Goal: Task Accomplishment & Management: Manage account settings

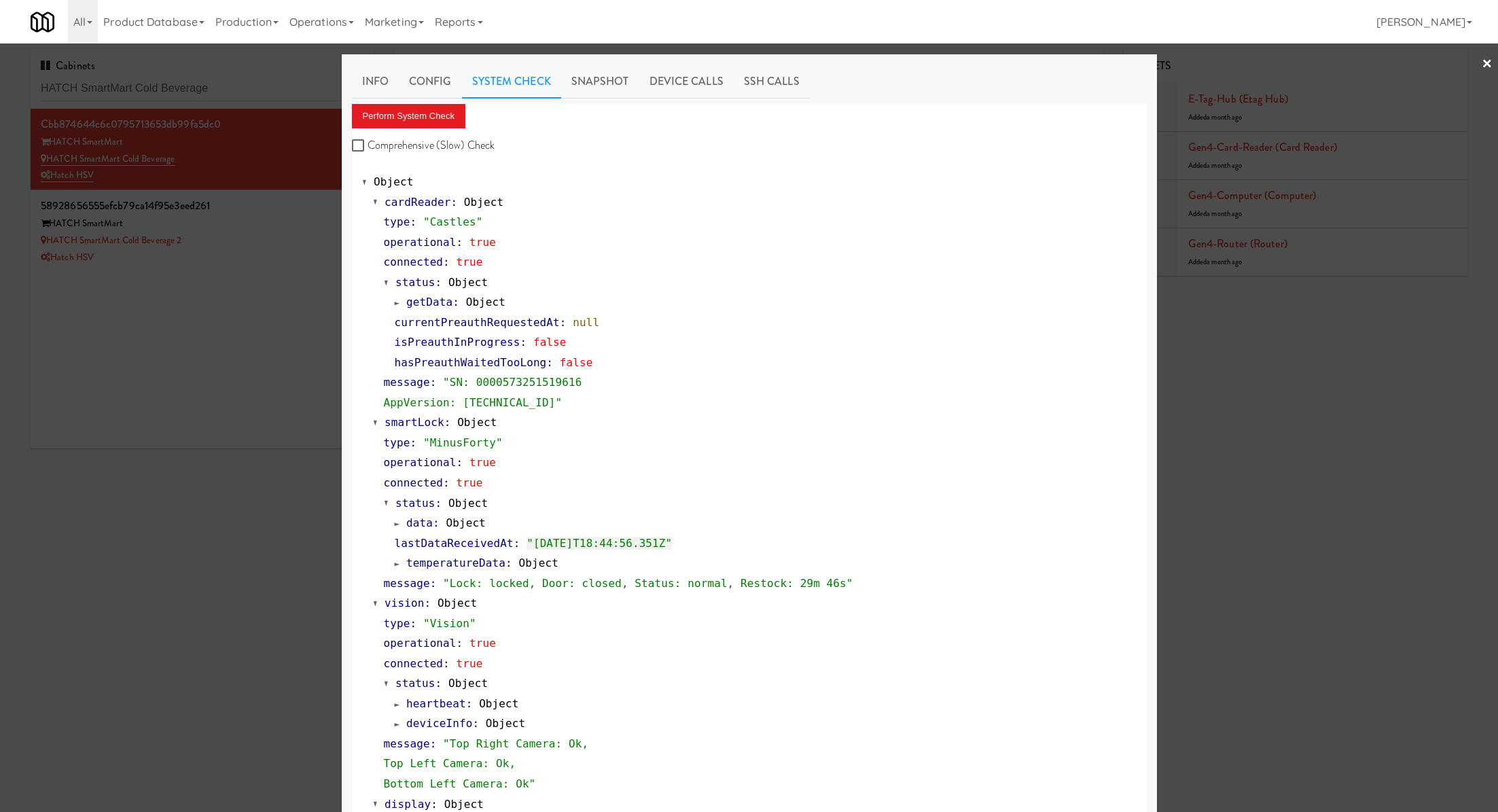
click at [84, 87] on div at bounding box center [749, 406] width 1498 height 812
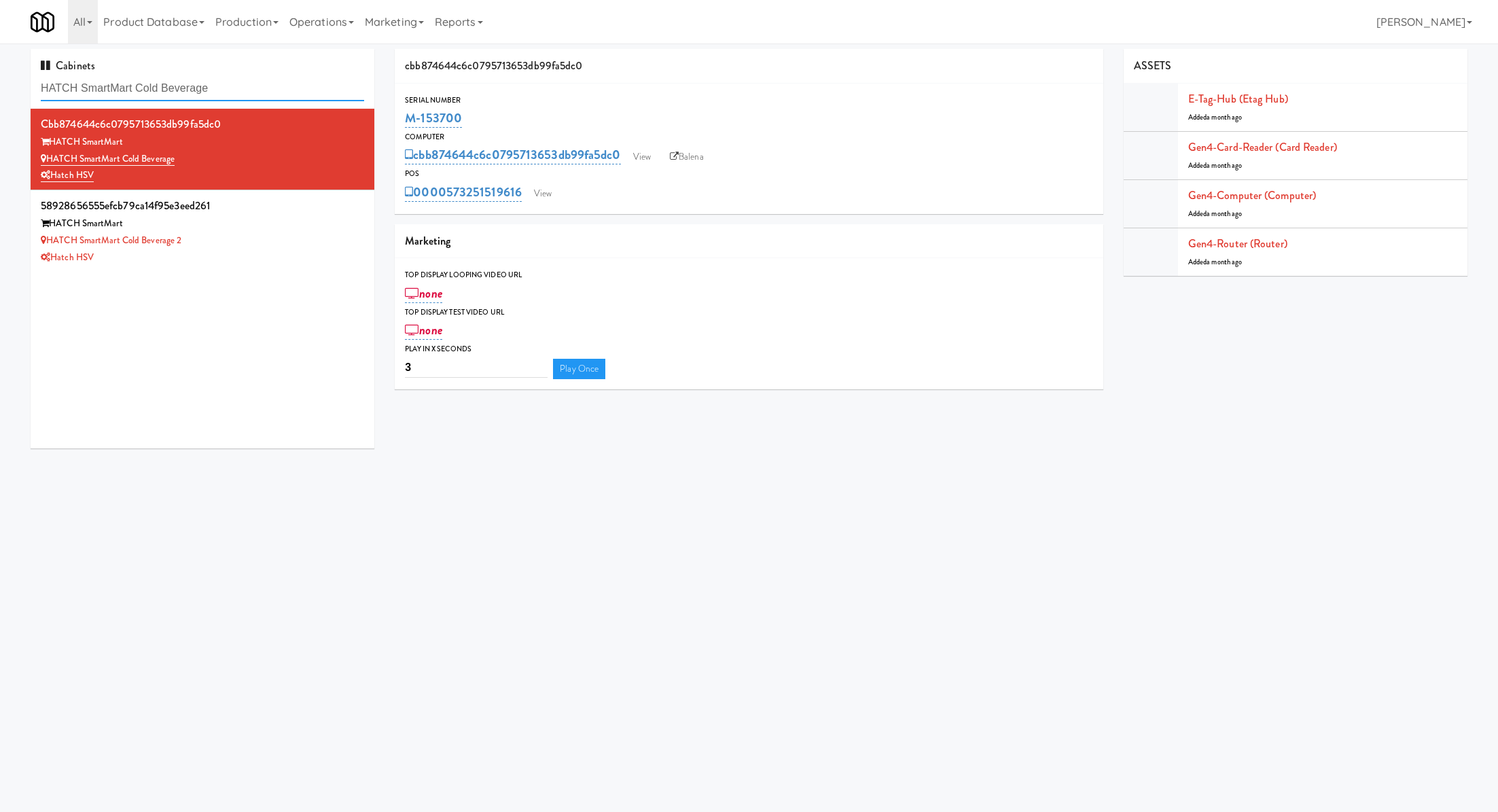
click at [84, 87] on input "HATCH SmartMart Cold Beverage" at bounding box center [202, 88] width 323 height 25
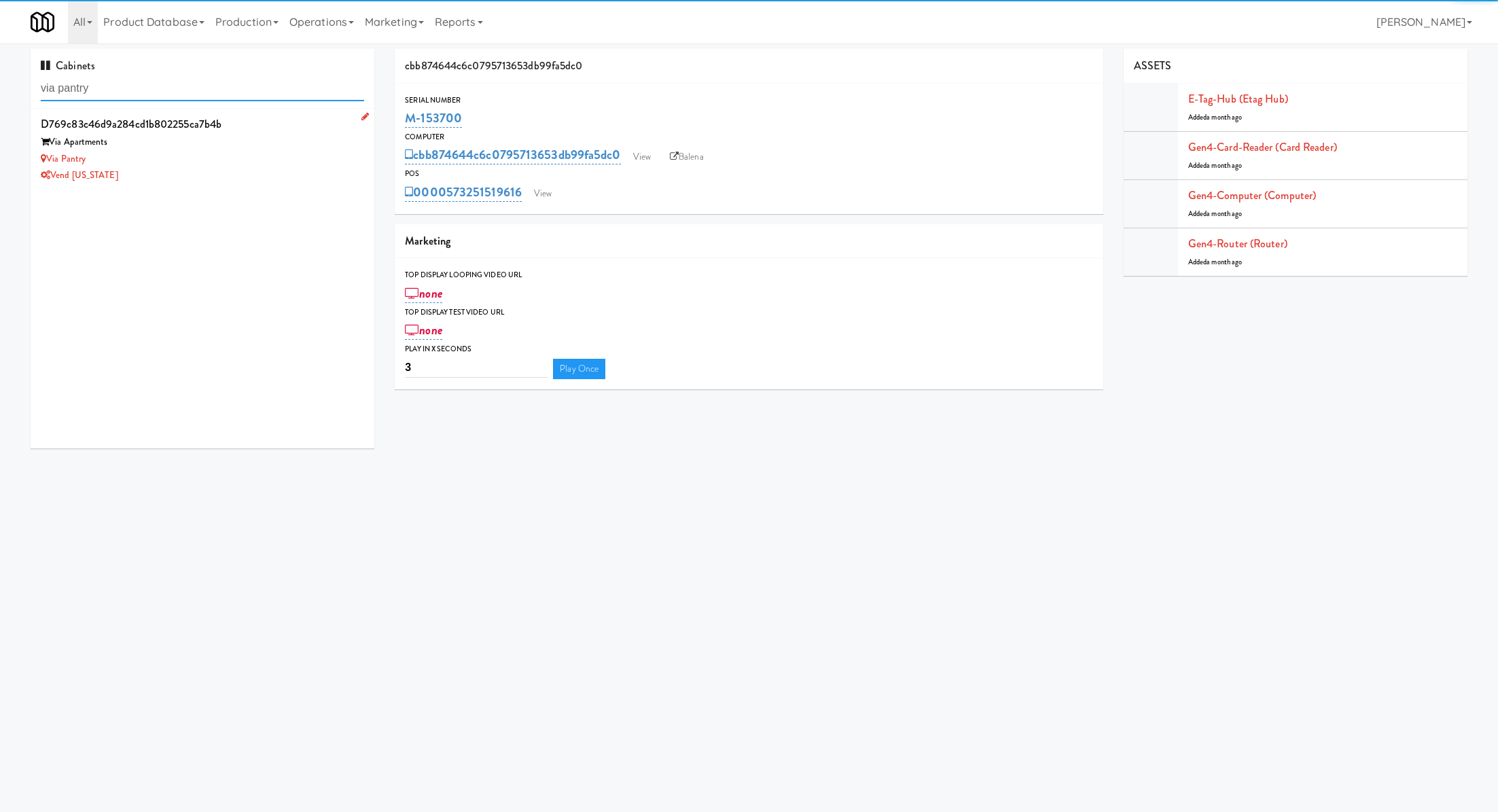
type input "via pantry"
click at [196, 186] on li "d769c83c46d9a284cd1b802255ca7b4b Via Apartments Via Pantry Vend Colorado" at bounding box center [203, 148] width 344 height 81
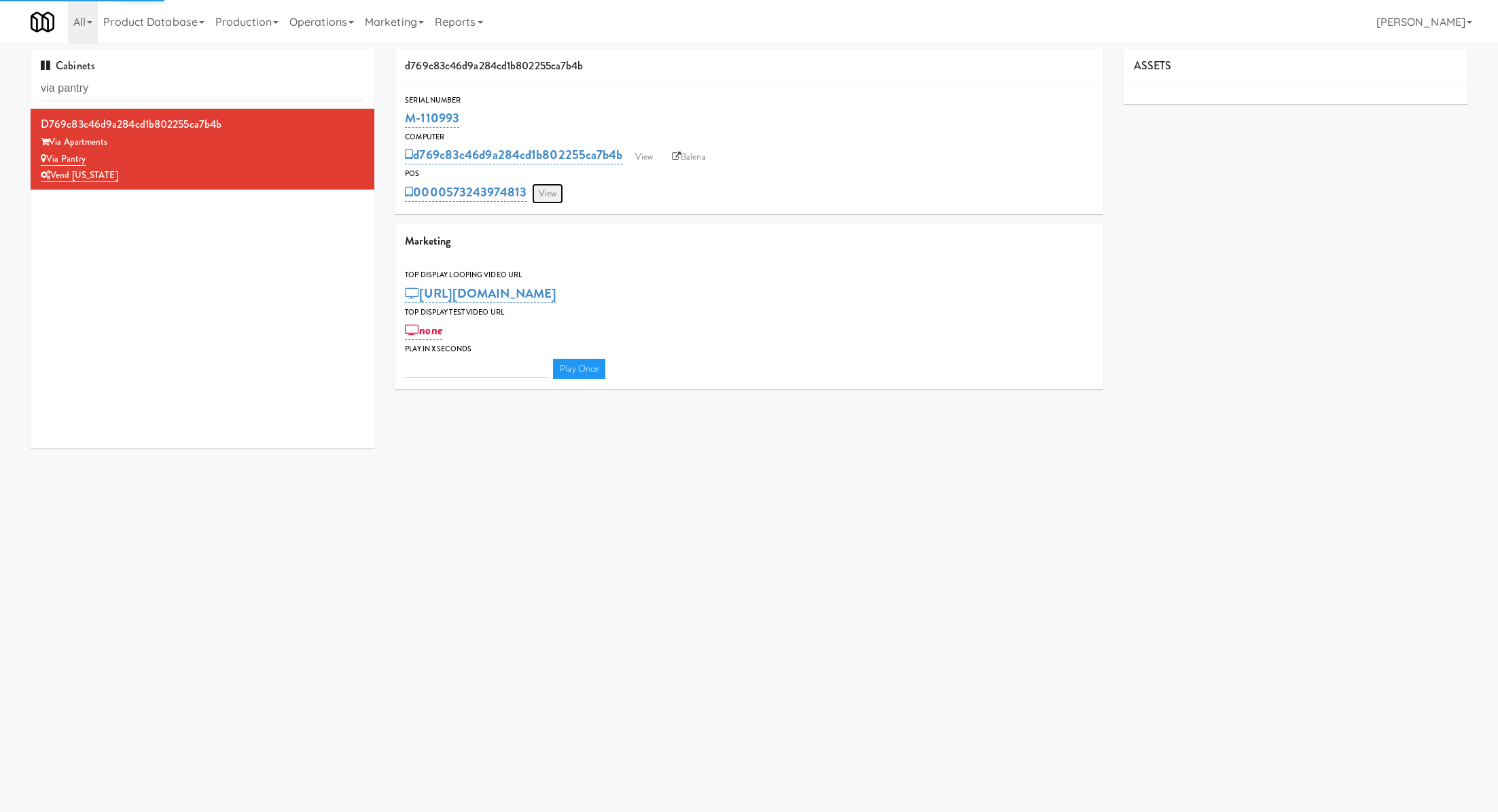
click at [557, 192] on link "View" at bounding box center [547, 193] width 31 height 21
type input "3"
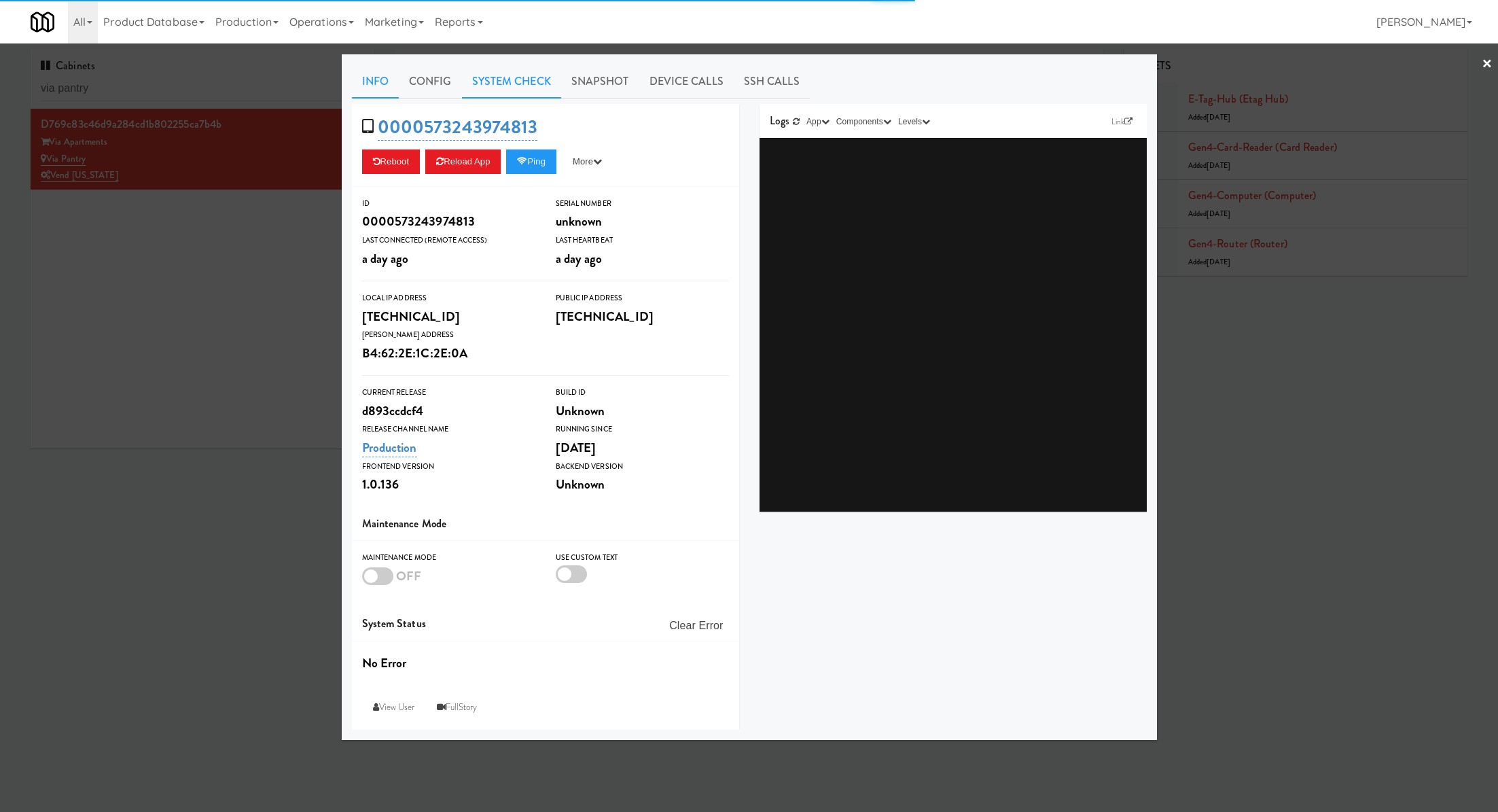
click at [510, 88] on link "System Check" at bounding box center [511, 81] width 99 height 34
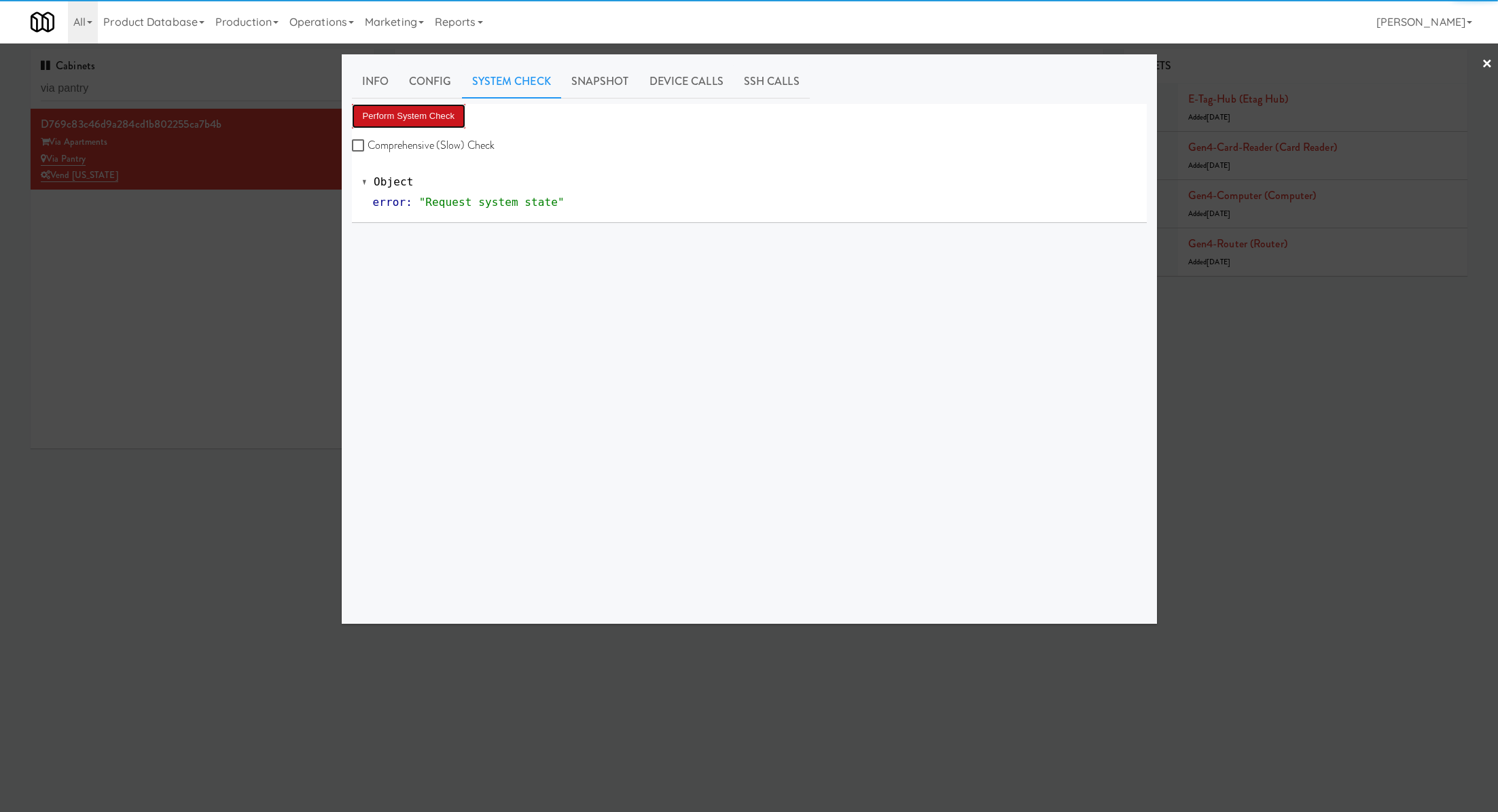
click at [435, 116] on button "Perform System Check" at bounding box center [409, 116] width 114 height 24
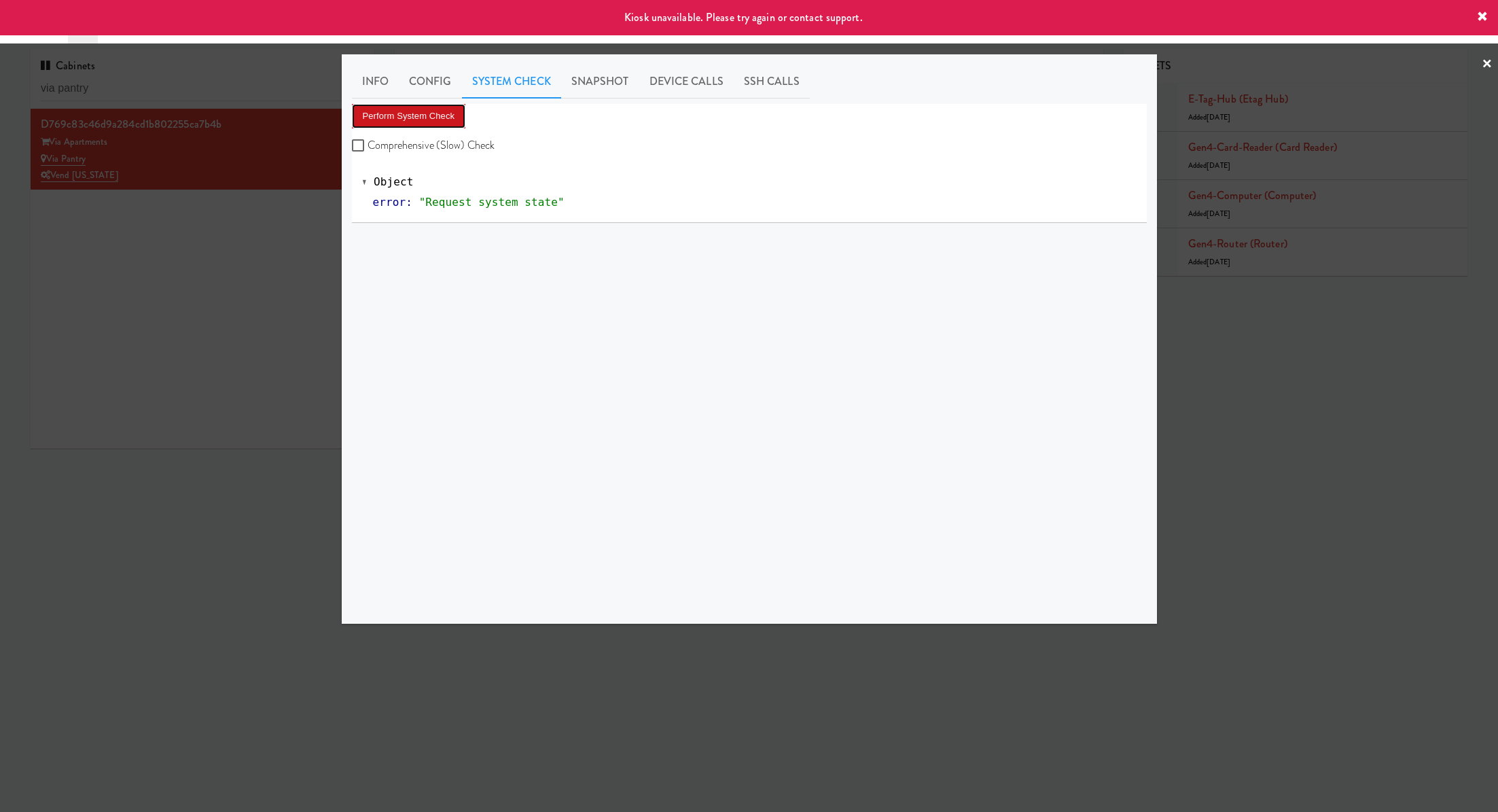
click at [435, 116] on button "Perform System Check" at bounding box center [409, 116] width 114 height 24
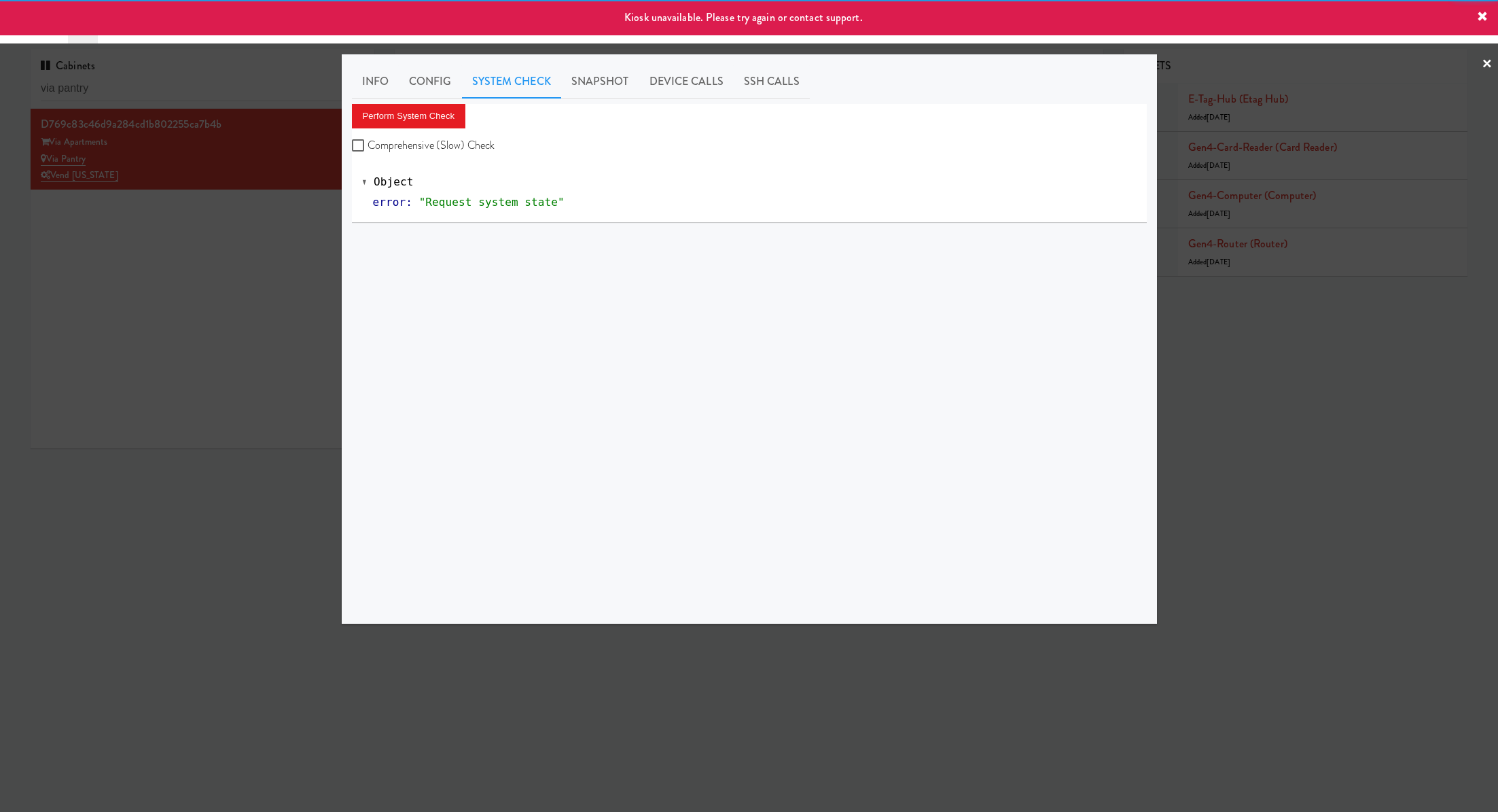
click at [168, 243] on div at bounding box center [749, 406] width 1498 height 812
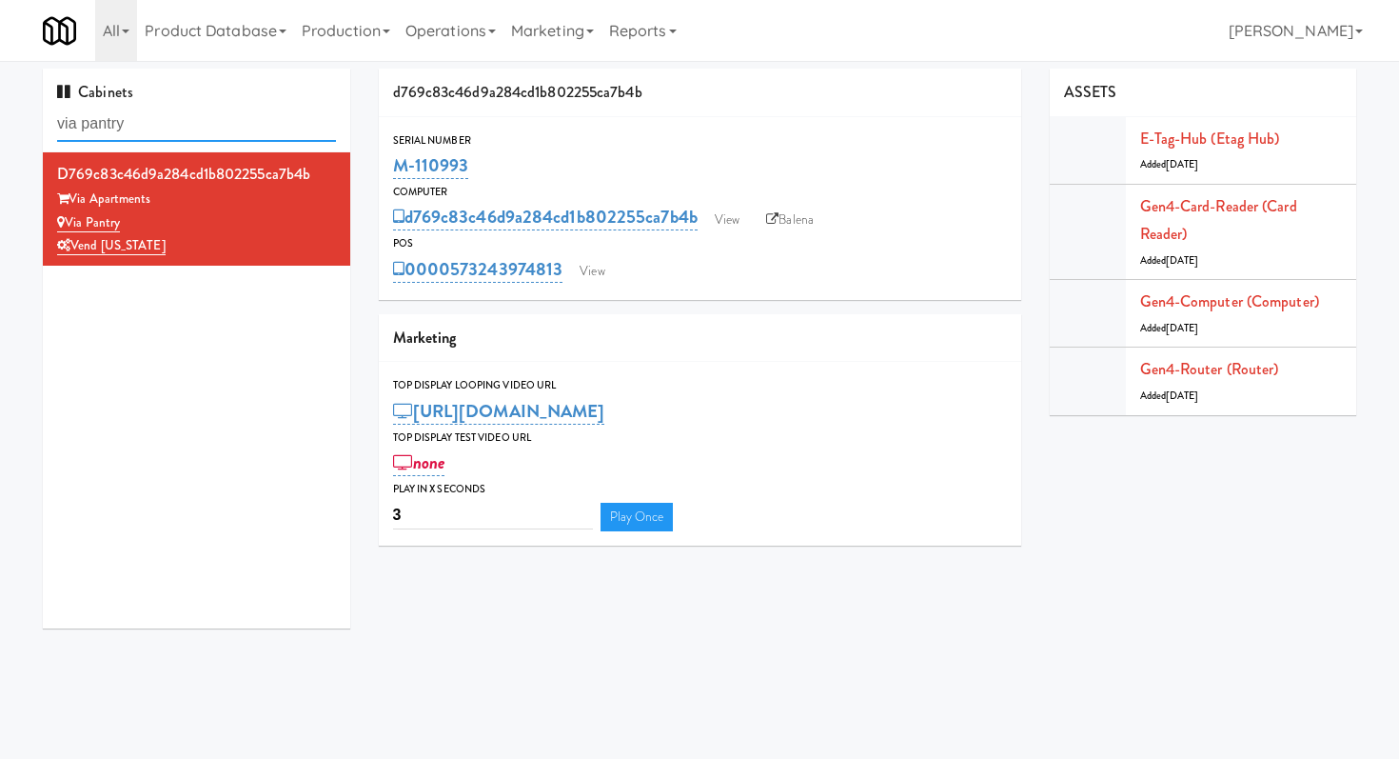
click at [186, 116] on input "via pantry" at bounding box center [196, 124] width 279 height 35
click at [187, 115] on input "via pantry" at bounding box center [196, 124] width 279 height 35
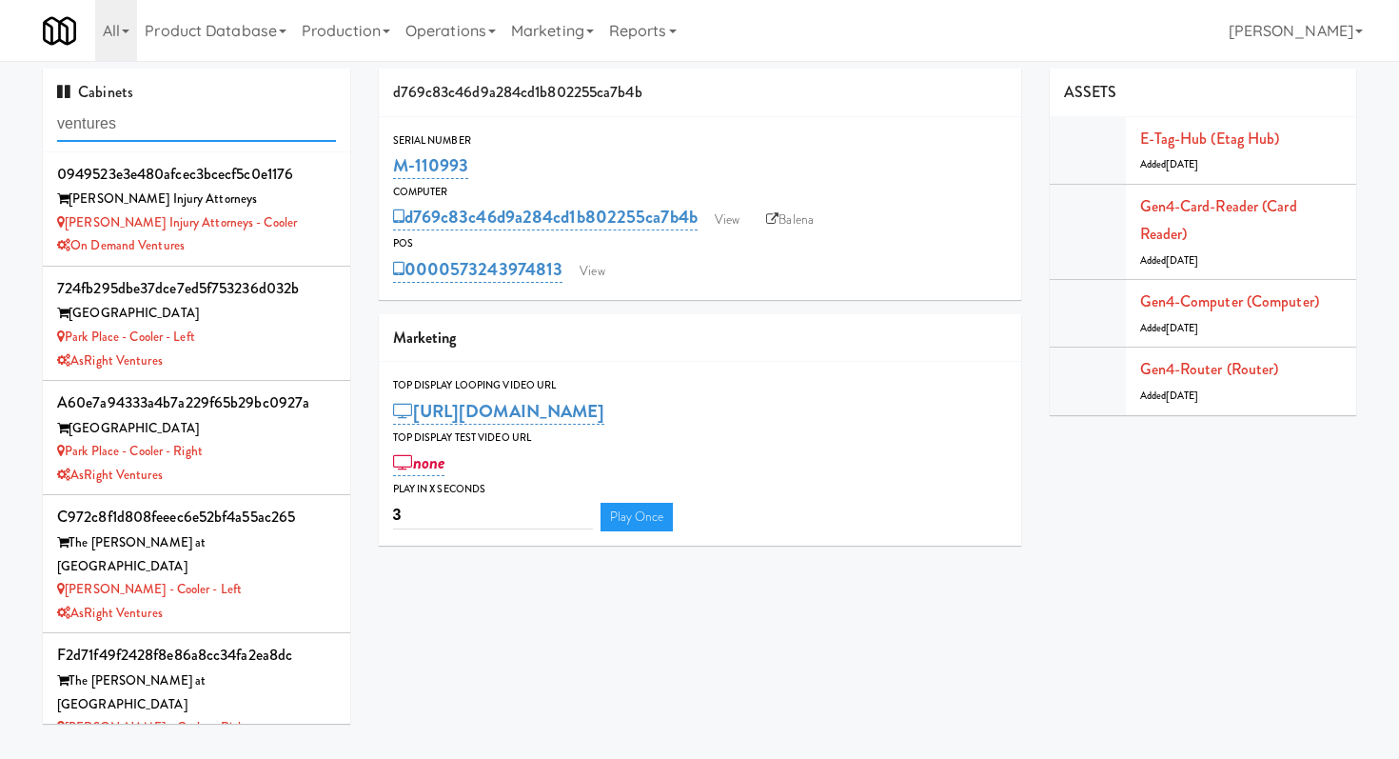
type input "ventures"
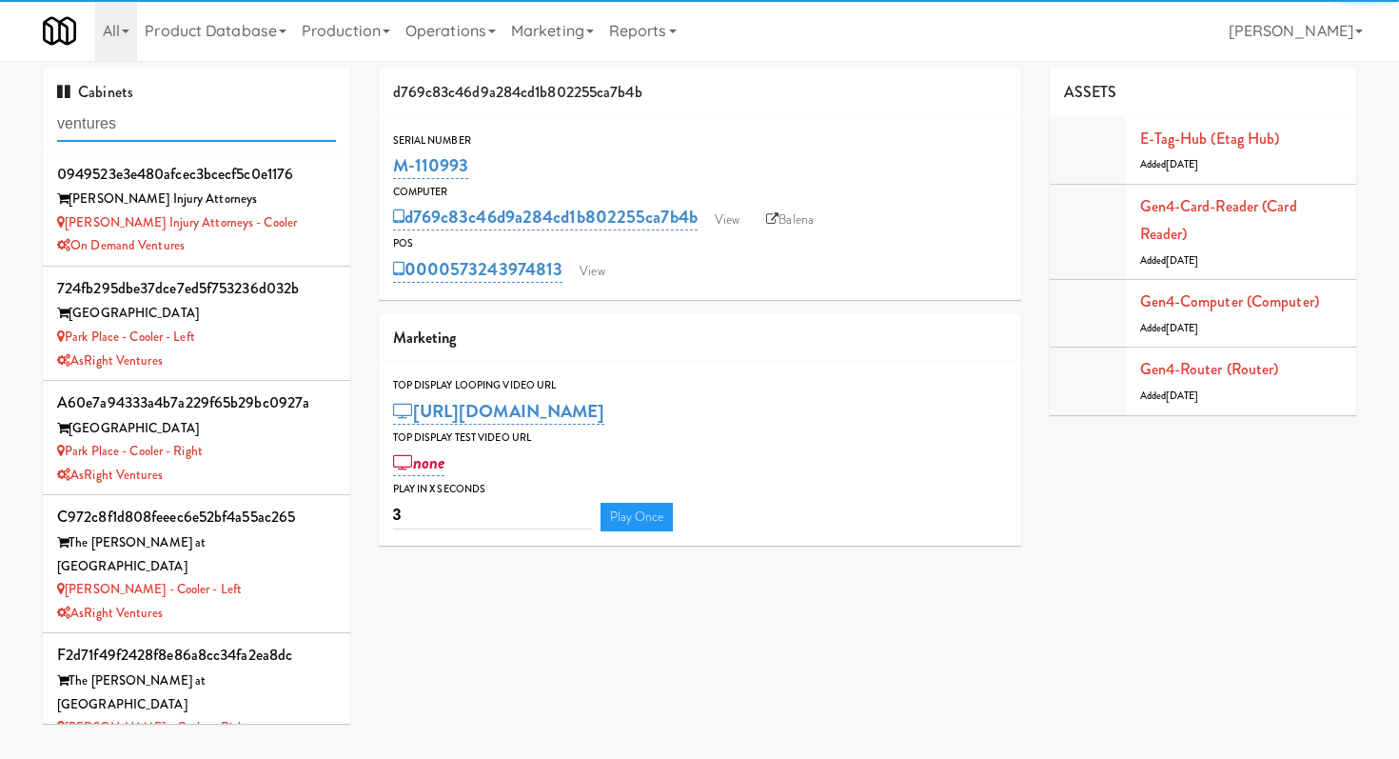
click at [244, 131] on input "ventures" at bounding box center [196, 124] width 279 height 35
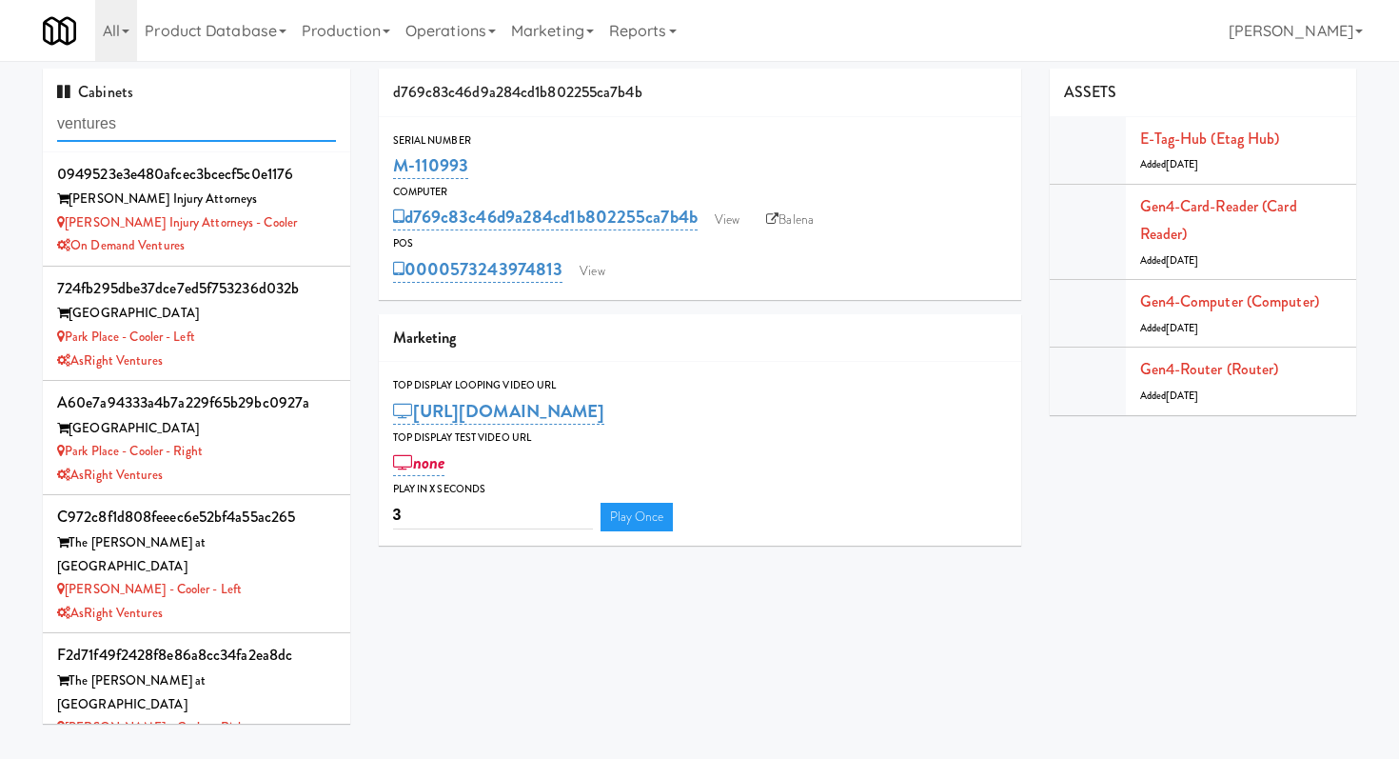
click at [244, 131] on input "ventures" at bounding box center [196, 124] width 279 height 35
drag, startPoint x: 230, startPoint y: 247, endPoint x: 149, endPoint y: 245, distance: 81.9
click at [149, 245] on div "On Demand Ventures" at bounding box center [196, 246] width 279 height 24
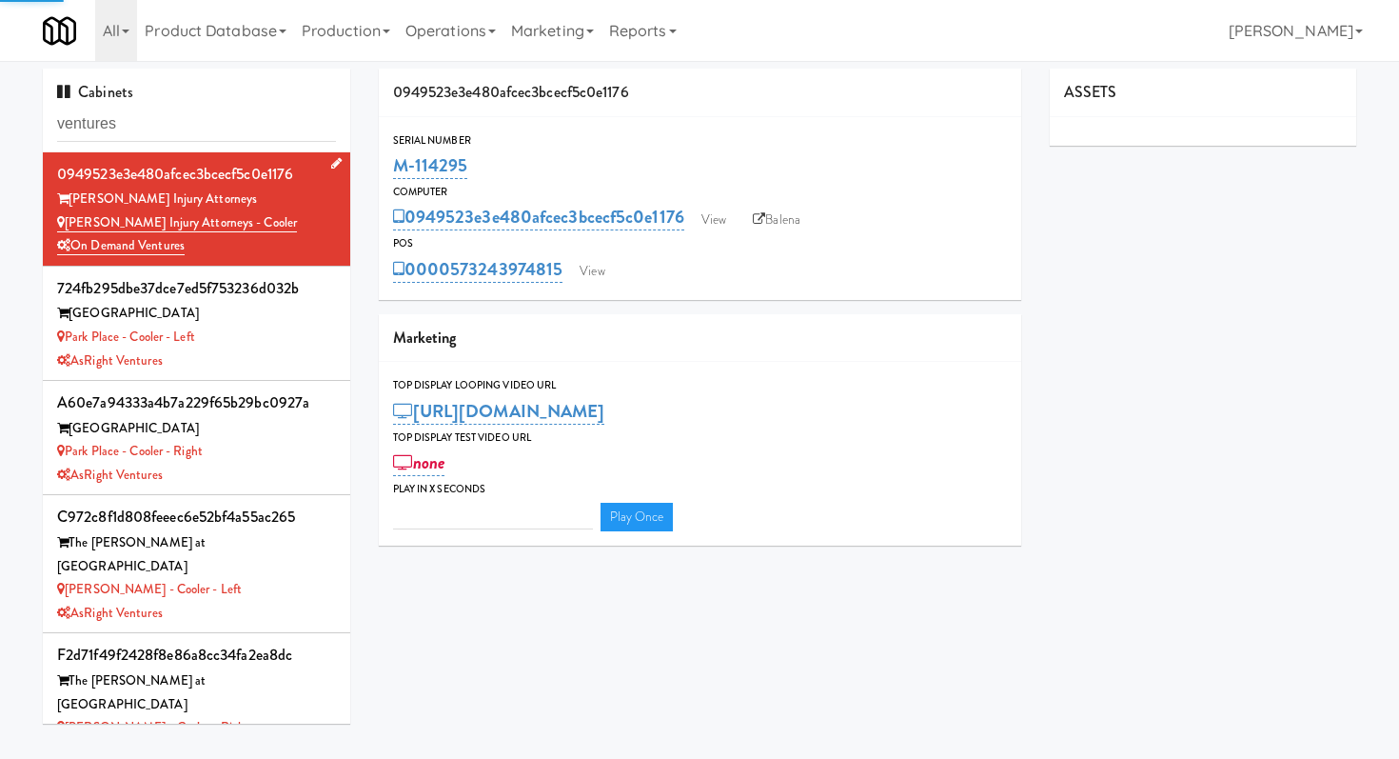
click at [240, 257] on div "On Demand Ventures" at bounding box center [196, 246] width 279 height 24
type input "3"
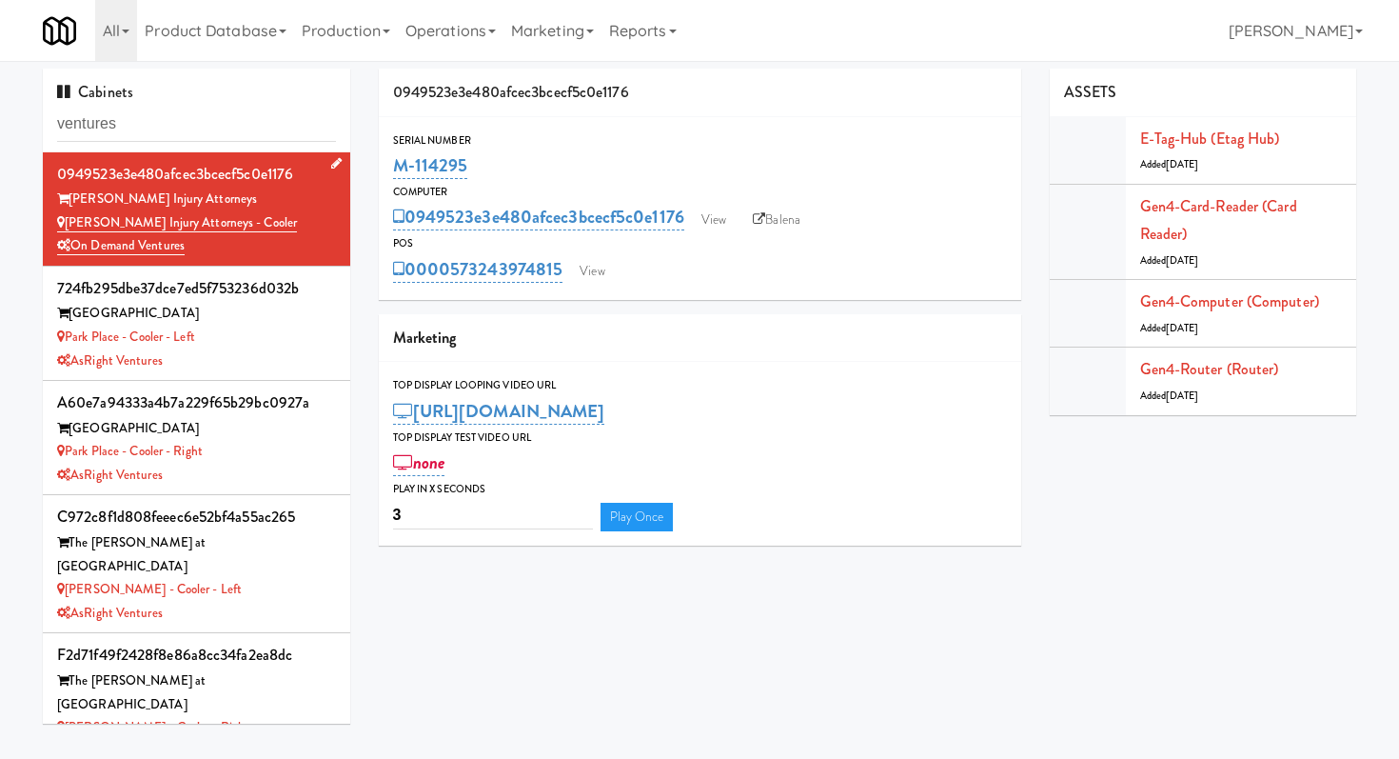
drag, startPoint x: 217, startPoint y: 252, endPoint x: 74, endPoint y: 252, distance: 142.8
click at [74, 252] on div "On Demand Ventures" at bounding box center [196, 246] width 279 height 24
copy link "On Demand Ventures"
click at [149, 124] on input "ventures" at bounding box center [196, 124] width 279 height 35
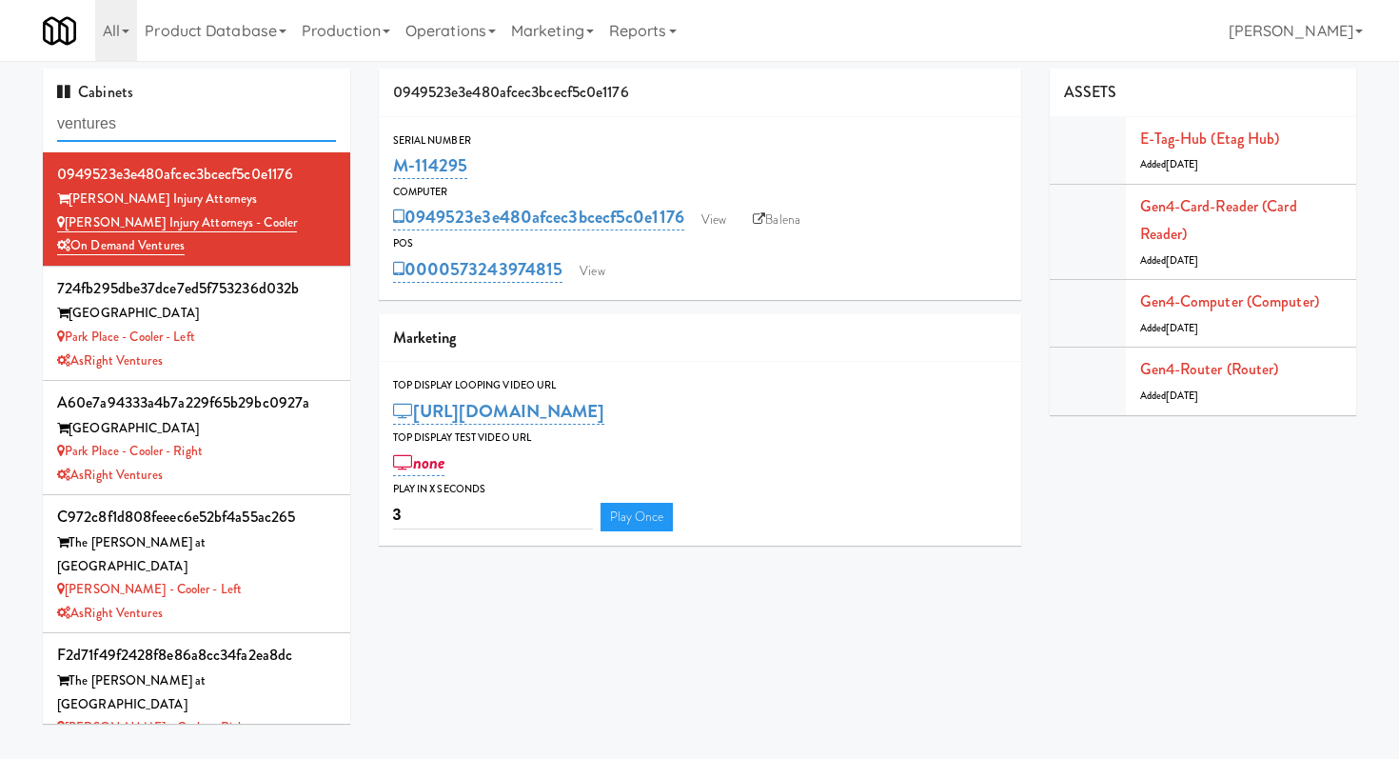
click at [149, 124] on input "ventures" at bounding box center [196, 124] width 279 height 35
paste input "On Demand V"
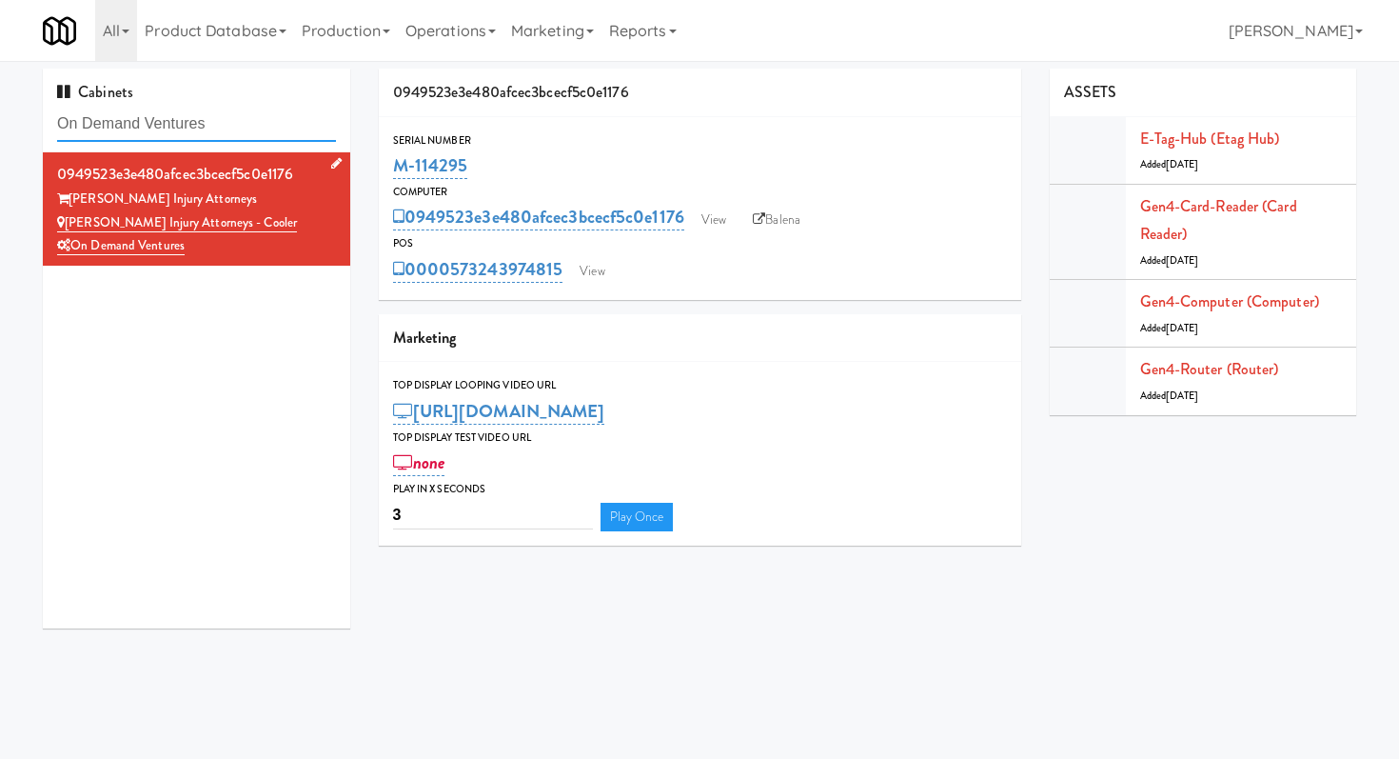
type input "On Demand Ventures"
click at [547, 31] on link "Marketing" at bounding box center [553, 30] width 98 height 61
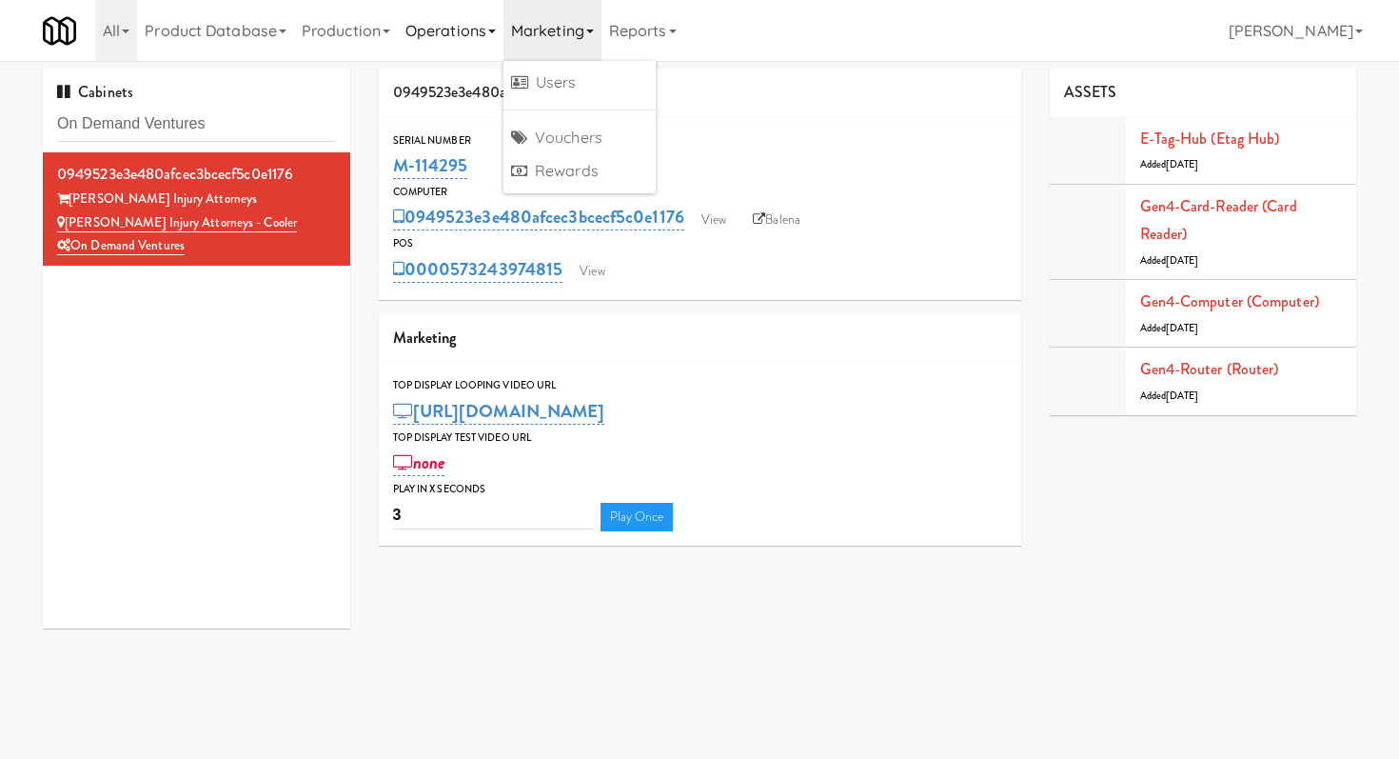
click at [451, 30] on link "Operations" at bounding box center [451, 30] width 106 height 61
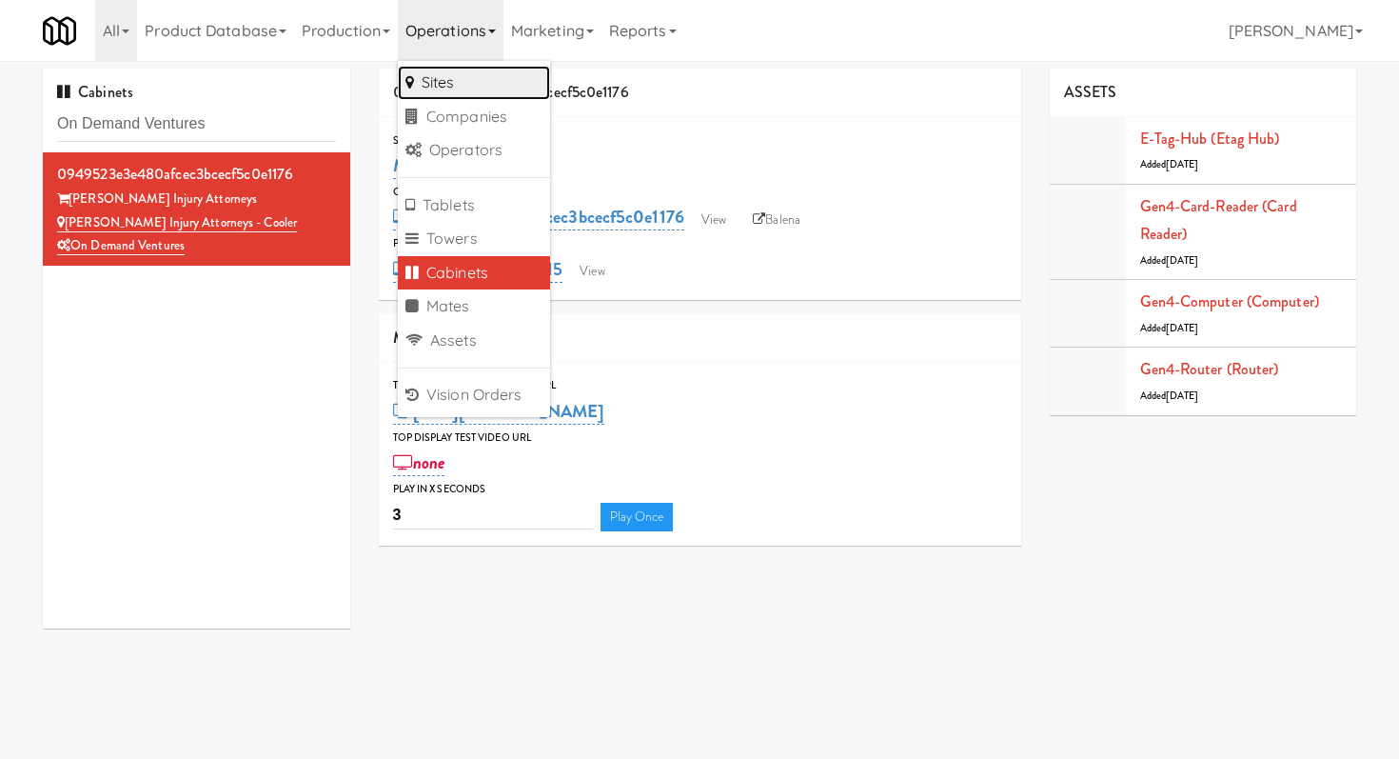
click at [448, 78] on link "Sites" at bounding box center [474, 83] width 152 height 34
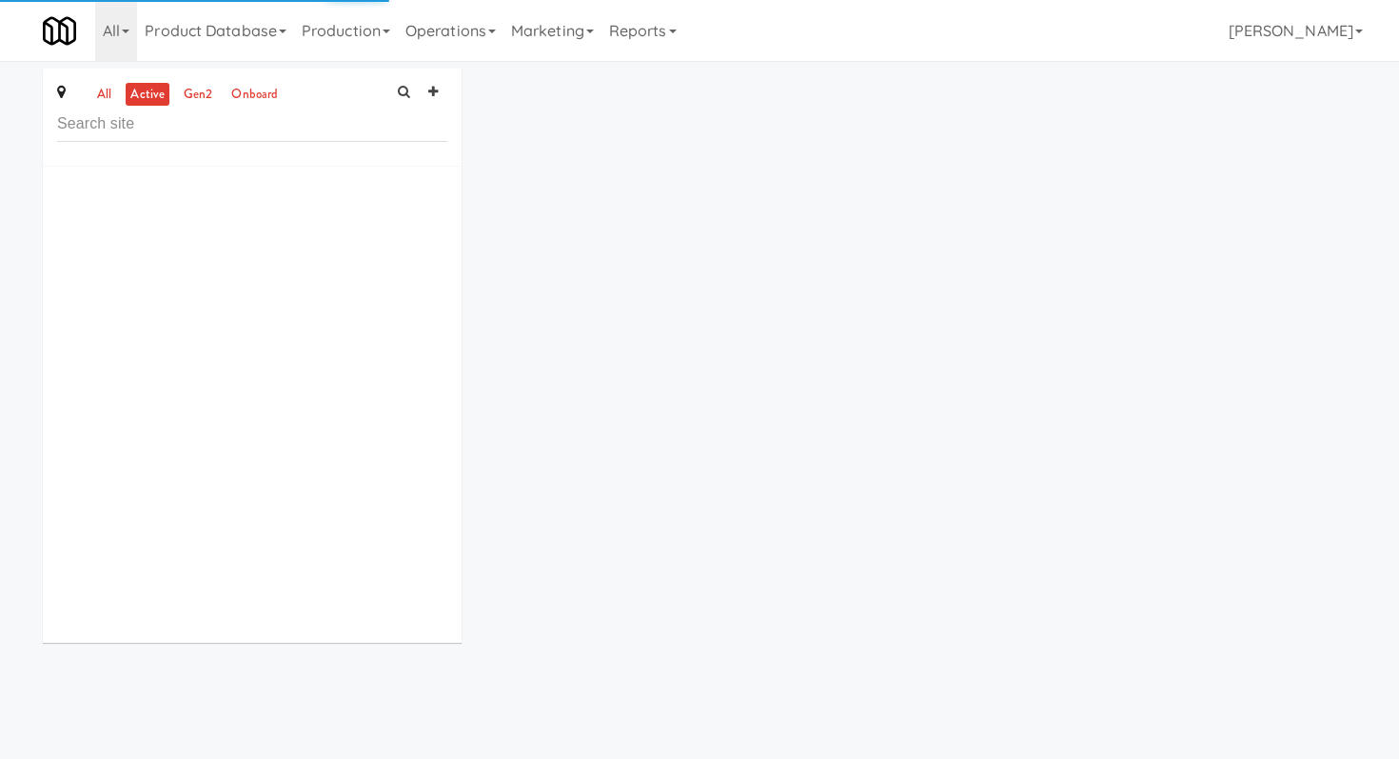
click at [99, 108] on input "text" at bounding box center [252, 124] width 390 height 35
click at [100, 92] on link "all" at bounding box center [104, 95] width 24 height 24
click at [102, 127] on input "text" at bounding box center [252, 124] width 390 height 35
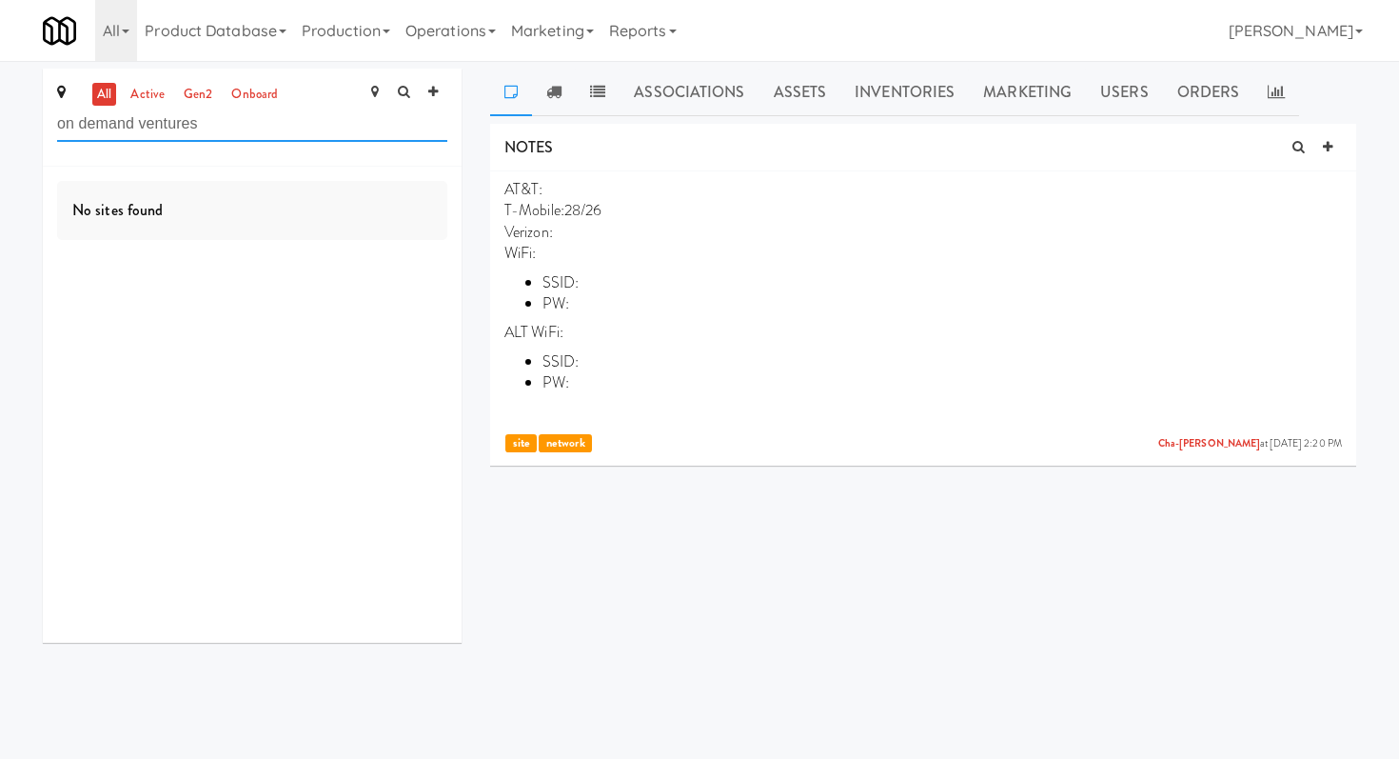
type input "on demand ventures"
click at [486, 38] on link "Operations" at bounding box center [451, 30] width 106 height 61
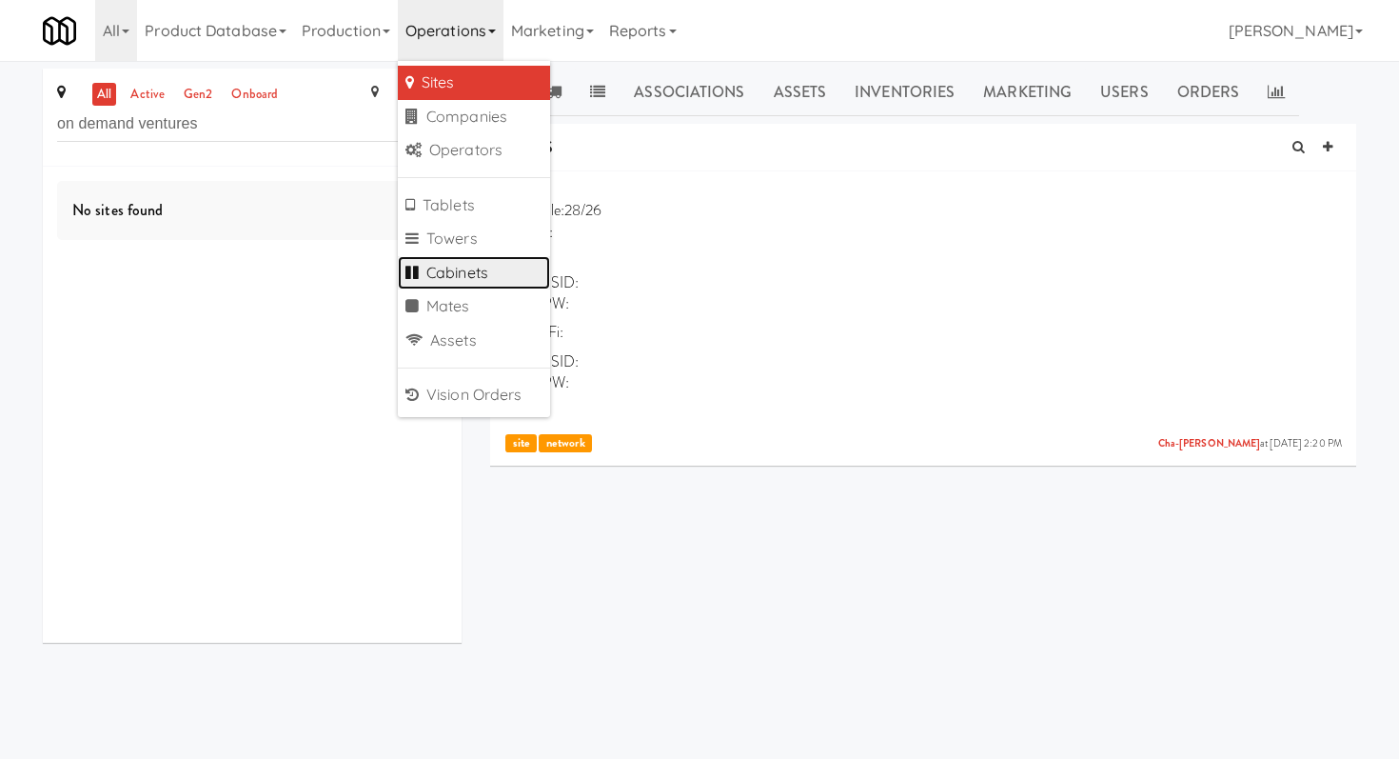
click at [465, 259] on link "Cabinets" at bounding box center [474, 273] width 152 height 34
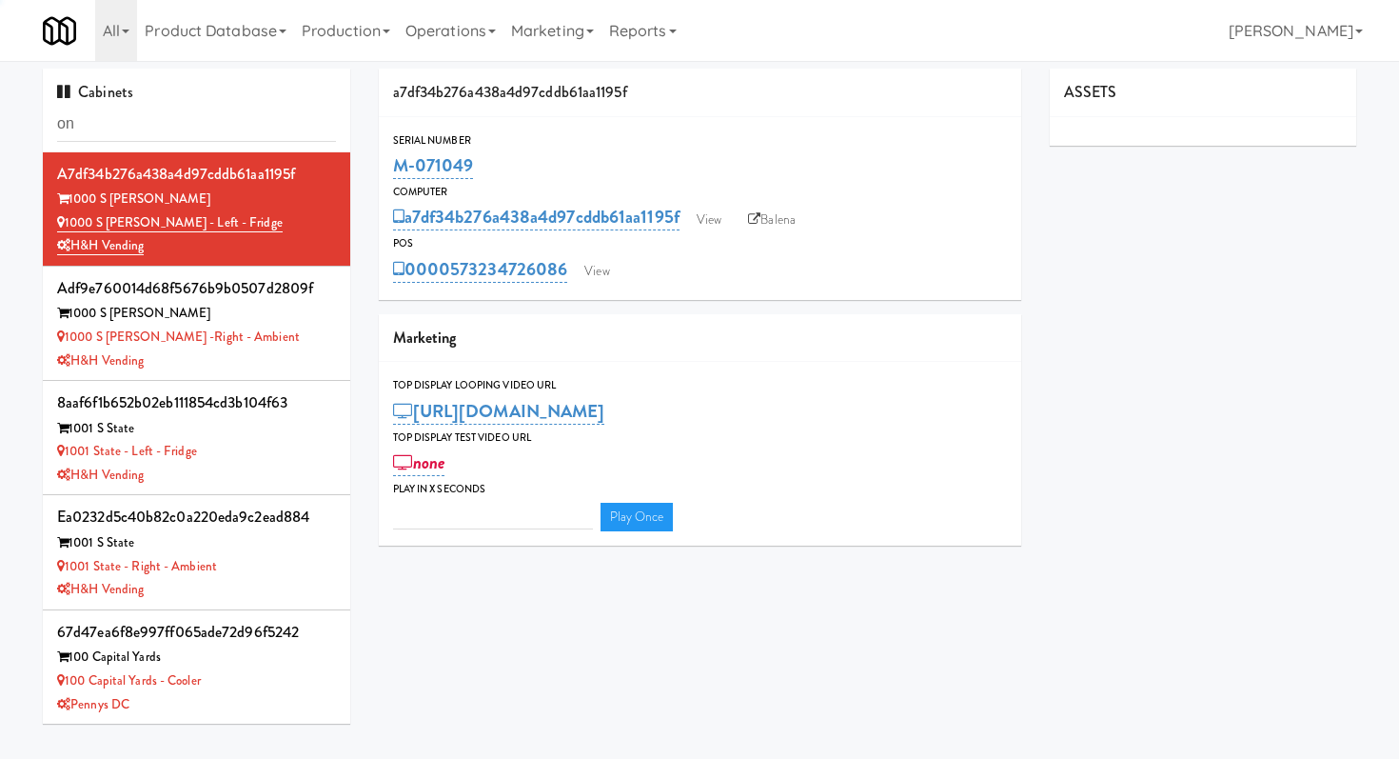
type input "on d"
type input "3"
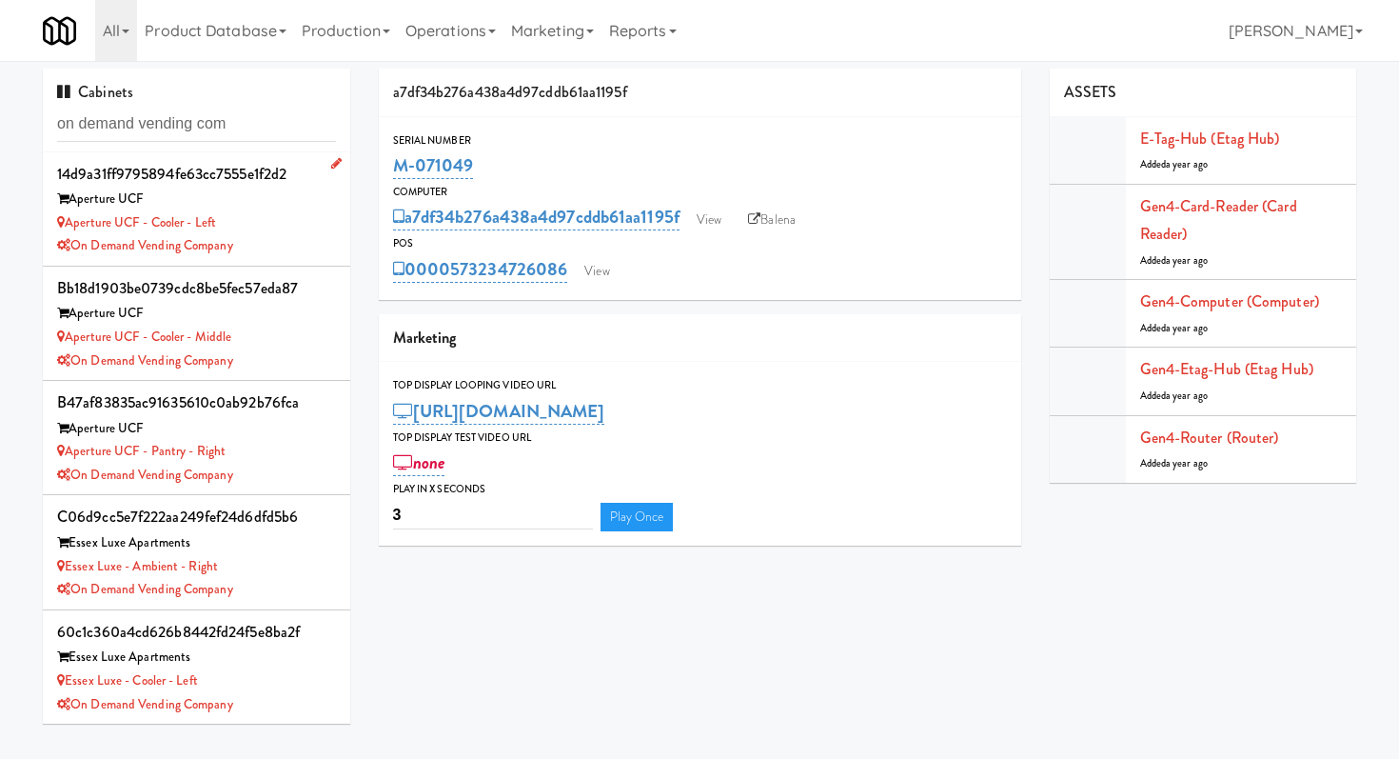
type input "on demand vending com"
click at [276, 229] on div "Aperture UCF - Cooler - Left" at bounding box center [196, 223] width 279 height 24
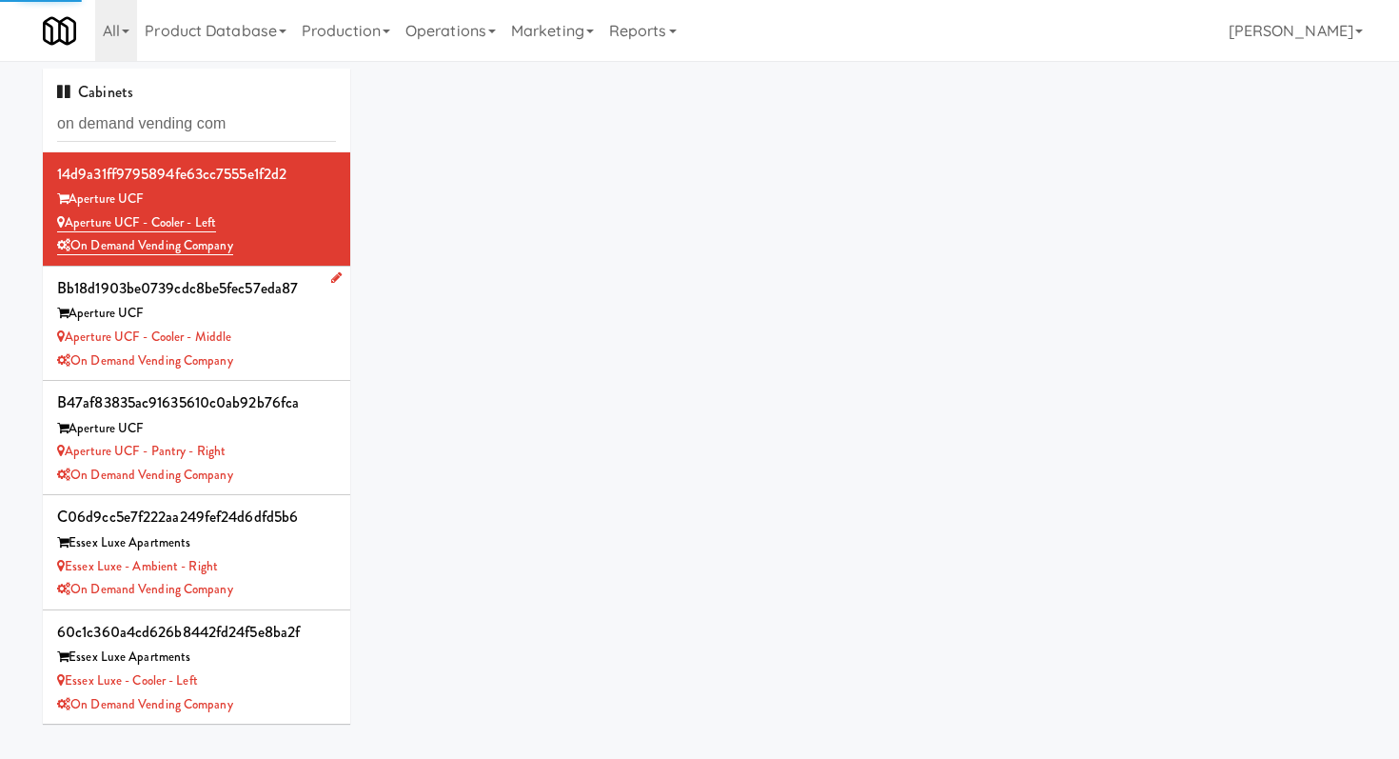
click at [299, 337] on div "Aperture UCF - Cooler - Middle" at bounding box center [196, 338] width 279 height 24
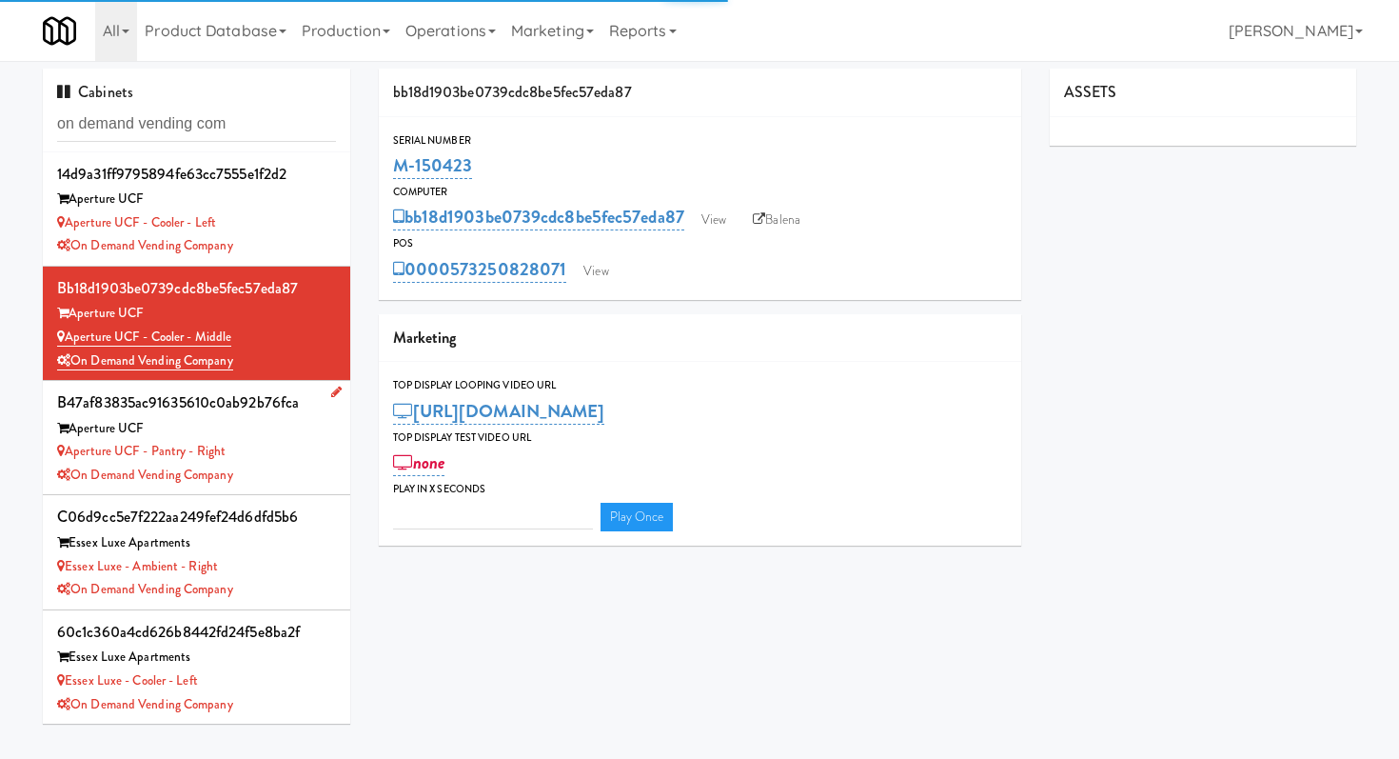
type input "3"
click at [301, 454] on div "Aperture UCF - Pantry - Right" at bounding box center [196, 452] width 279 height 24
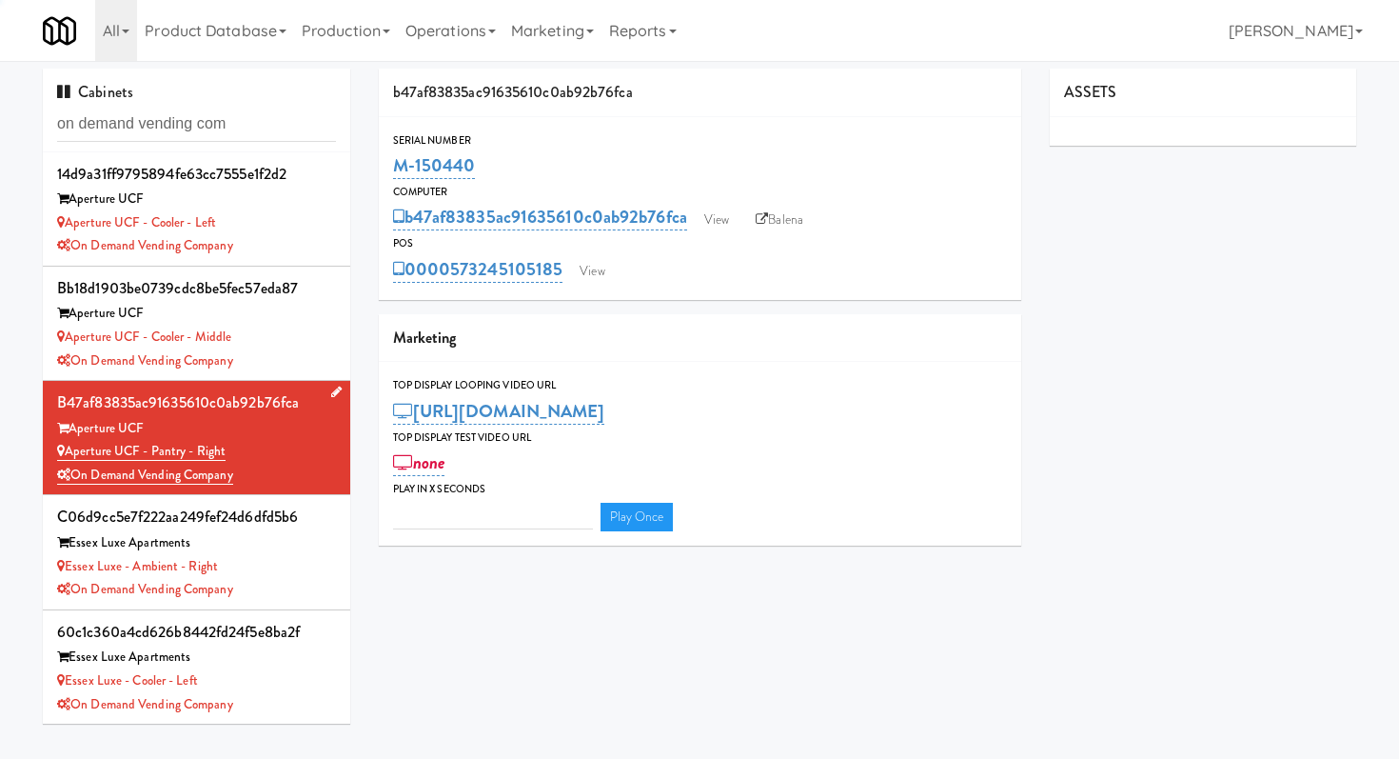
type input "3"
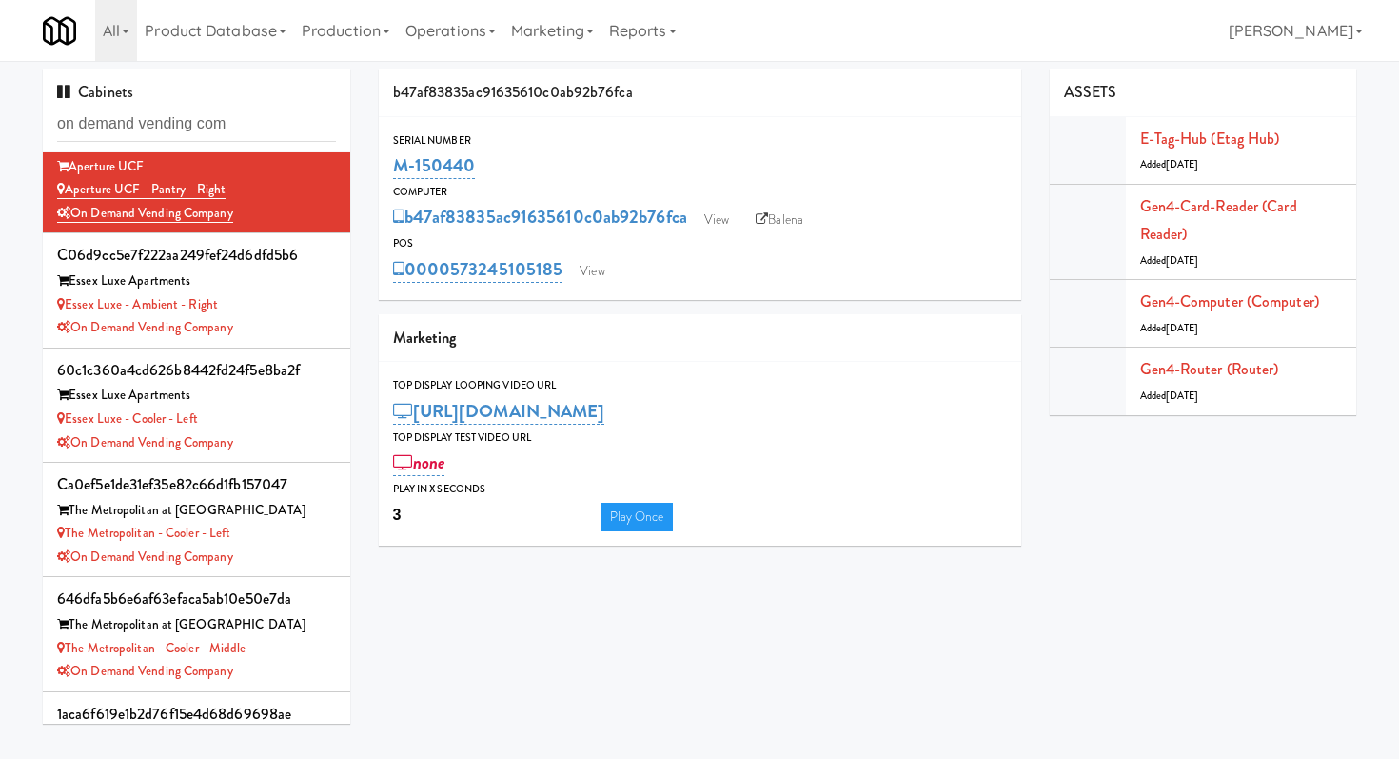
scroll to position [412, 0]
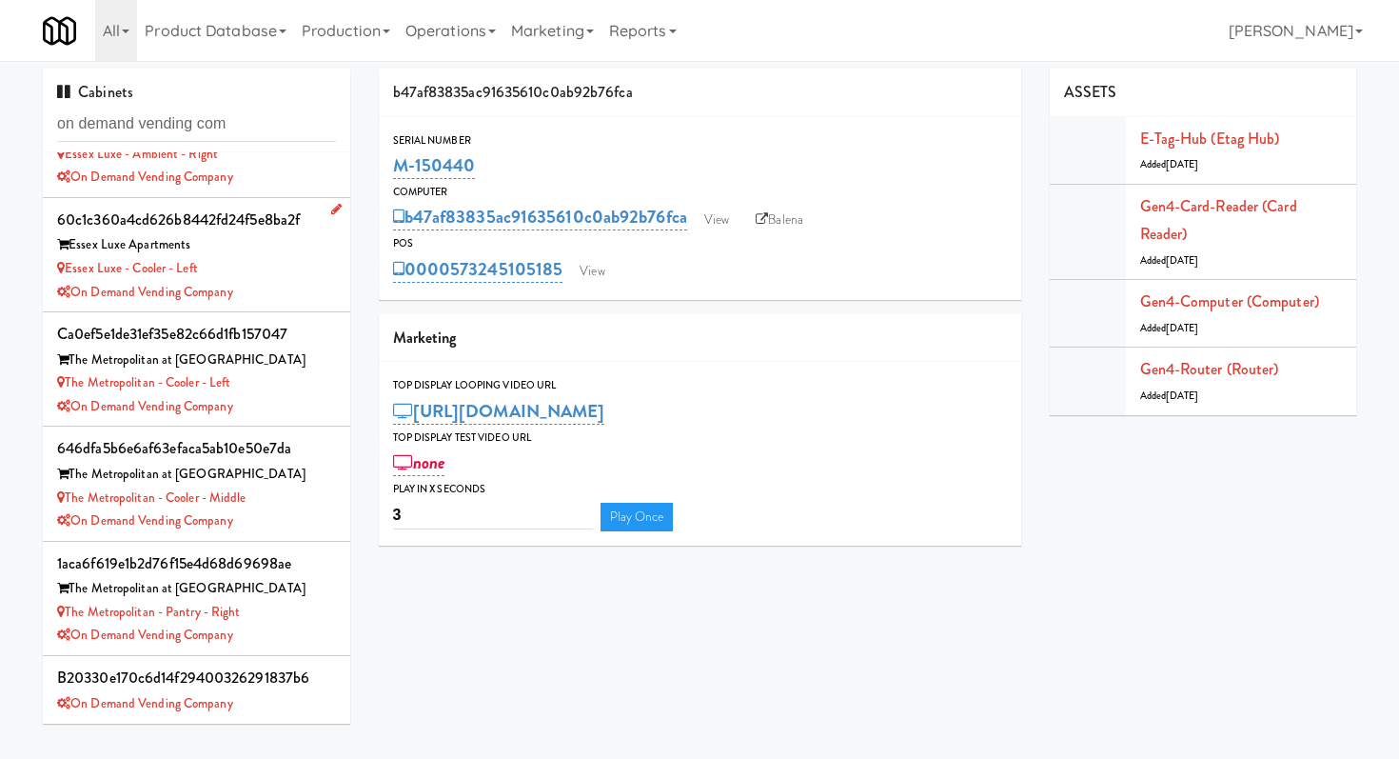
click at [237, 253] on div "Essex Luxe Apartments" at bounding box center [196, 245] width 279 height 24
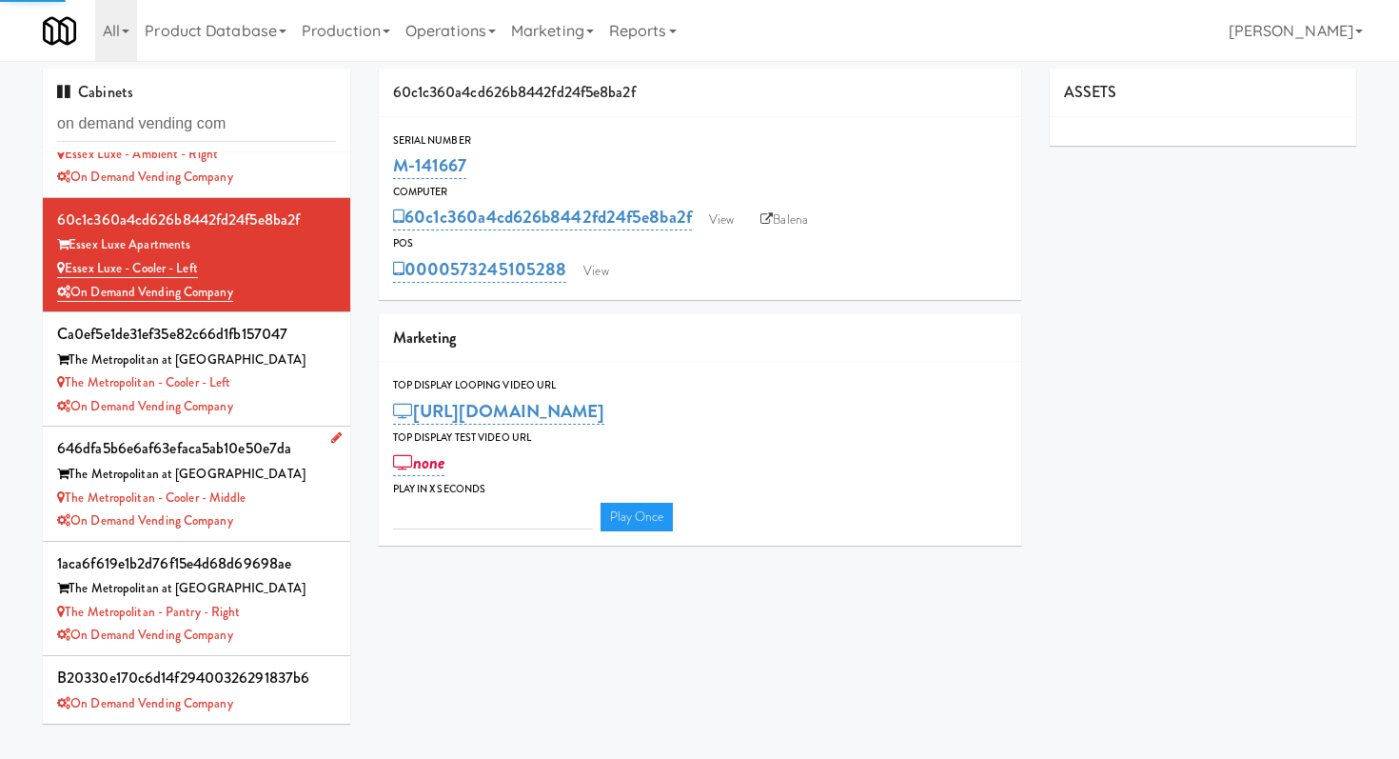
type input "3"
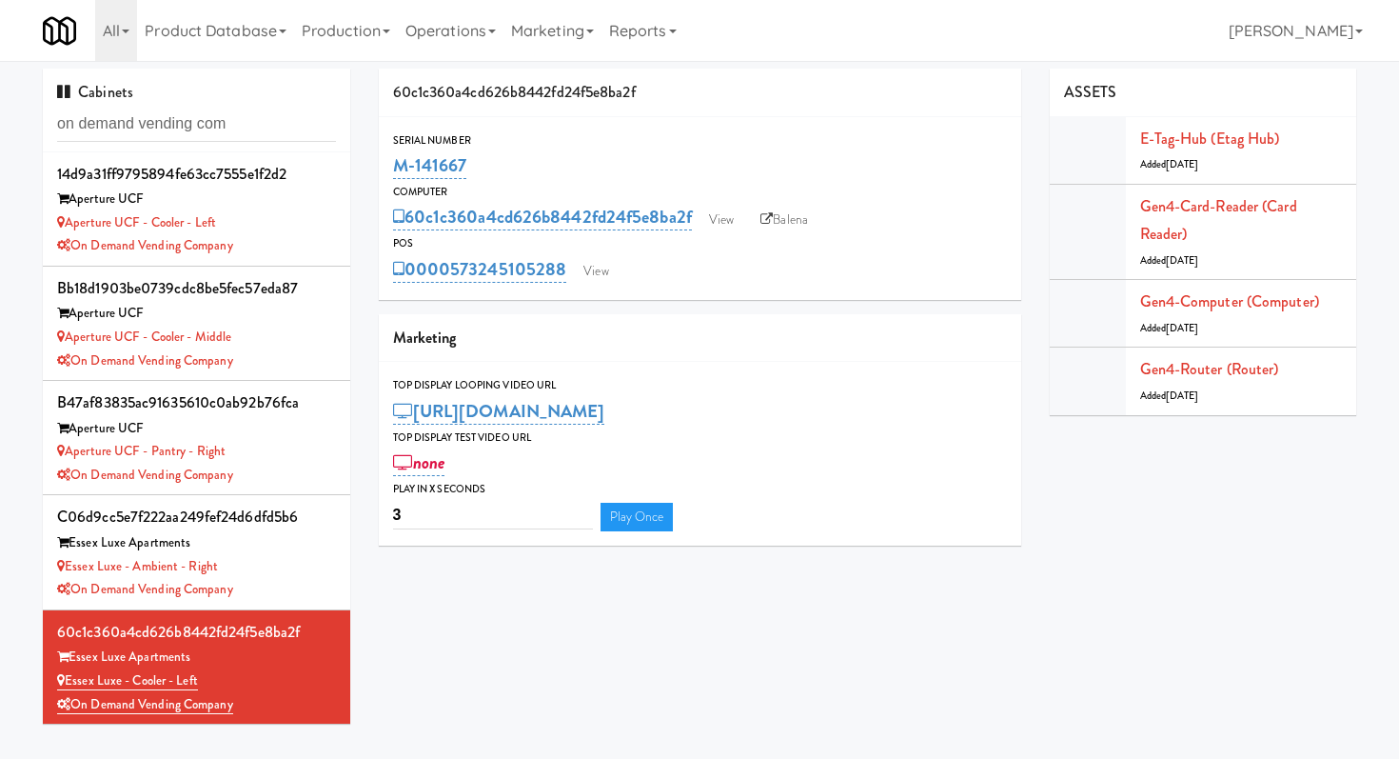
scroll to position [334, 0]
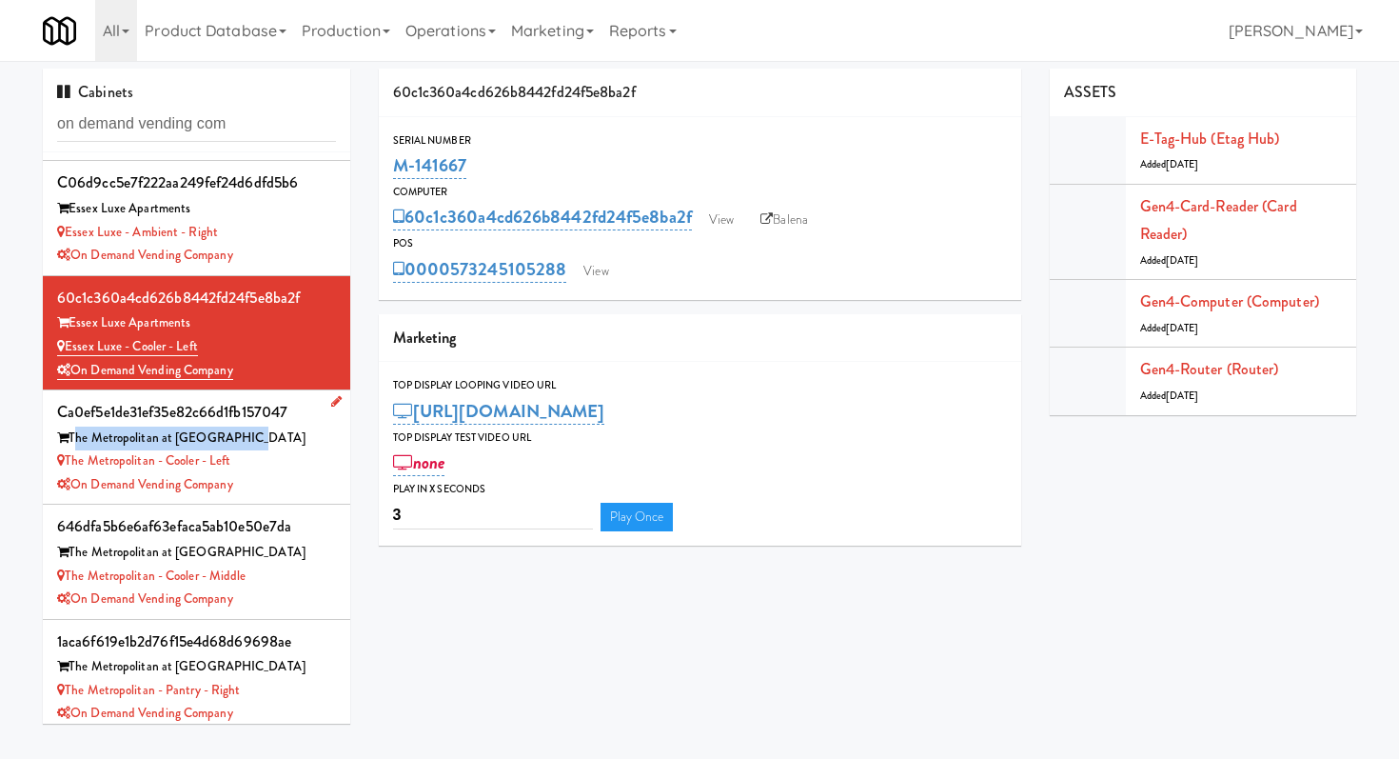
drag, startPoint x: 242, startPoint y: 442, endPoint x: 71, endPoint y: 437, distance: 170.5
click at [71, 437] on div "The Metropolitan at Gainesville" at bounding box center [196, 438] width 279 height 24
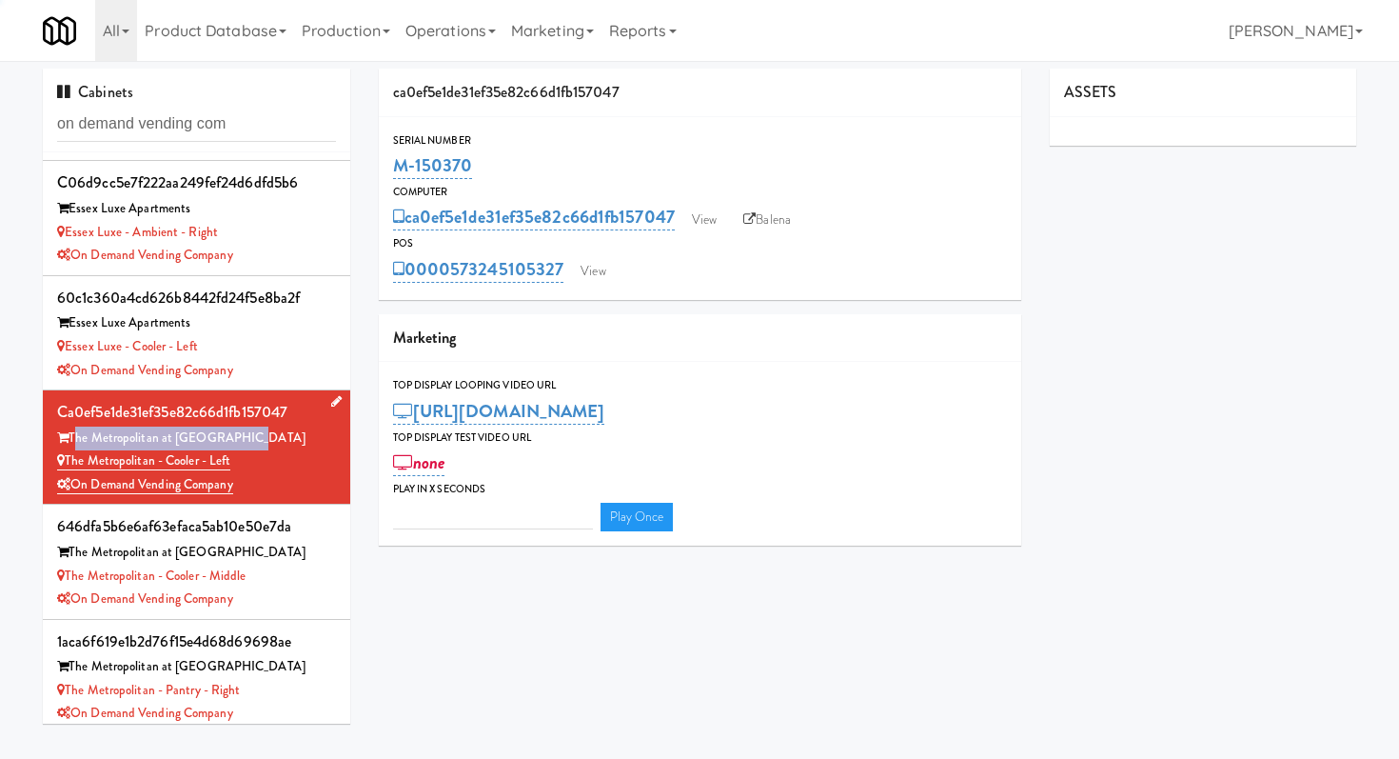
type input "3"
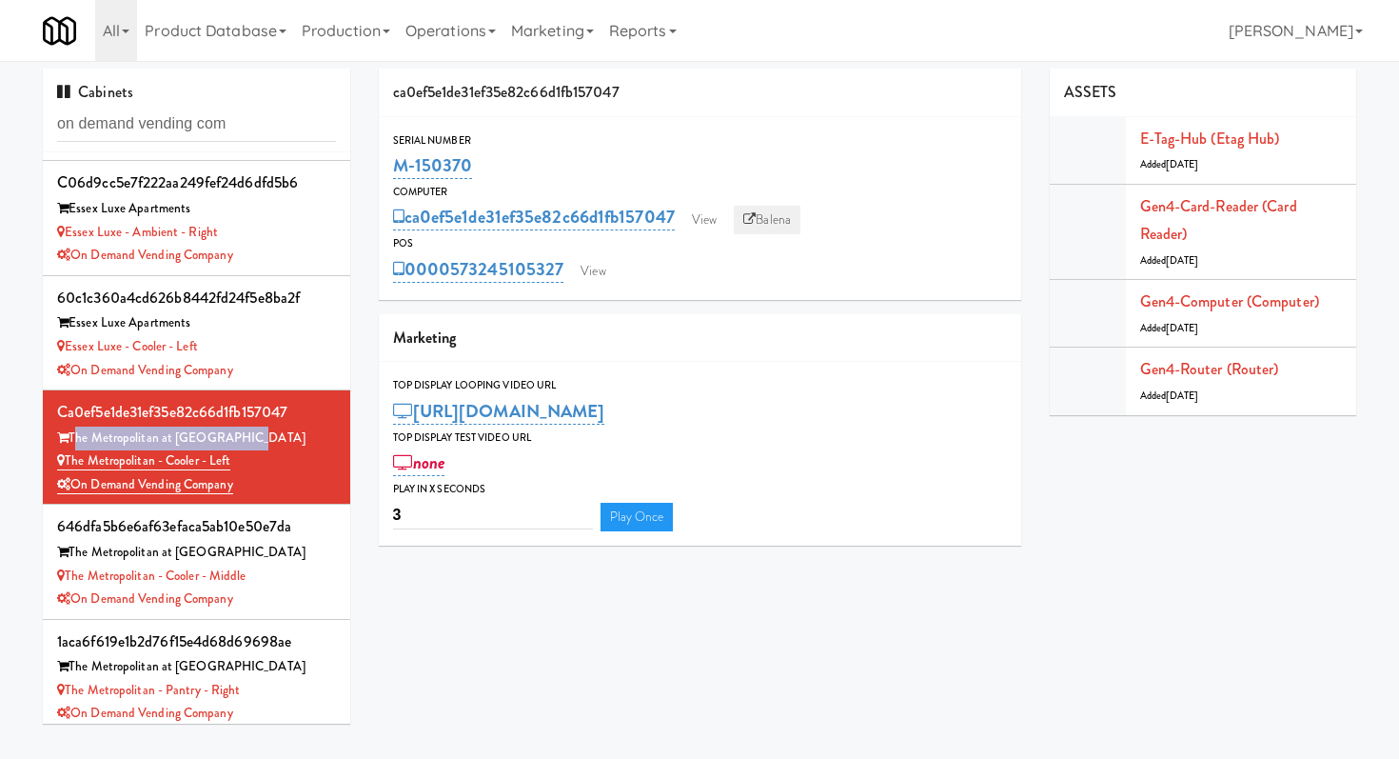
click at [765, 215] on link "Balena" at bounding box center [767, 220] width 67 height 29
click at [299, 680] on div "The Metropolitan - Pantry - Right" at bounding box center [196, 691] width 279 height 24
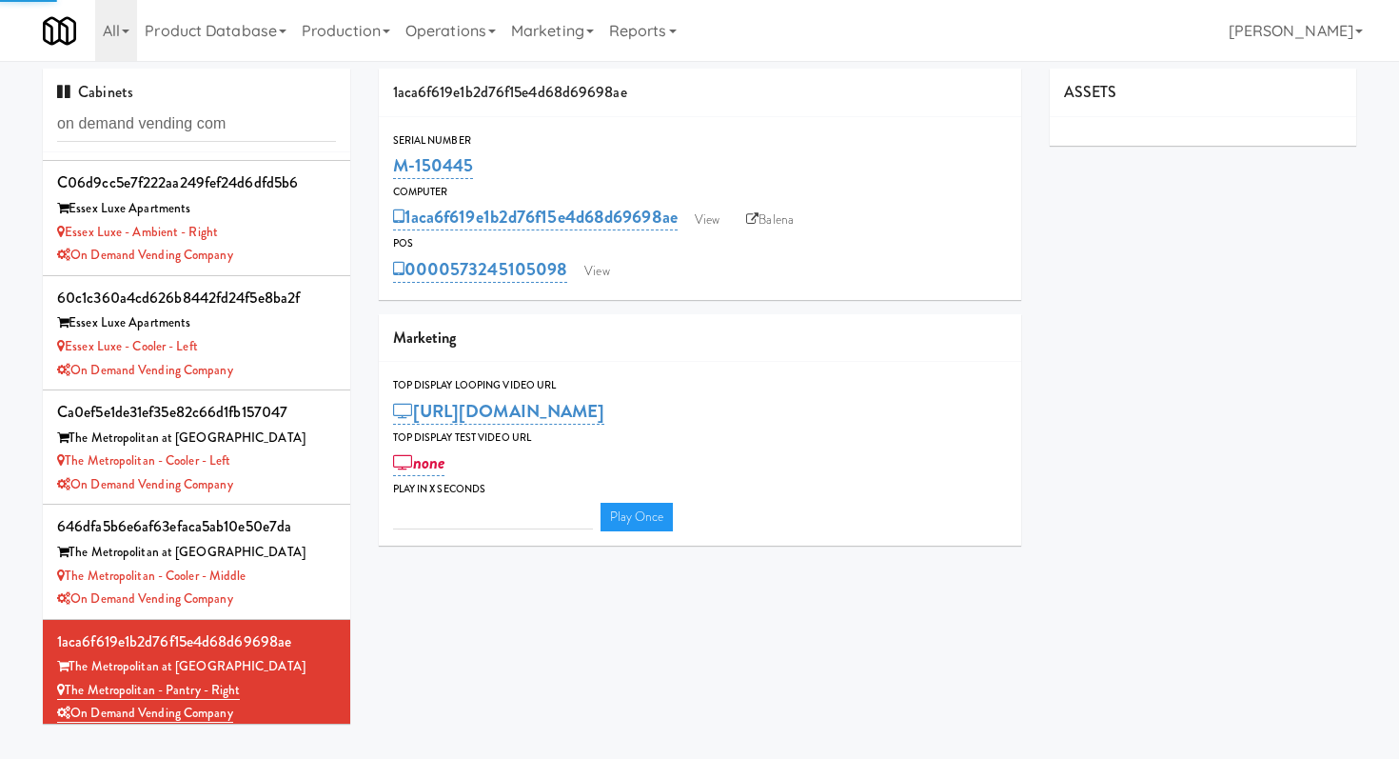
type input "3"
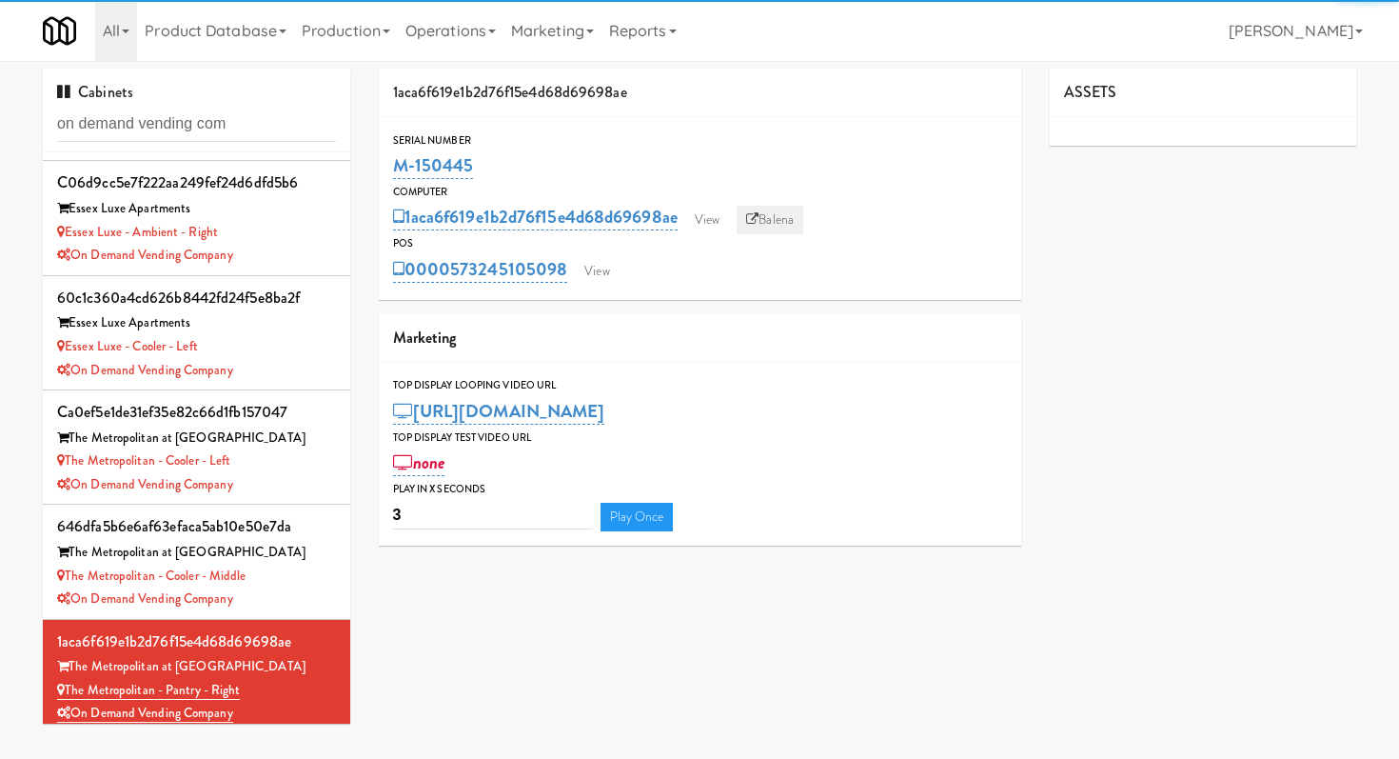
click at [800, 223] on link "Balena" at bounding box center [770, 220] width 67 height 29
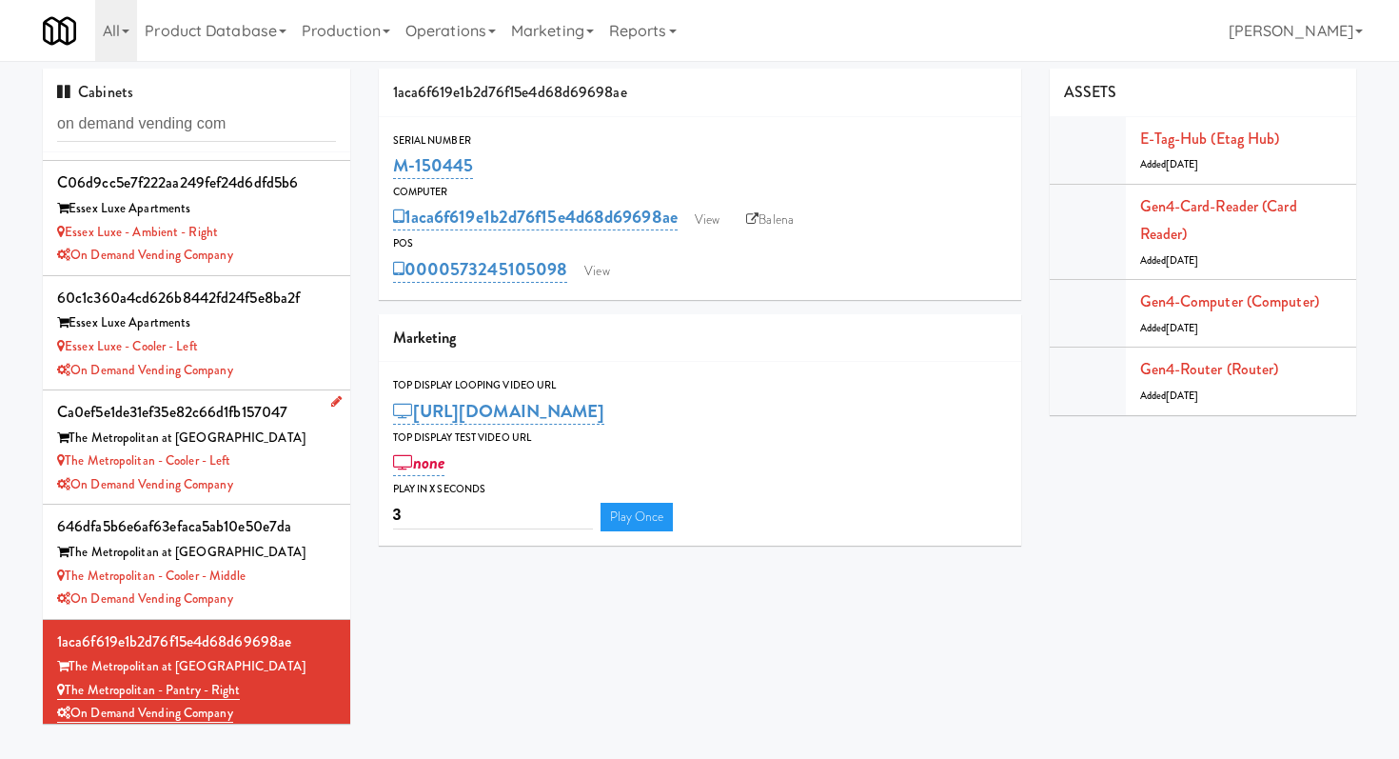
click at [275, 433] on div "The Metropolitan at Gainesville" at bounding box center [196, 438] width 279 height 24
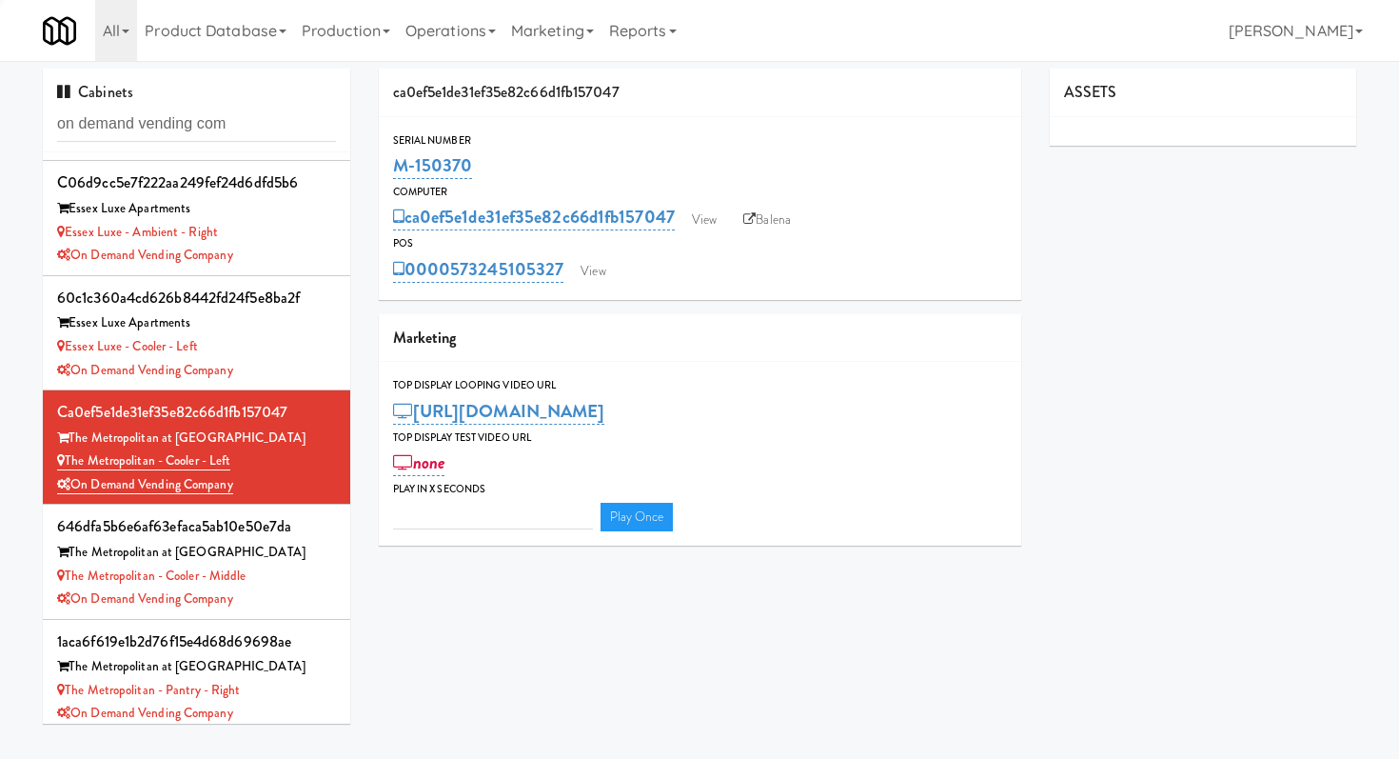
type input "3"
click at [580, 280] on link "View" at bounding box center [593, 271] width 44 height 29
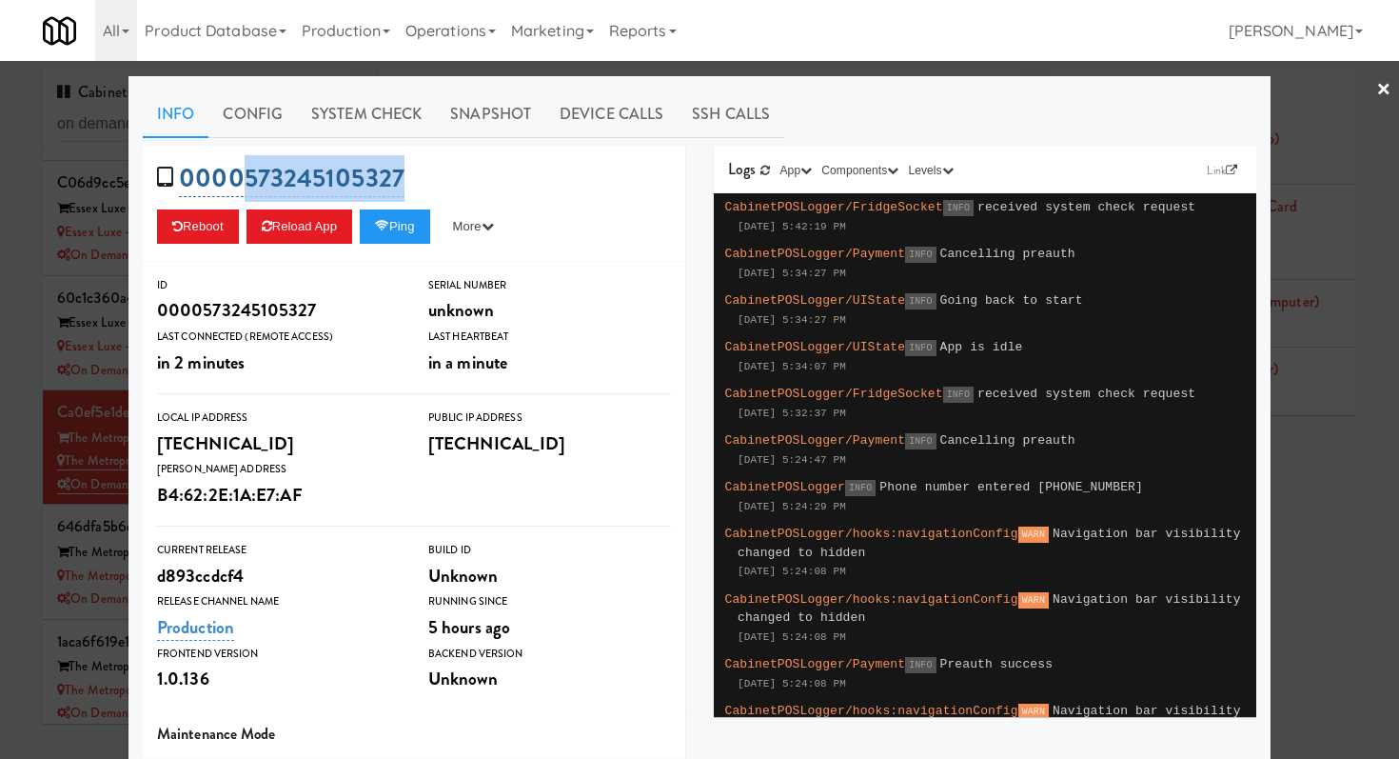
drag, startPoint x: 440, startPoint y: 176, endPoint x: 247, endPoint y: 188, distance: 193.6
click at [247, 188] on div "0000573245105327 Reboot Reload App Ping More Ping Server Restart Server Force R…" at bounding box center [414, 204] width 543 height 116
copy link "573245105327"
click at [110, 444] on div at bounding box center [699, 379] width 1399 height 759
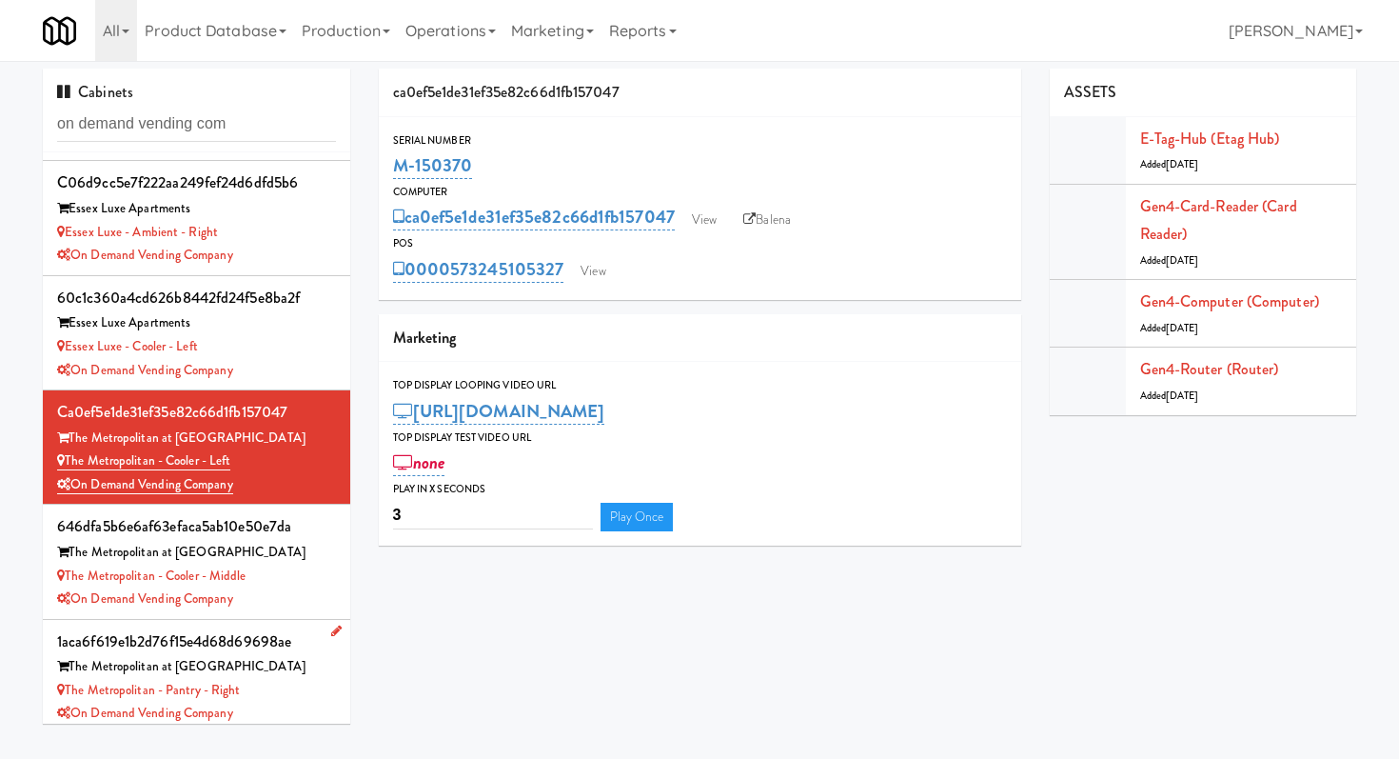
click at [299, 705] on div "On Demand Vending Company" at bounding box center [196, 714] width 279 height 24
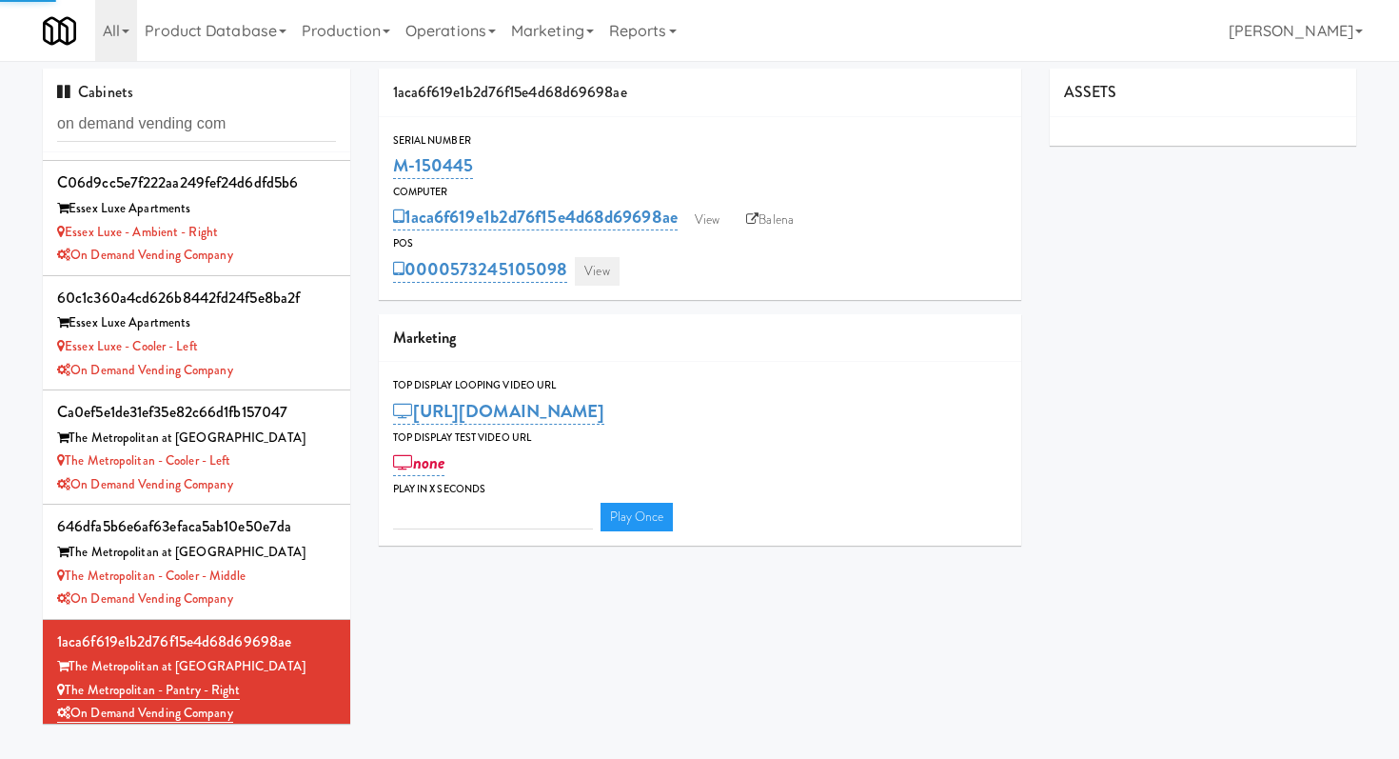
type input "3"
click at [603, 277] on link "View" at bounding box center [597, 271] width 44 height 29
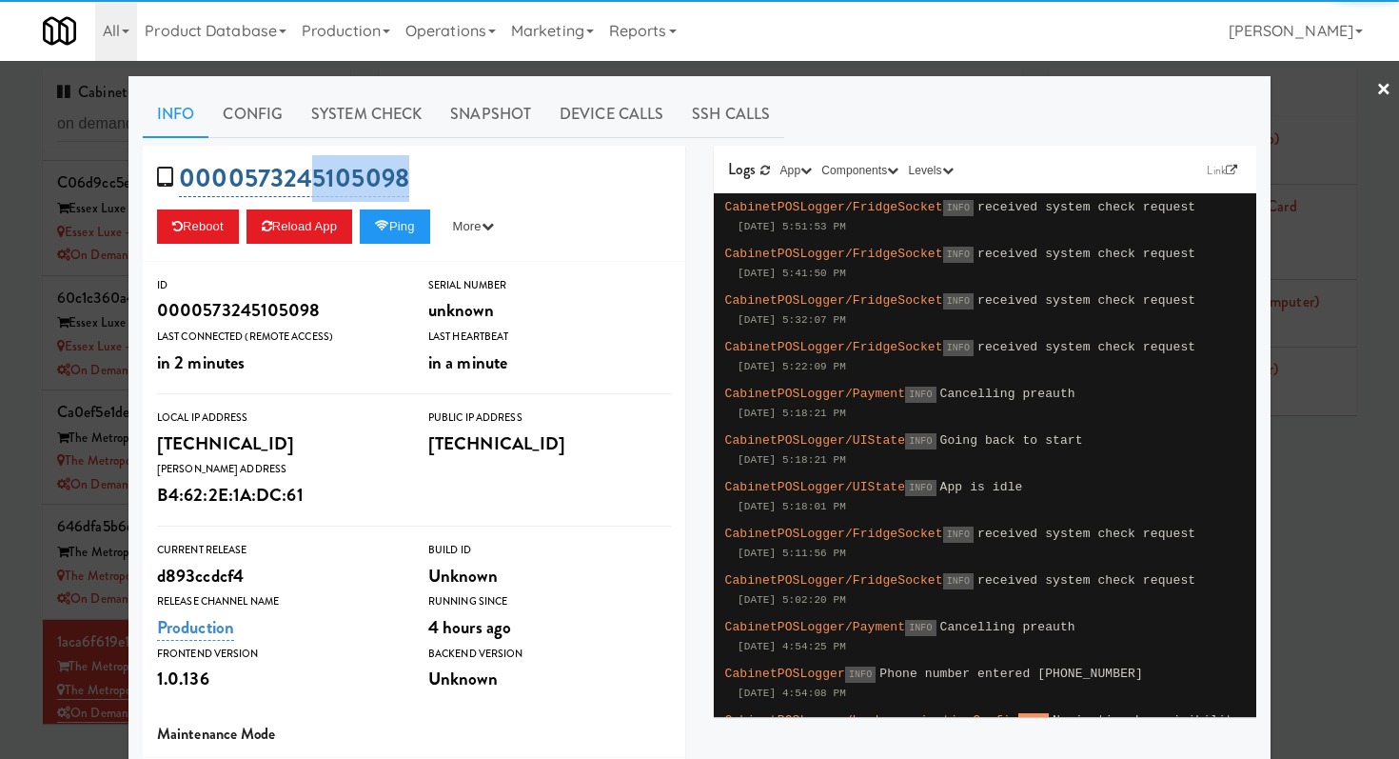
drag, startPoint x: 467, startPoint y: 182, endPoint x: 303, endPoint y: 186, distance: 164.7
click at [304, 186] on div "0000573245105098 Reboot Reload App Ping More Ping Server Restart Server Force R…" at bounding box center [414, 204] width 543 height 116
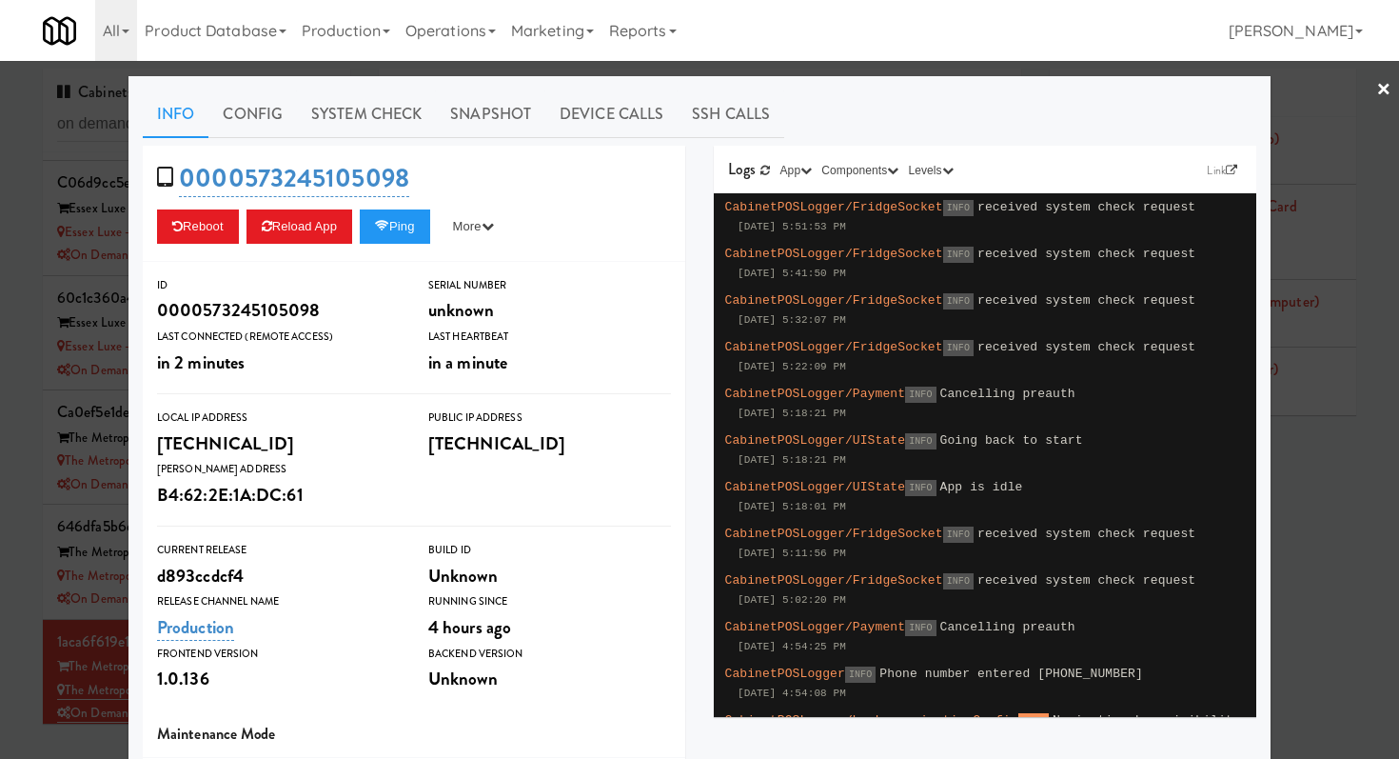
click at [410, 178] on div "0000573245105098 Reboot Reload App Ping More Ping Server Restart Server Force R…" at bounding box center [414, 204] width 543 height 116
drag, startPoint x: 415, startPoint y: 178, endPoint x: 242, endPoint y: 175, distance: 173.3
click at [242, 175] on div "0000573245105098 Reboot Reload App Ping More Ping Server Restart Server Force R…" at bounding box center [414, 204] width 543 height 116
copy link "573245105098"
click at [22, 643] on div at bounding box center [699, 379] width 1399 height 759
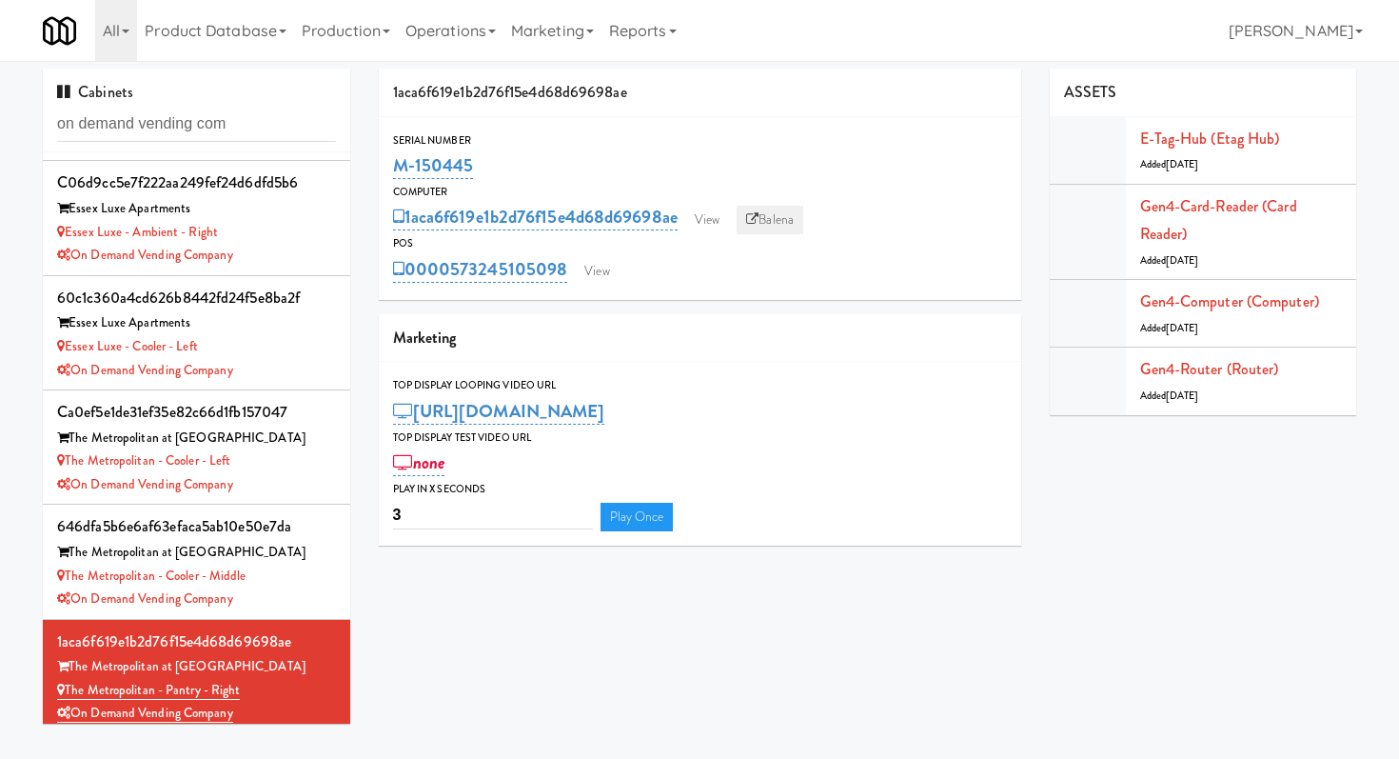
click at [778, 216] on link "Balena" at bounding box center [770, 220] width 67 height 29
click at [334, 441] on div "The Metropolitan at Gainesville" at bounding box center [196, 438] width 279 height 24
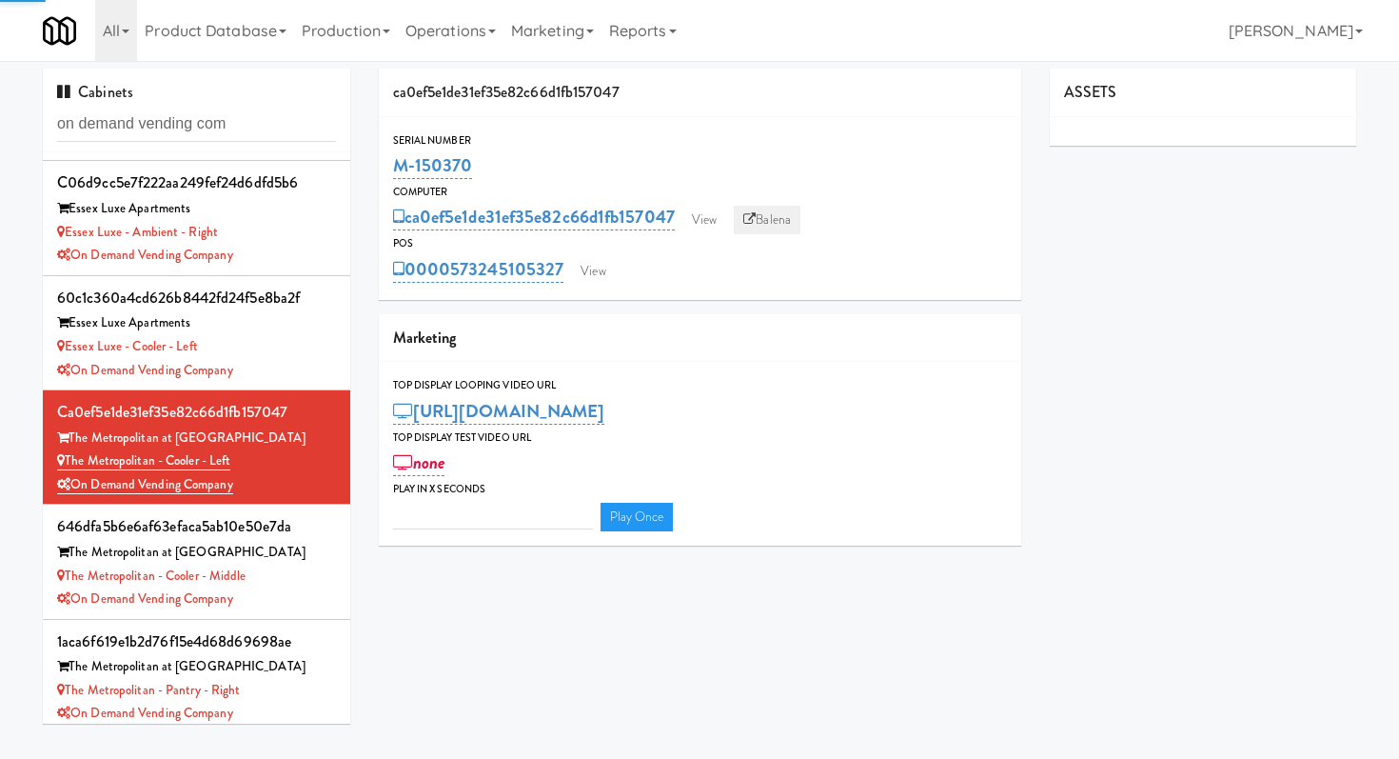
type input "3"
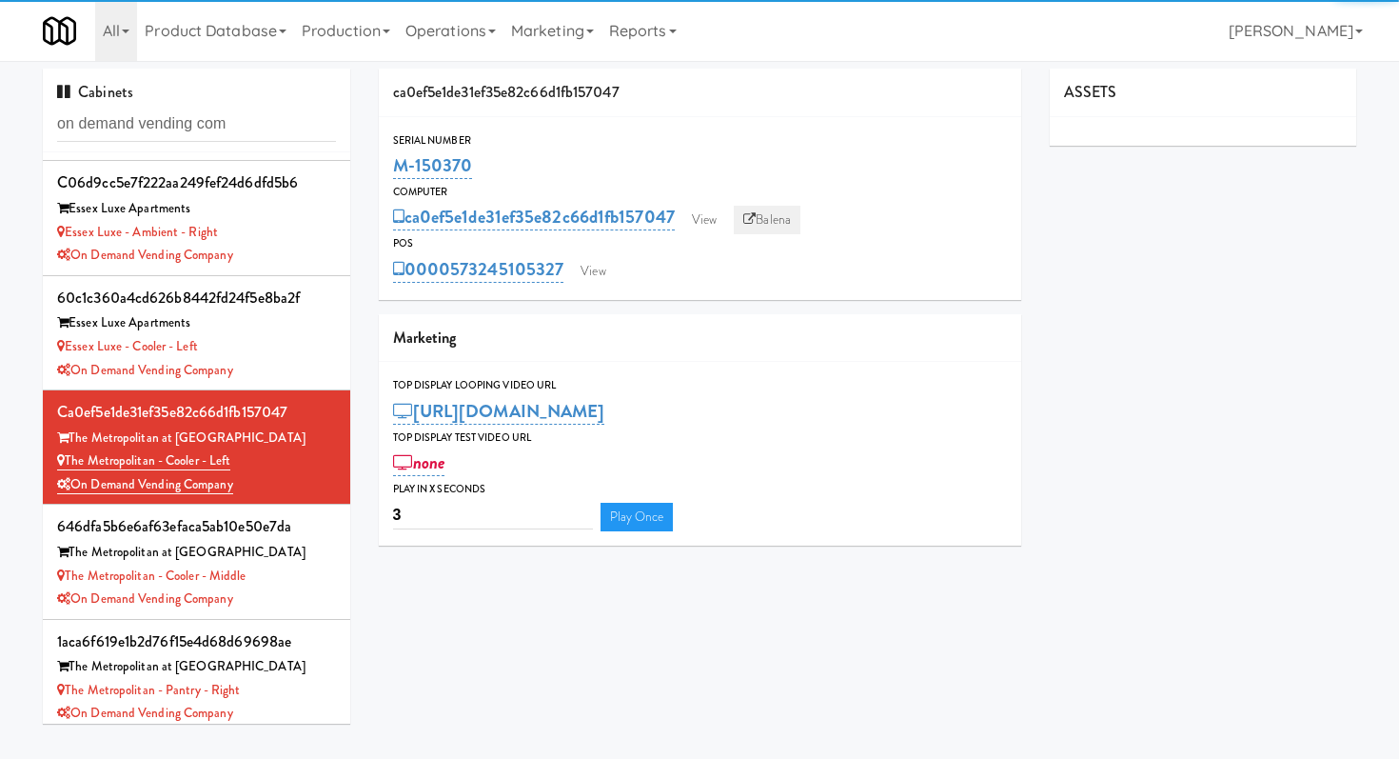
click at [780, 216] on link "Balena" at bounding box center [767, 220] width 67 height 29
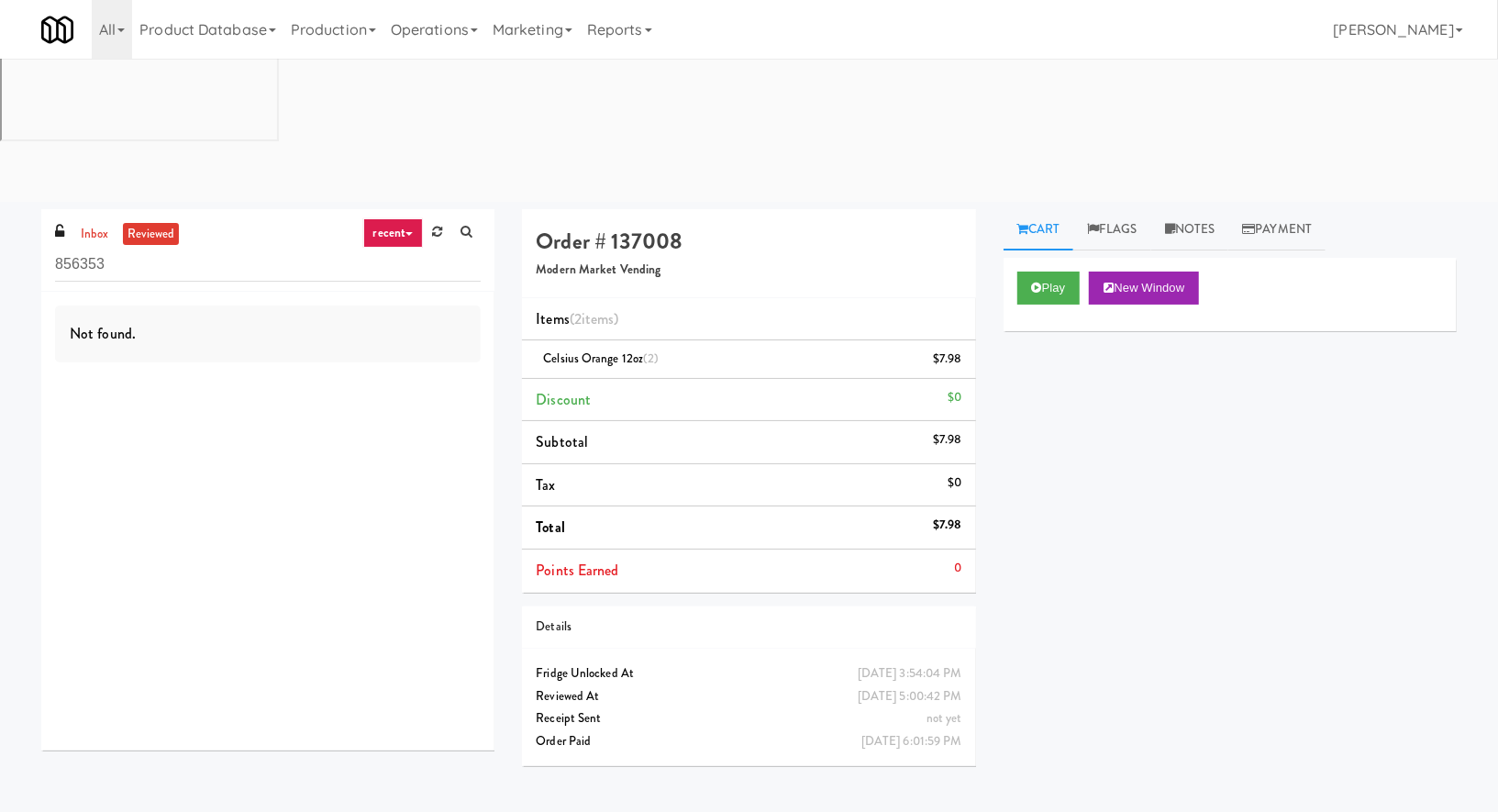
click at [658, 229] on h4 "Order # 137008" at bounding box center [749, 241] width 426 height 24
copy h4 "137008"
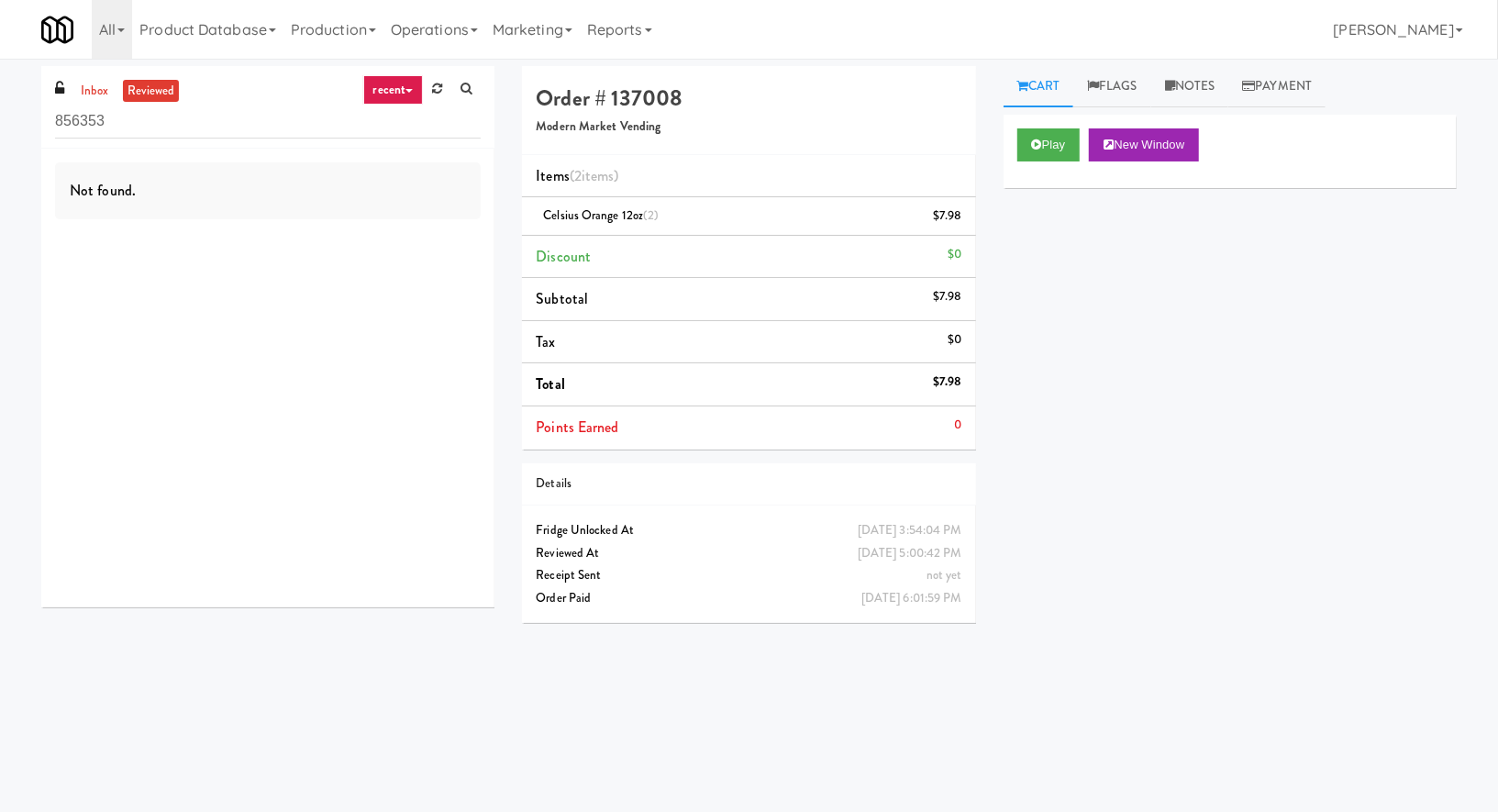
click at [552, 120] on h5 "Modern Market Vending" at bounding box center [749, 127] width 426 height 13
copy h5 "Modern Market Vending"
click at [741, 587] on div "Order Paid" at bounding box center [749, 598] width 426 height 23
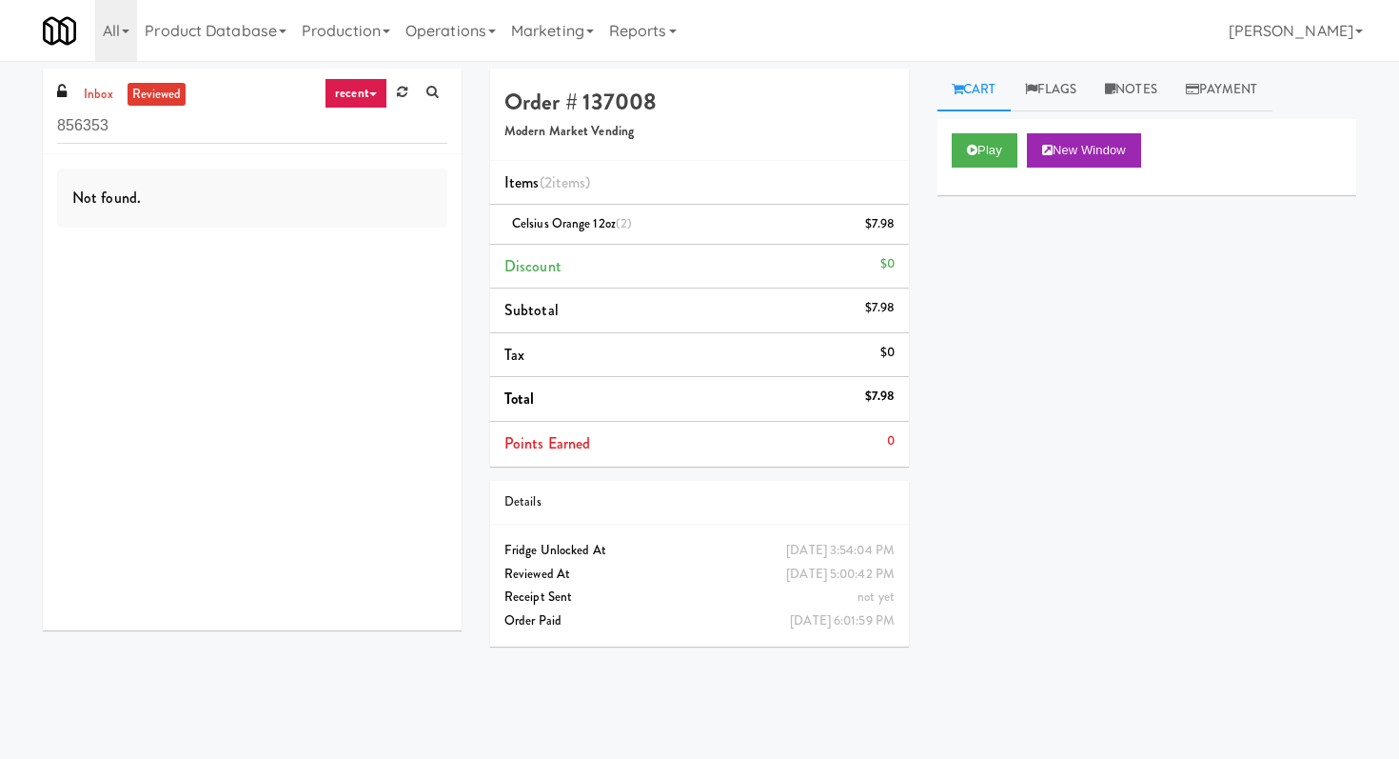
click at [613, 104] on h4 "Order # 137008" at bounding box center [700, 101] width 390 height 25
copy h4 "137008"
click at [887, 600] on span "not yet" at bounding box center [876, 596] width 37 height 18
click at [879, 603] on span "not yet" at bounding box center [876, 596] width 37 height 18
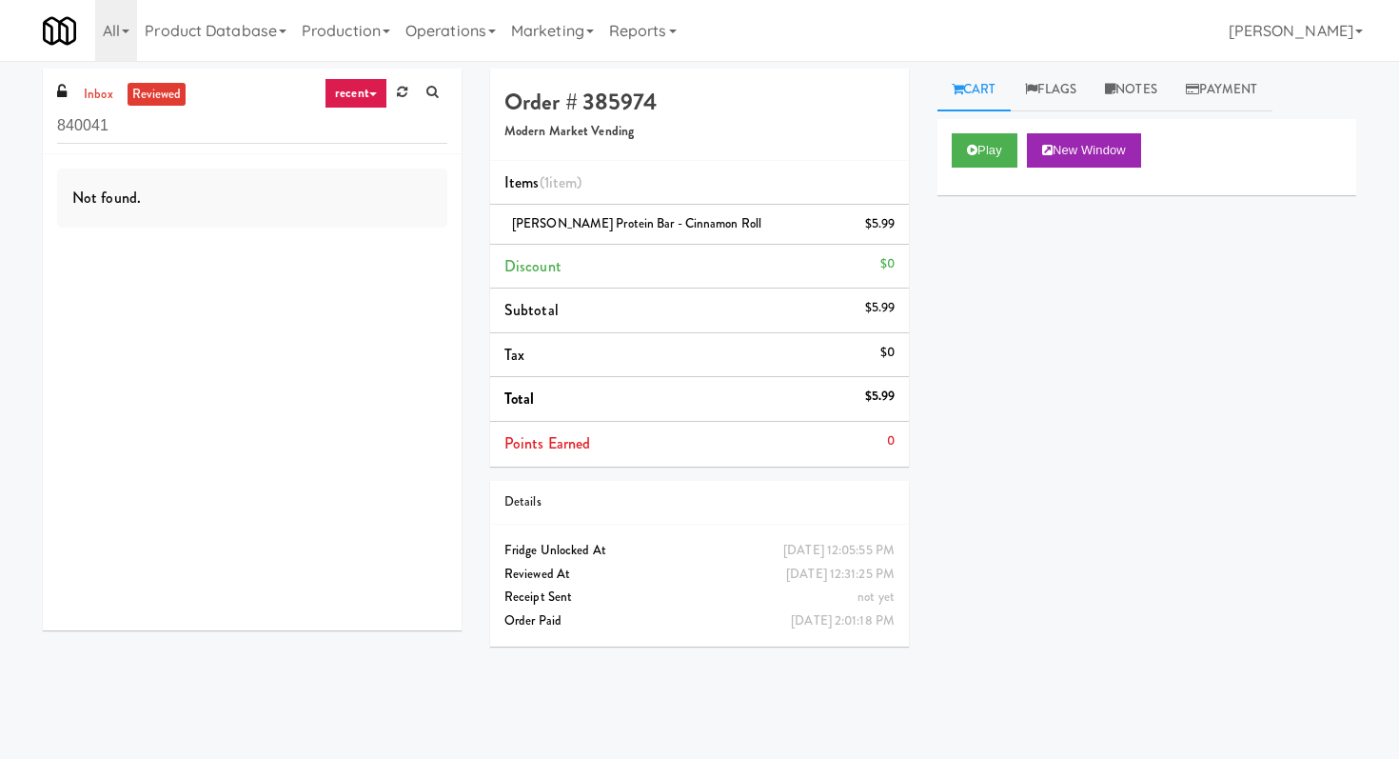
click at [876, 603] on span "not yet" at bounding box center [876, 596] width 37 height 18
click at [863, 599] on span "not yet" at bounding box center [876, 596] width 37 height 18
click at [1229, 106] on link "Payment" at bounding box center [1222, 90] width 101 height 43
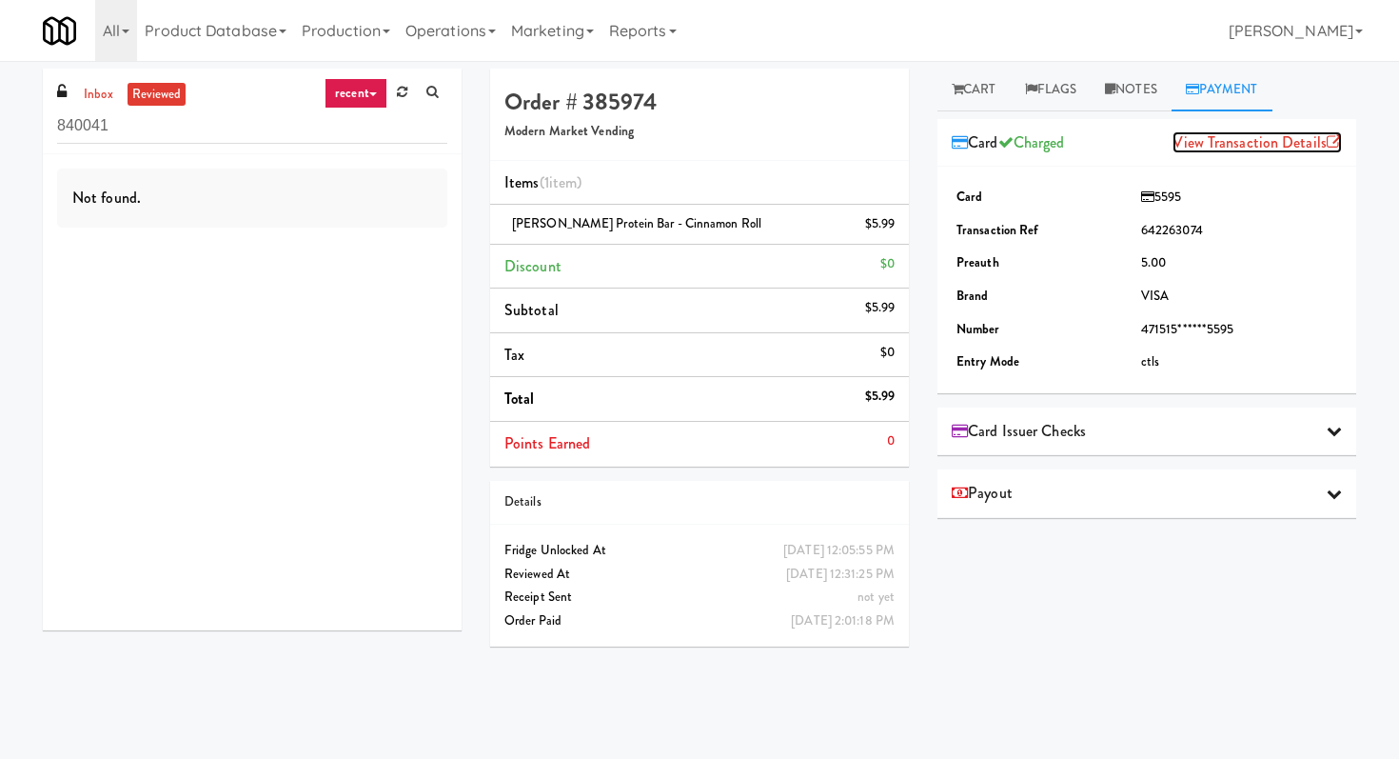
click at [1228, 144] on link "View Transaction Details" at bounding box center [1257, 142] width 169 height 22
click at [1105, 427] on div "Card Issuer Checks" at bounding box center [1147, 431] width 390 height 29
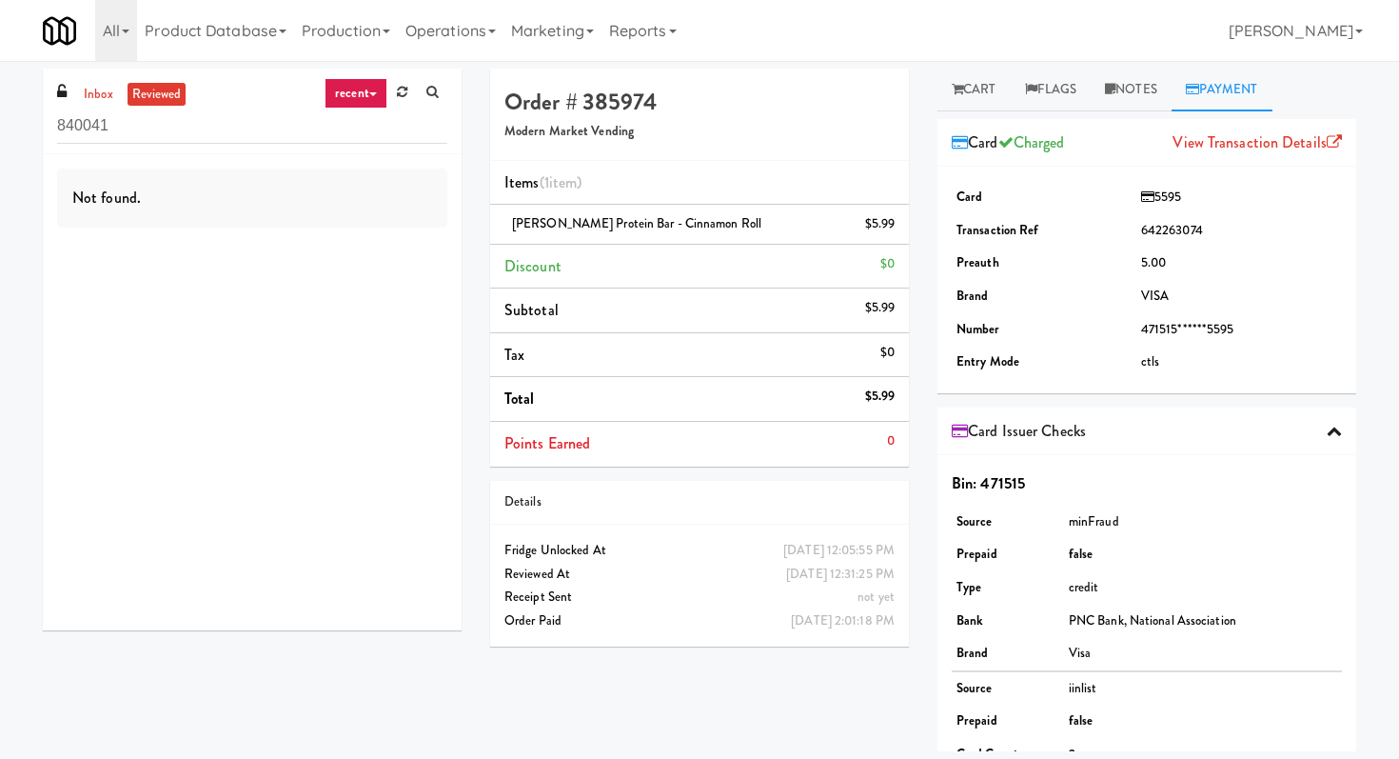
click at [640, 101] on h4 "Order # 385974" at bounding box center [700, 101] width 390 height 25
copy h4 "385974"
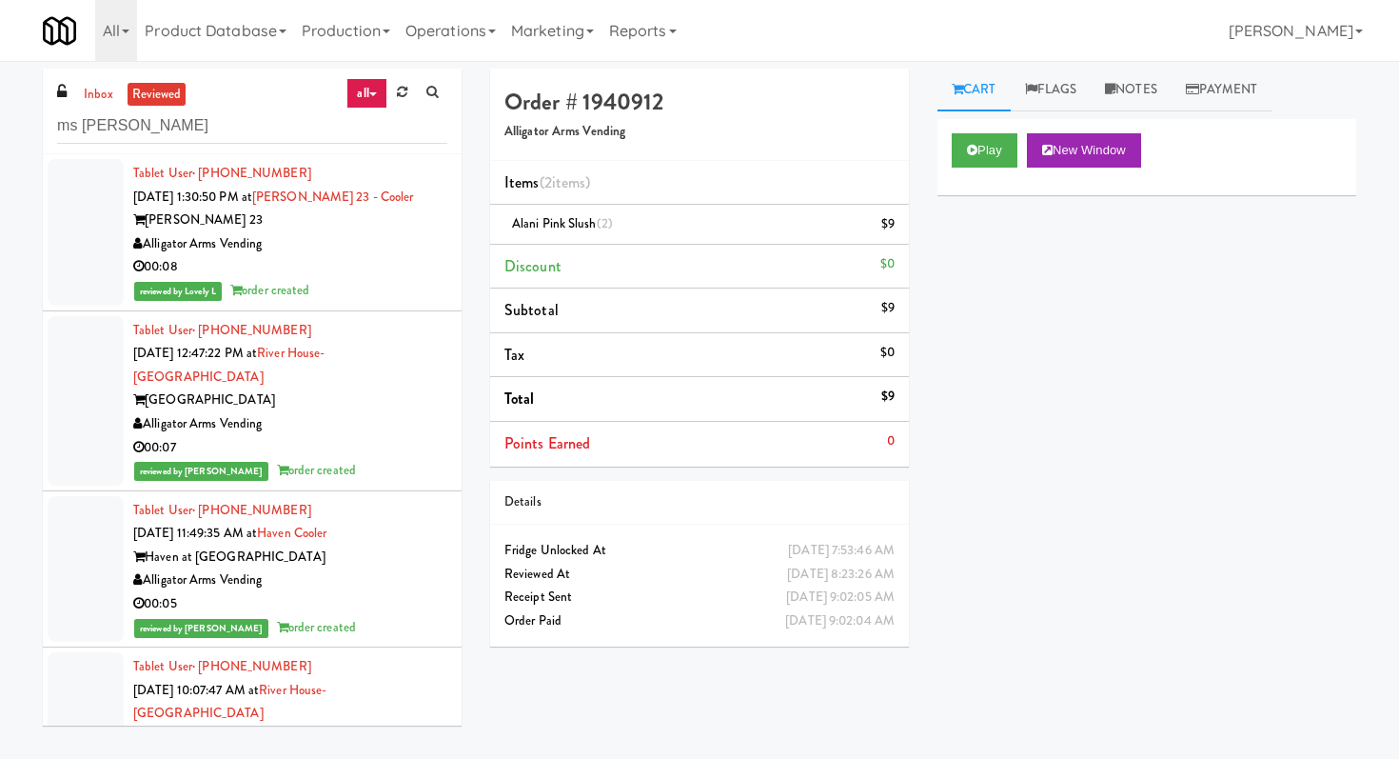
scroll to position [1172, 0]
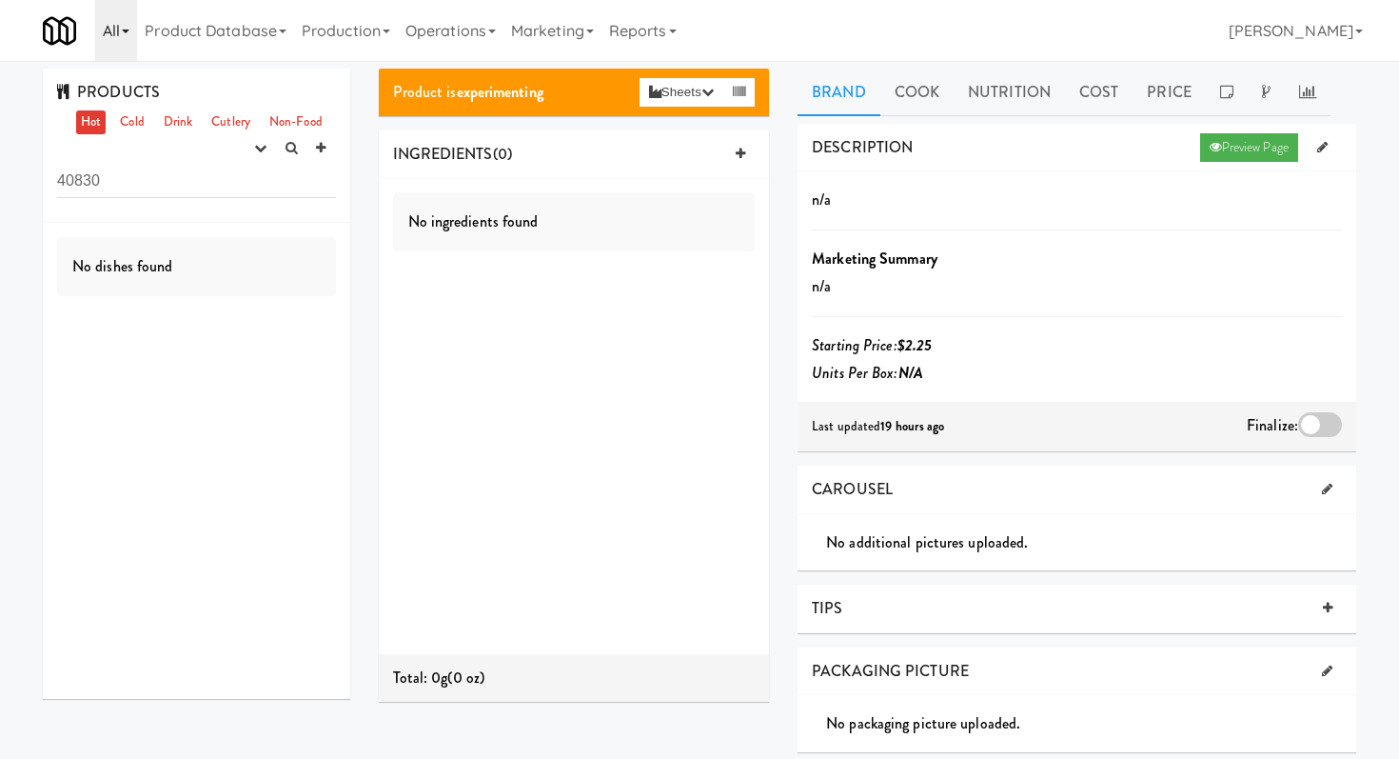
click at [121, 28] on link "All" at bounding box center [116, 30] width 42 height 61
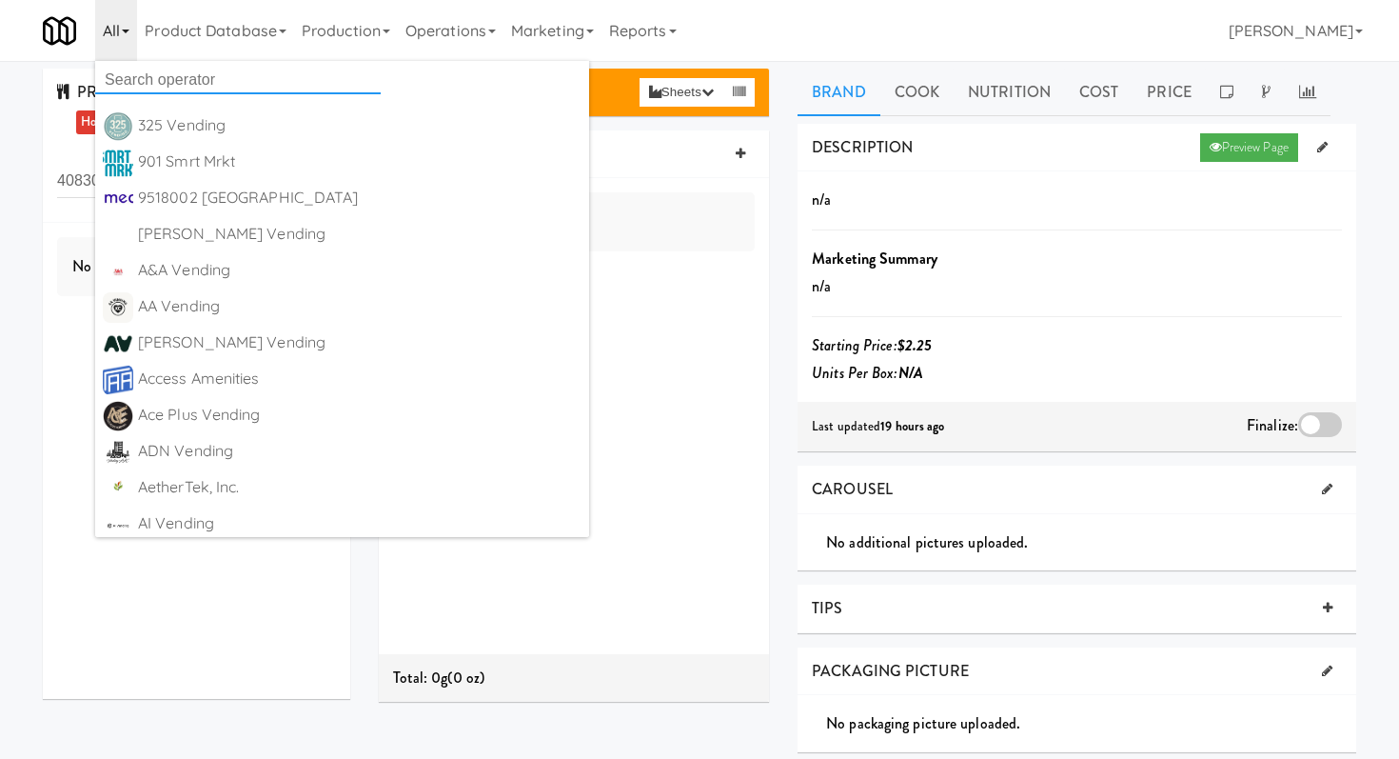
click at [122, 75] on input "text" at bounding box center [238, 80] width 286 height 29
type input "on deman"
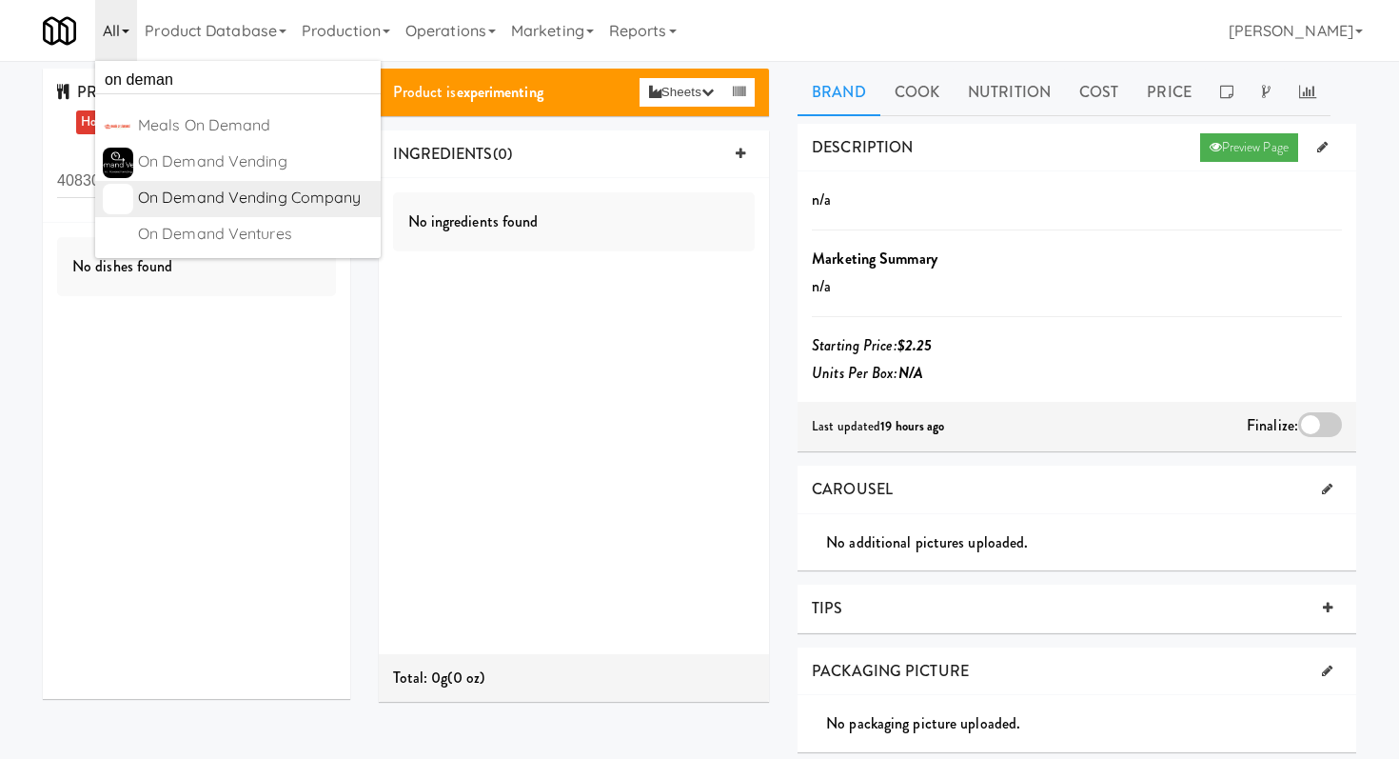
click at [198, 197] on div "On Demand Vending Company" at bounding box center [255, 198] width 235 height 29
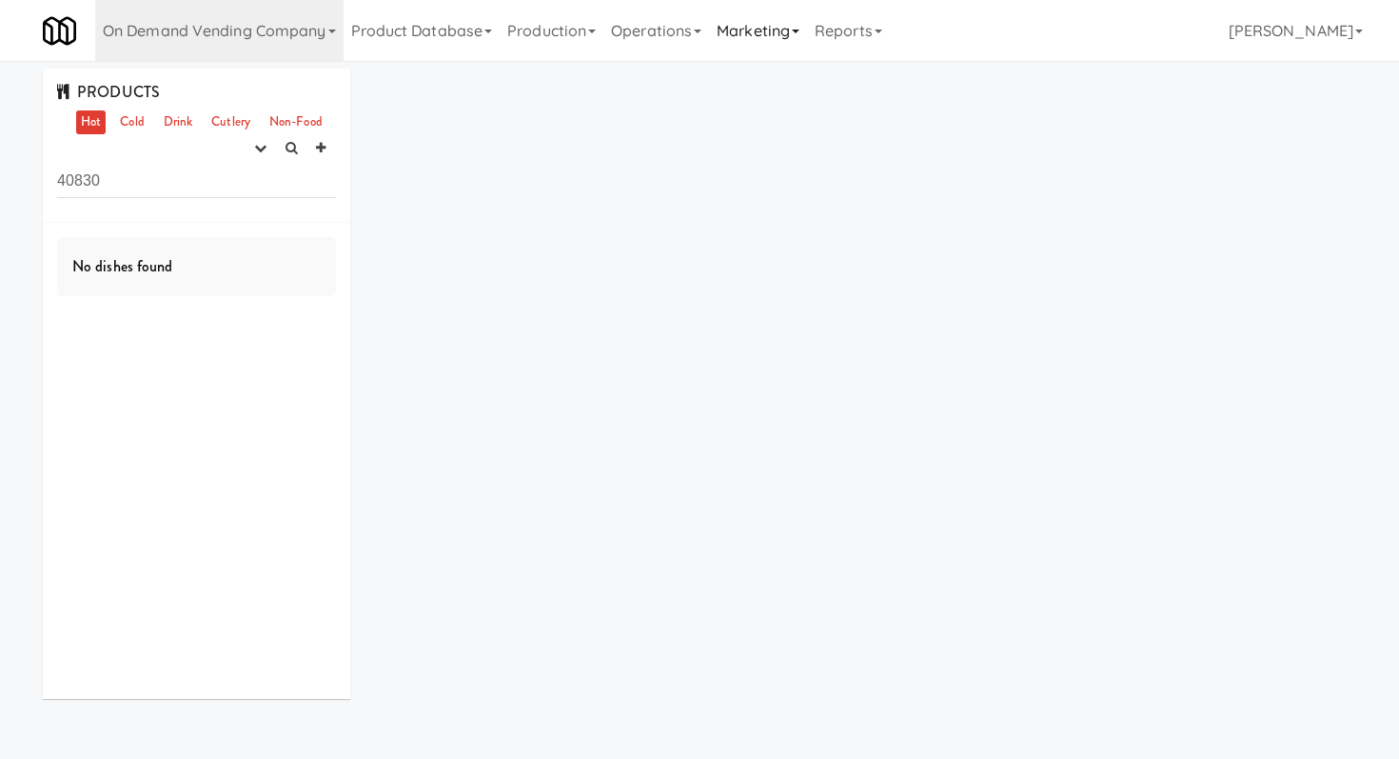
click at [741, 27] on link "Marketing" at bounding box center [758, 30] width 98 height 61
click at [776, 137] on link "Vouchers" at bounding box center [785, 138] width 152 height 34
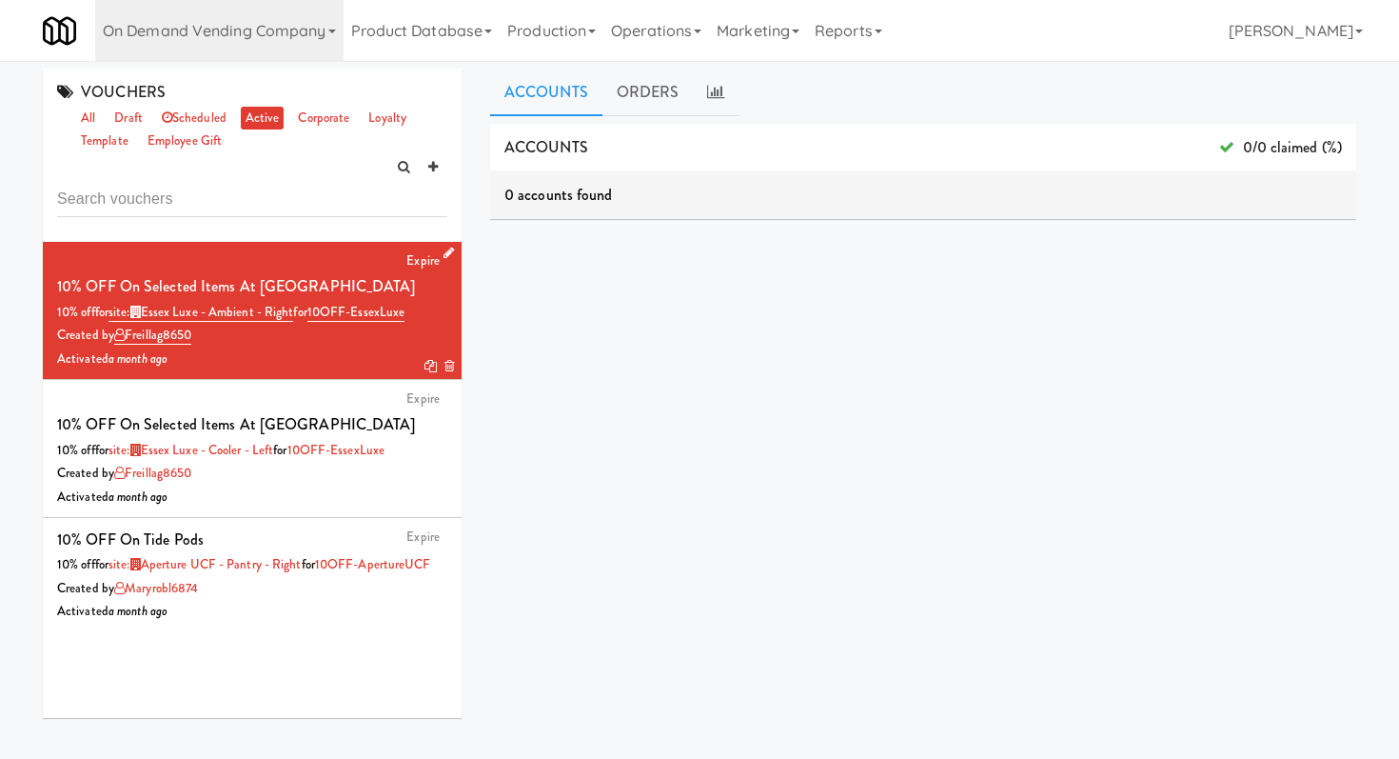
click at [434, 360] on icon at bounding box center [431, 366] width 12 height 12
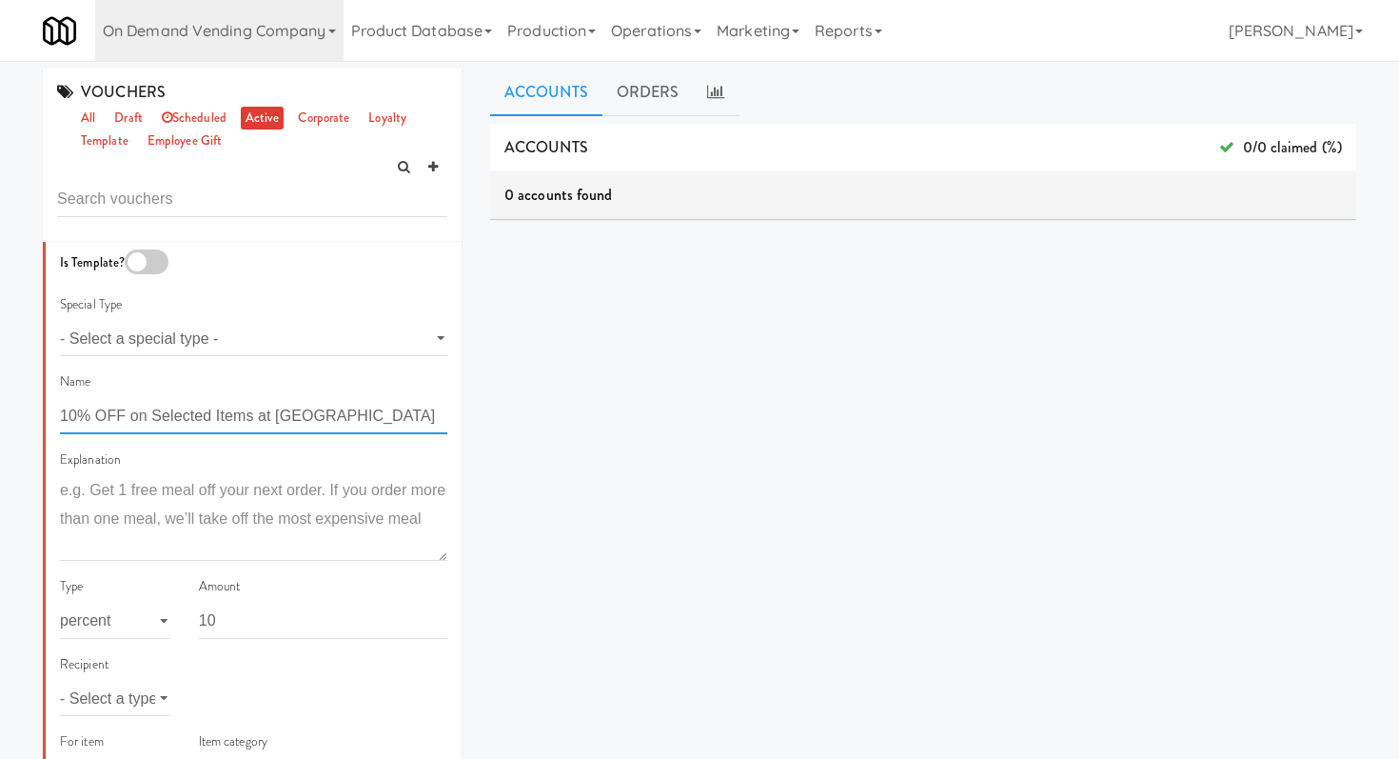
click at [290, 420] on input "10% OFF on Selected Items at [GEOGRAPHIC_DATA]" at bounding box center [253, 416] width 387 height 35
paste input "10OFFMET"
click at [340, 421] on input "10% OFF on Selected Items at The Metro" at bounding box center [253, 416] width 387 height 35
drag, startPoint x: 285, startPoint y: 418, endPoint x: 398, endPoint y: 418, distance: 113.3
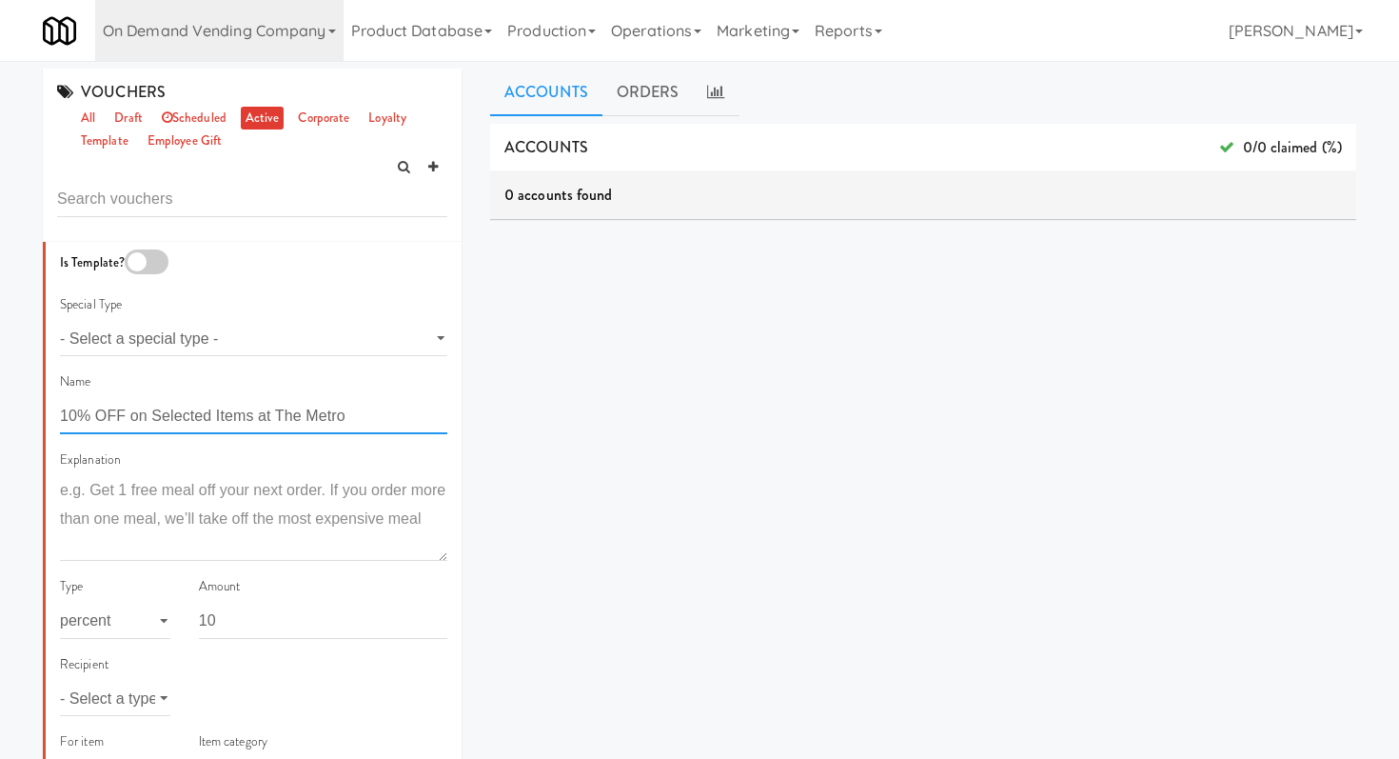
click at [398, 418] on input "10% OFF on Selected Items at The Metro" at bounding box center [253, 416] width 387 height 35
paste input "politan at [GEOGRAPHIC_DATA]"
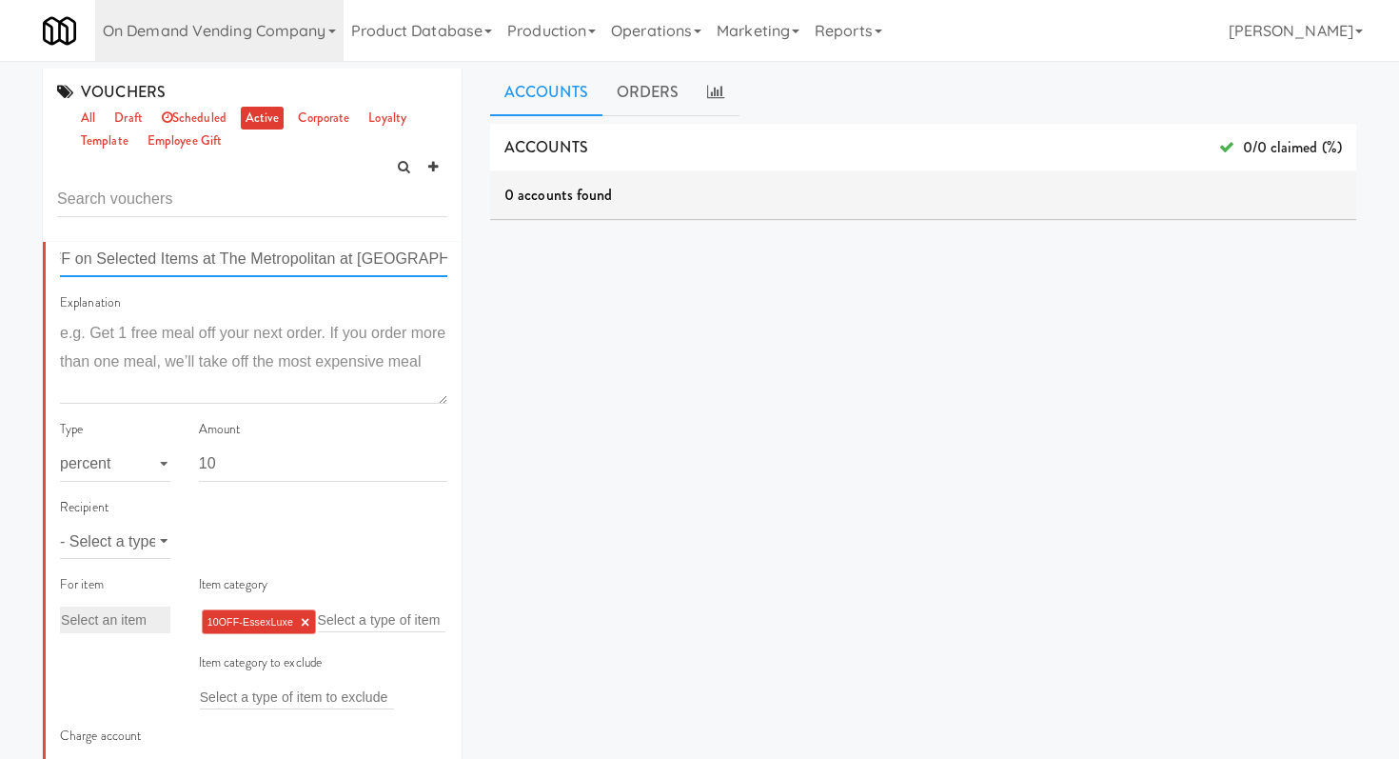
scroll to position [248, 0]
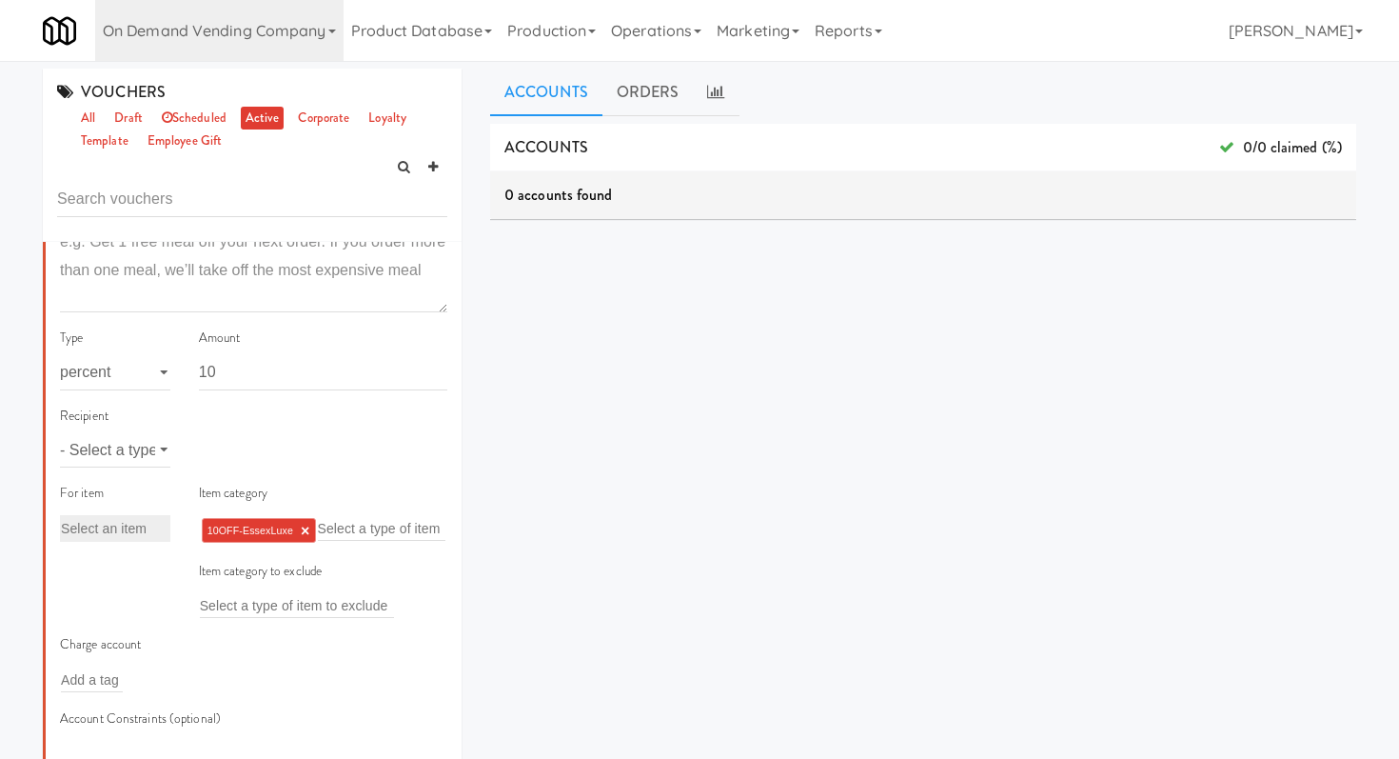
type input "10% OFF on Selected Items at The Metropolitan at [GEOGRAPHIC_DATA]"
click at [305, 527] on link "×" at bounding box center [305, 531] width 9 height 16
paste input "10OFFMET"
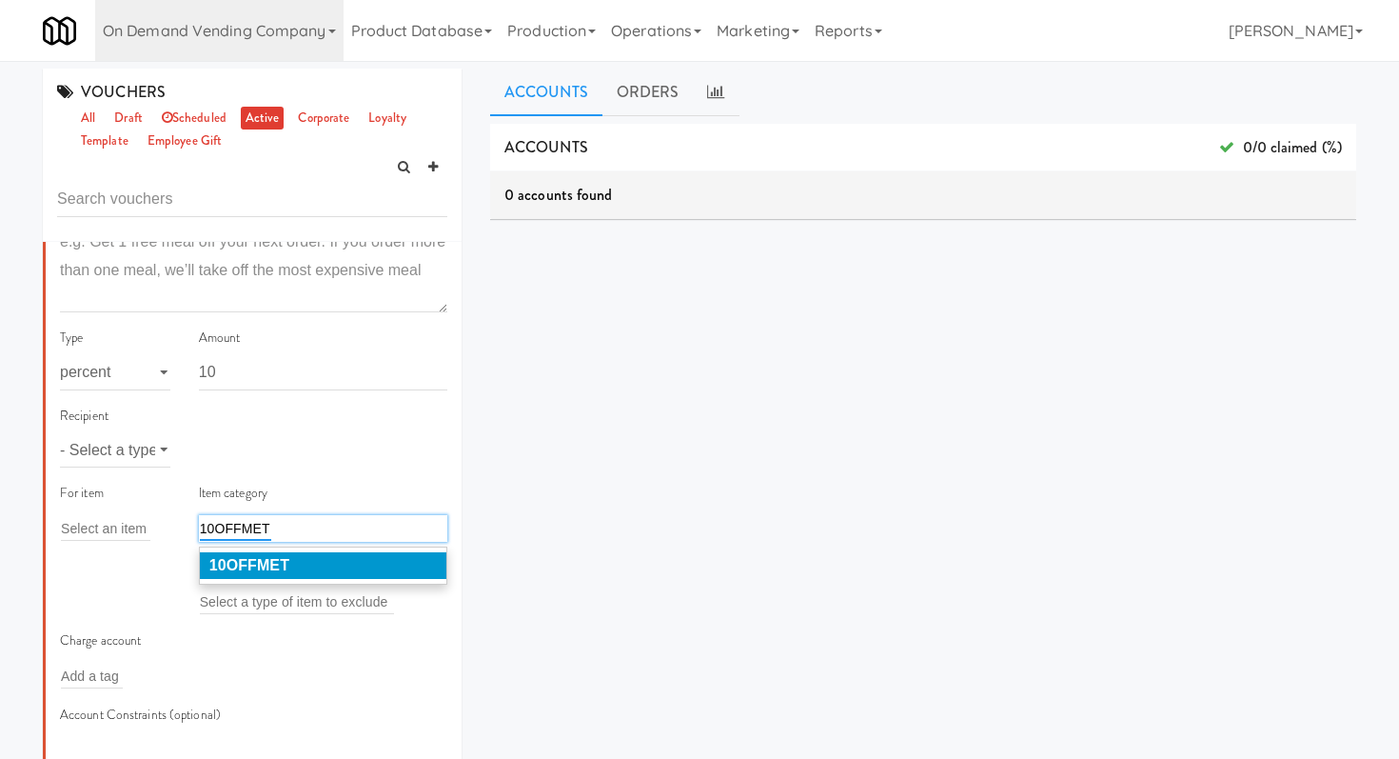
type input "10OFFMET"
click at [266, 566] on em "10OFFMET" at bounding box center [249, 565] width 80 height 16
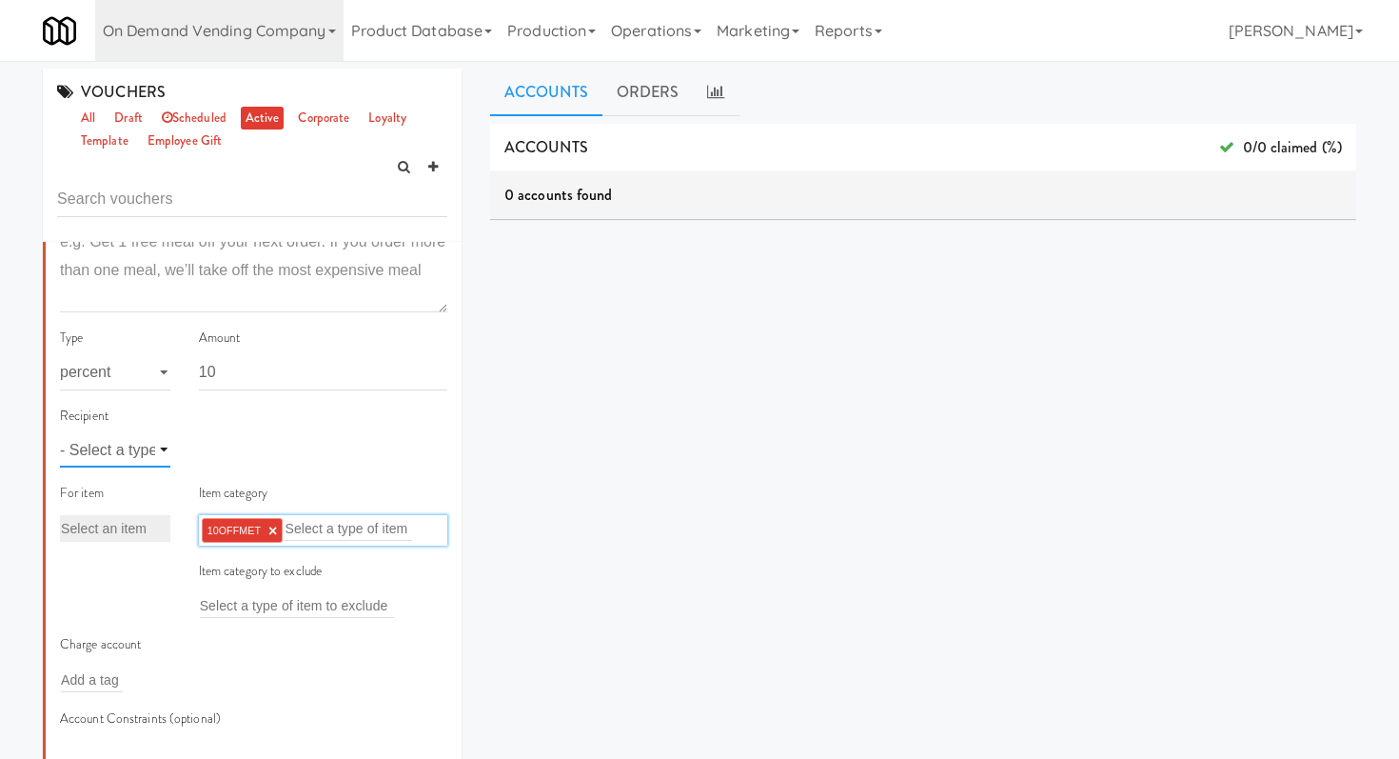
click at [157, 440] on select "- Select a type - user site company" at bounding box center [115, 449] width 110 height 35
select select "string:site"
click at [60, 432] on select "- Select a type - user site company" at bounding box center [115, 449] width 110 height 35
click at [222, 468] on div "Select sites Add a tag" at bounding box center [323, 442] width 277 height 74
click at [234, 457] on input "text" at bounding box center [231, 450] width 62 height 25
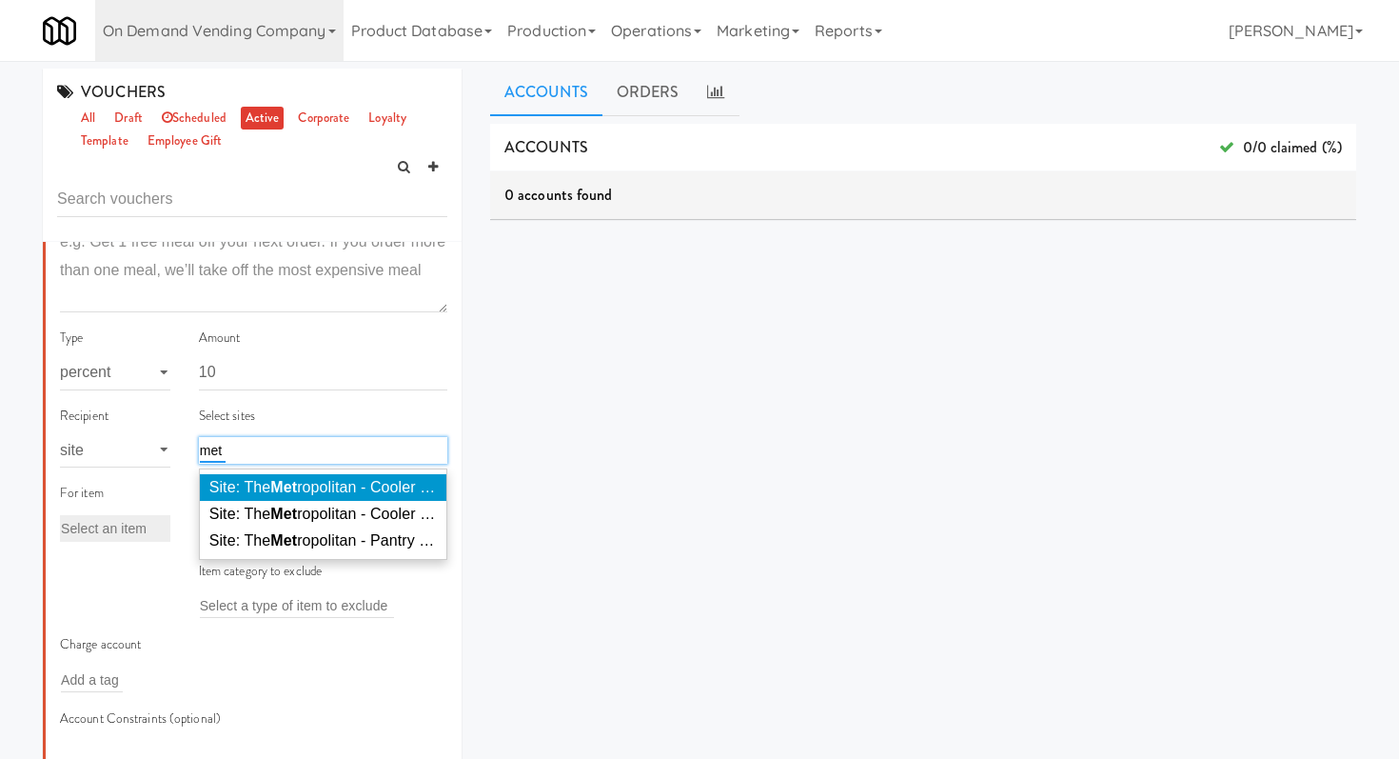
type input "met"
click at [253, 486] on span "Site: The Met ropolitan - Cooler - Middle (THEME300)" at bounding box center [389, 487] width 360 height 16
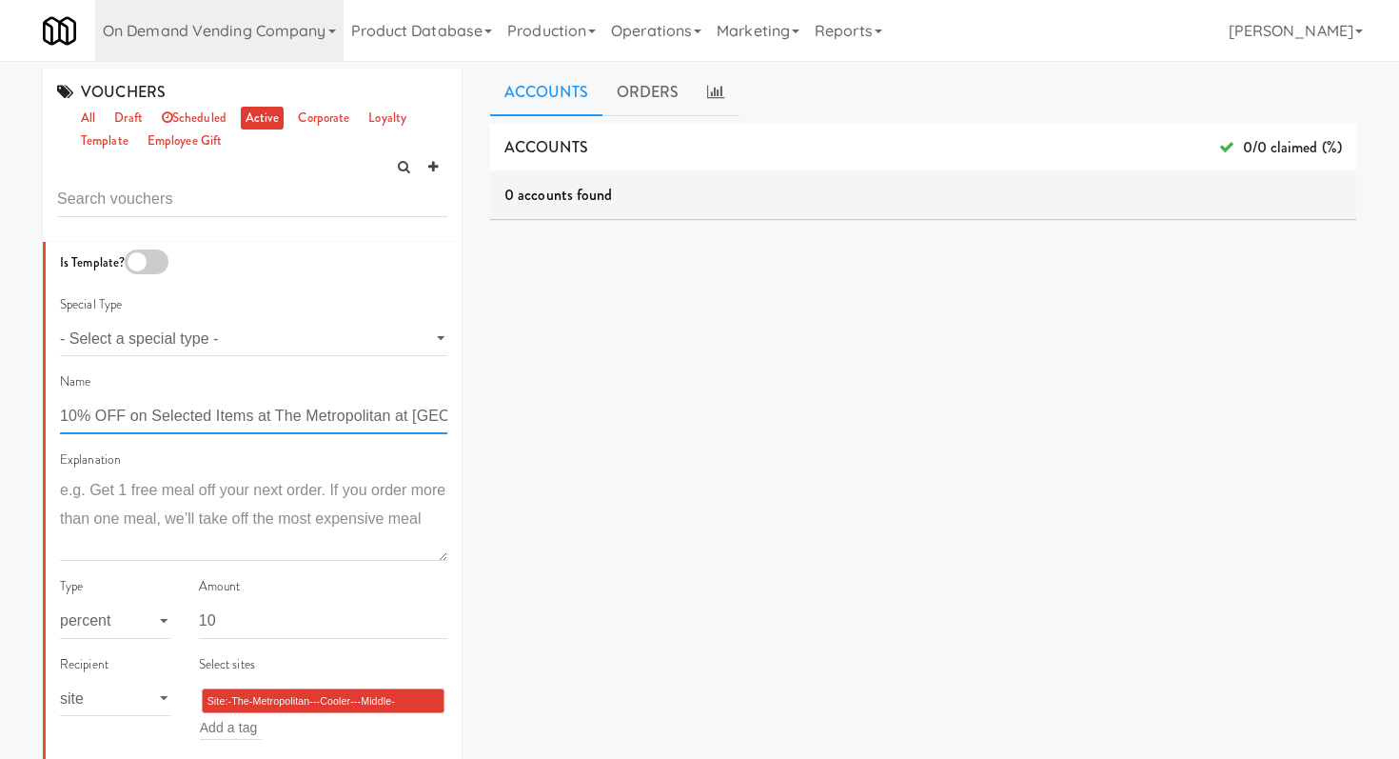
scroll to position [0, 55]
drag, startPoint x: 356, startPoint y: 417, endPoint x: 513, endPoint y: 421, distance: 157.1
click at [513, 425] on div "VOUCHERS all draft scheduled active corporate loyalty template employee gift Is…" at bounding box center [700, 453] width 1342 height 769
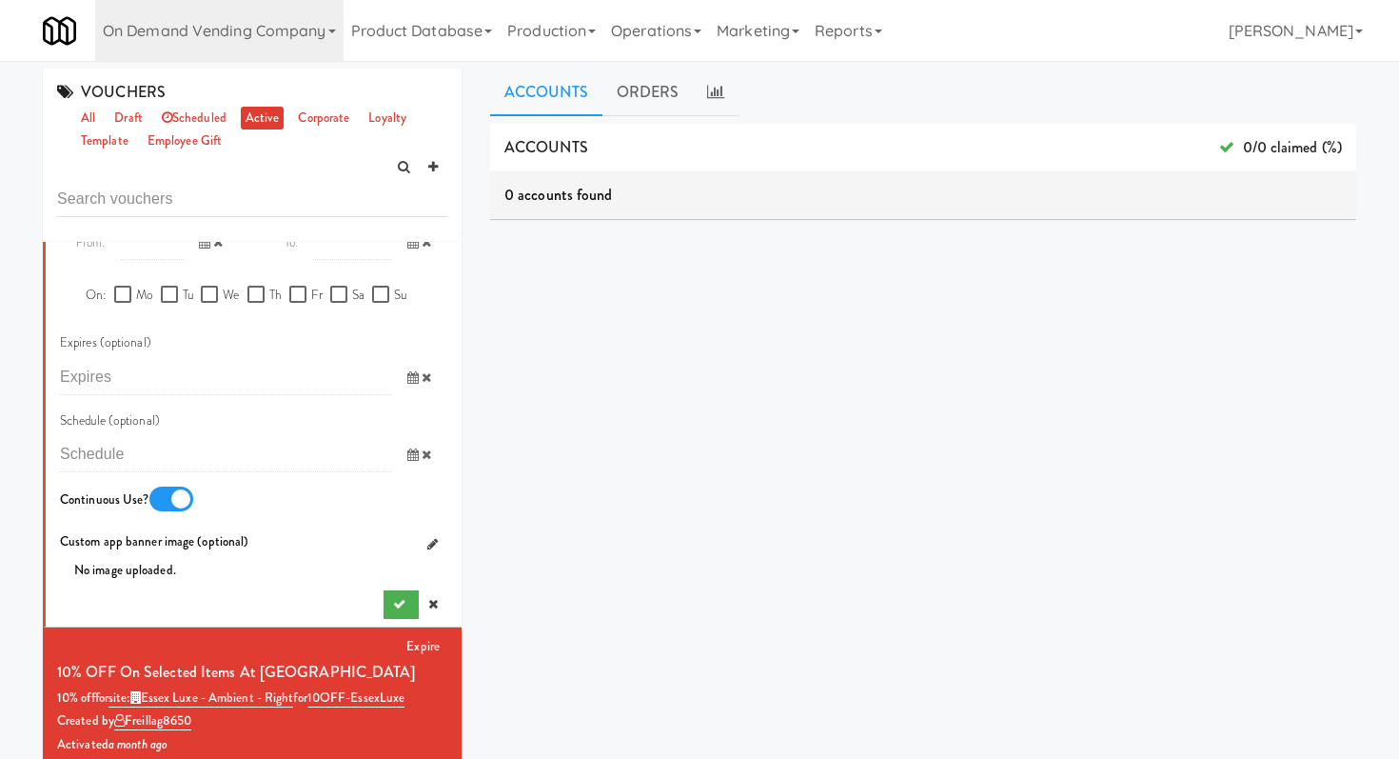
scroll to position [1153, 0]
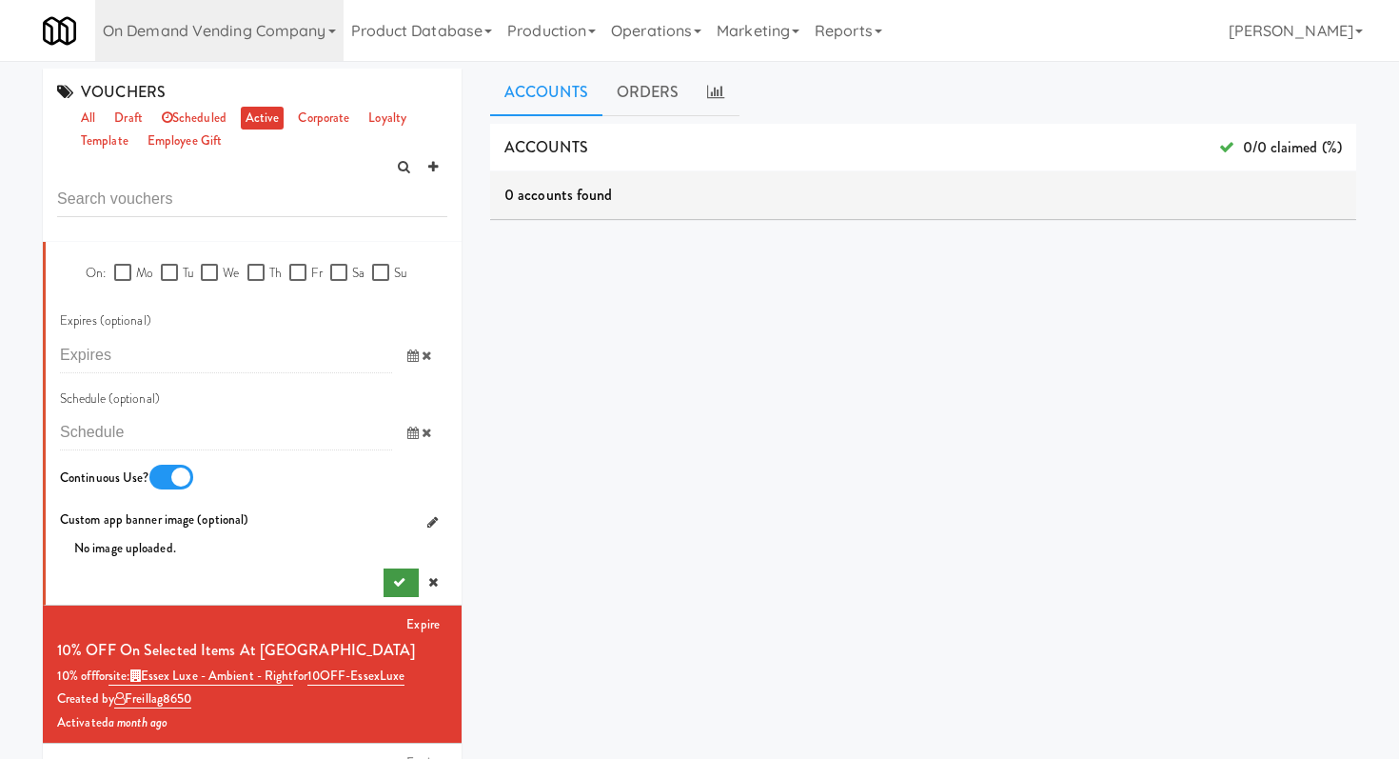
type input "10% OFF on Selected Items at The Metro [Cooler Middle]"
click at [392, 574] on button "submit" at bounding box center [401, 582] width 35 height 29
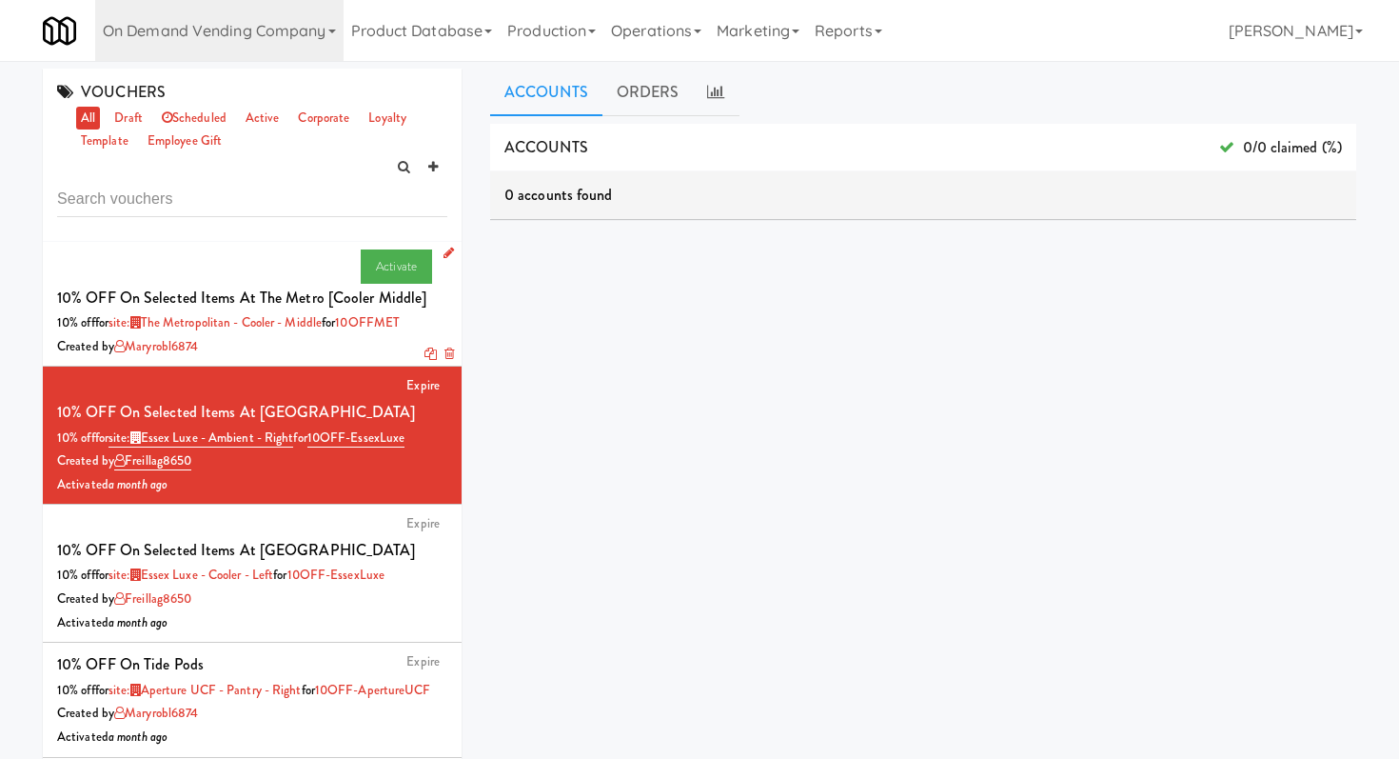
click at [429, 348] on icon at bounding box center [431, 353] width 12 height 12
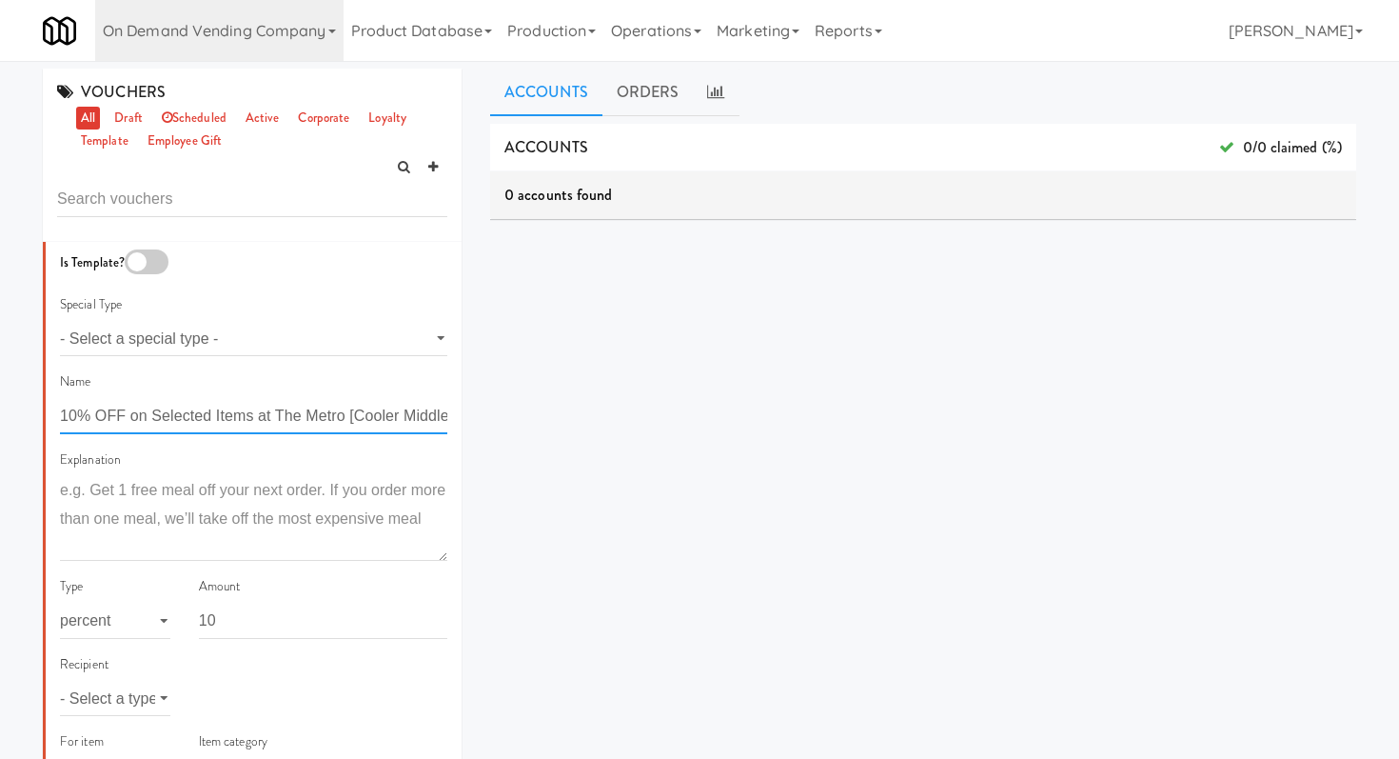
click at [254, 418] on input "10% OFF on Selected Items at The Metro [Cooler Middle]" at bounding box center [253, 416] width 387 height 35
click at [255, 418] on input "10% OFF on Selected Items at The Metro [Cooler Middle]" at bounding box center [253, 416] width 387 height 35
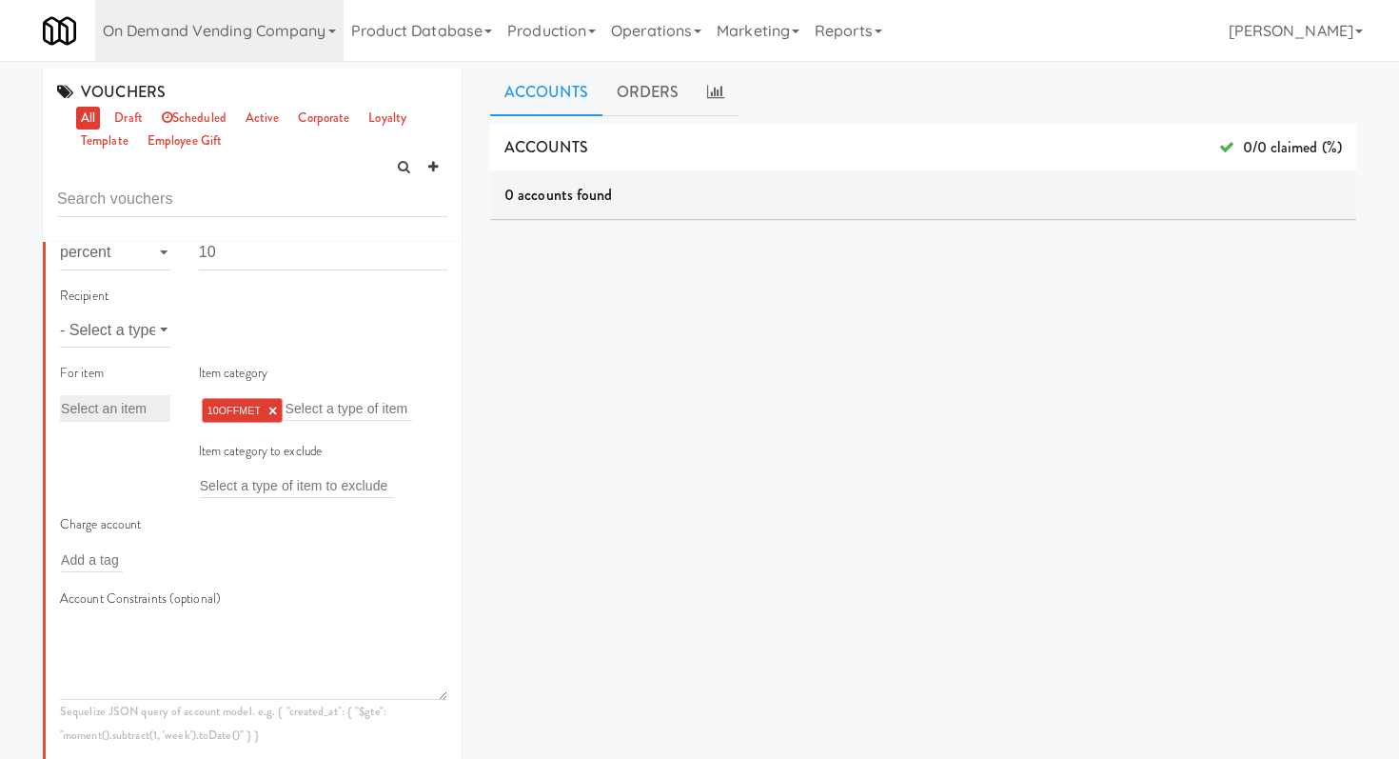
scroll to position [365, 0]
click at [150, 340] on select "- Select a type - user site company" at bounding box center [115, 333] width 110 height 35
select select "string:site"
click at [60, 316] on select "- Select a type - user site company" at bounding box center [115, 333] width 110 height 35
click at [222, 335] on input "text" at bounding box center [231, 334] width 62 height 25
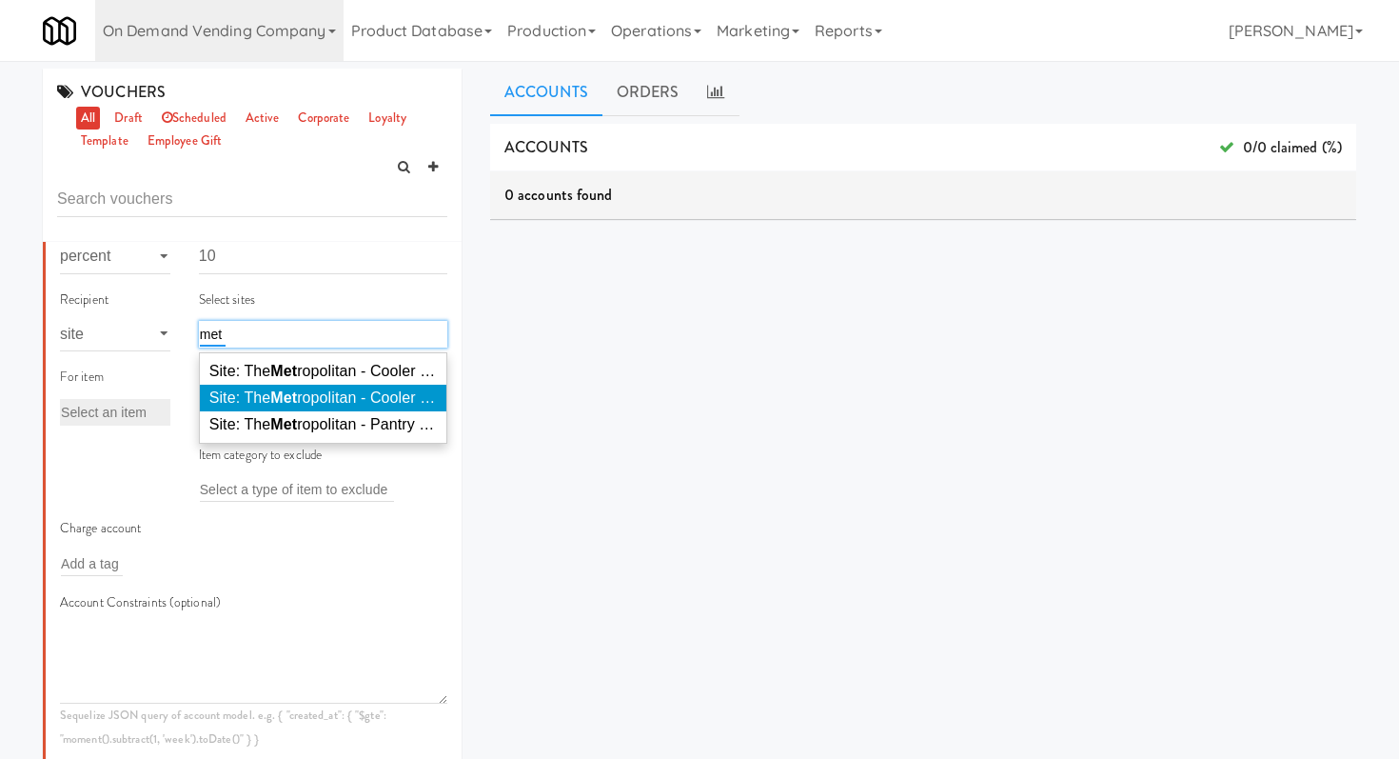
type input "met"
click at [262, 388] on li "Site: The Met ropolitan - Cooler - Left (THEME628)" at bounding box center [323, 398] width 247 height 27
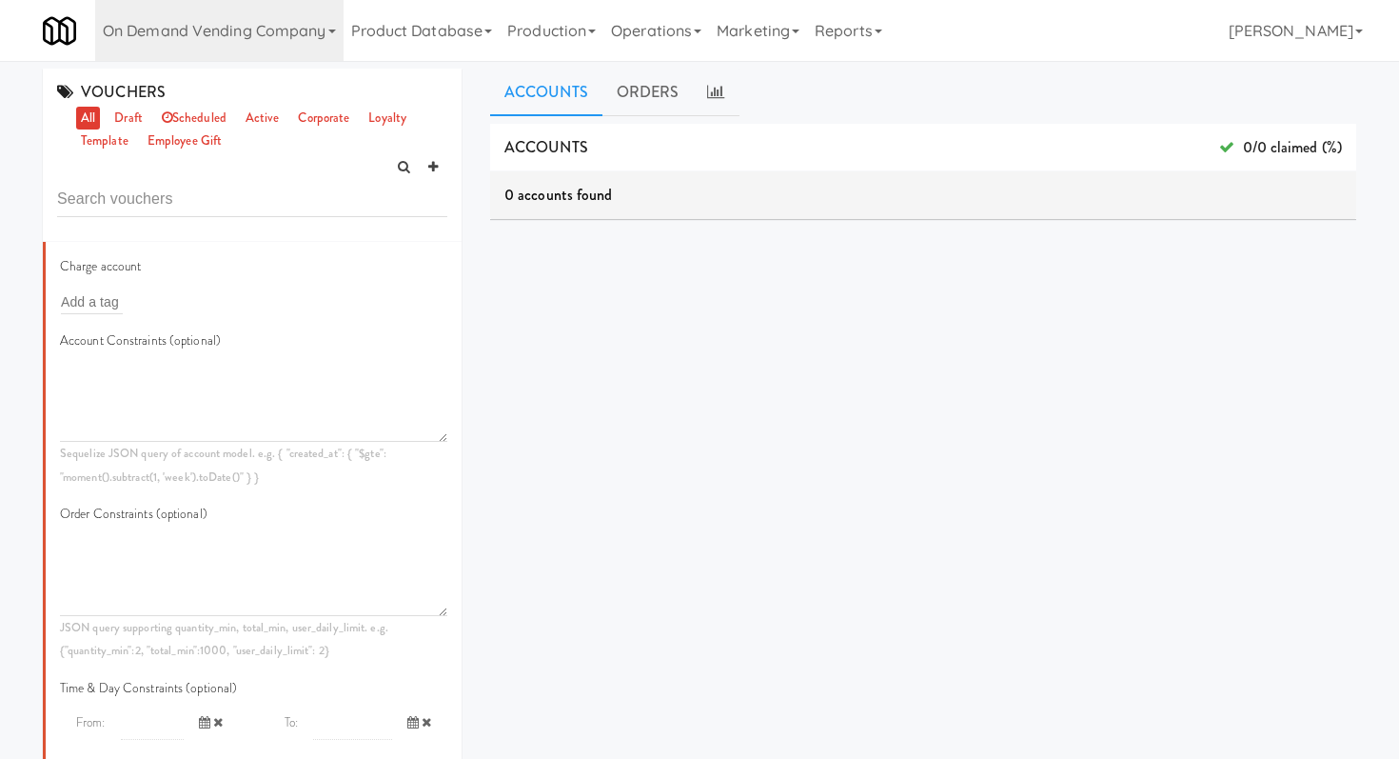
scroll to position [0, 0]
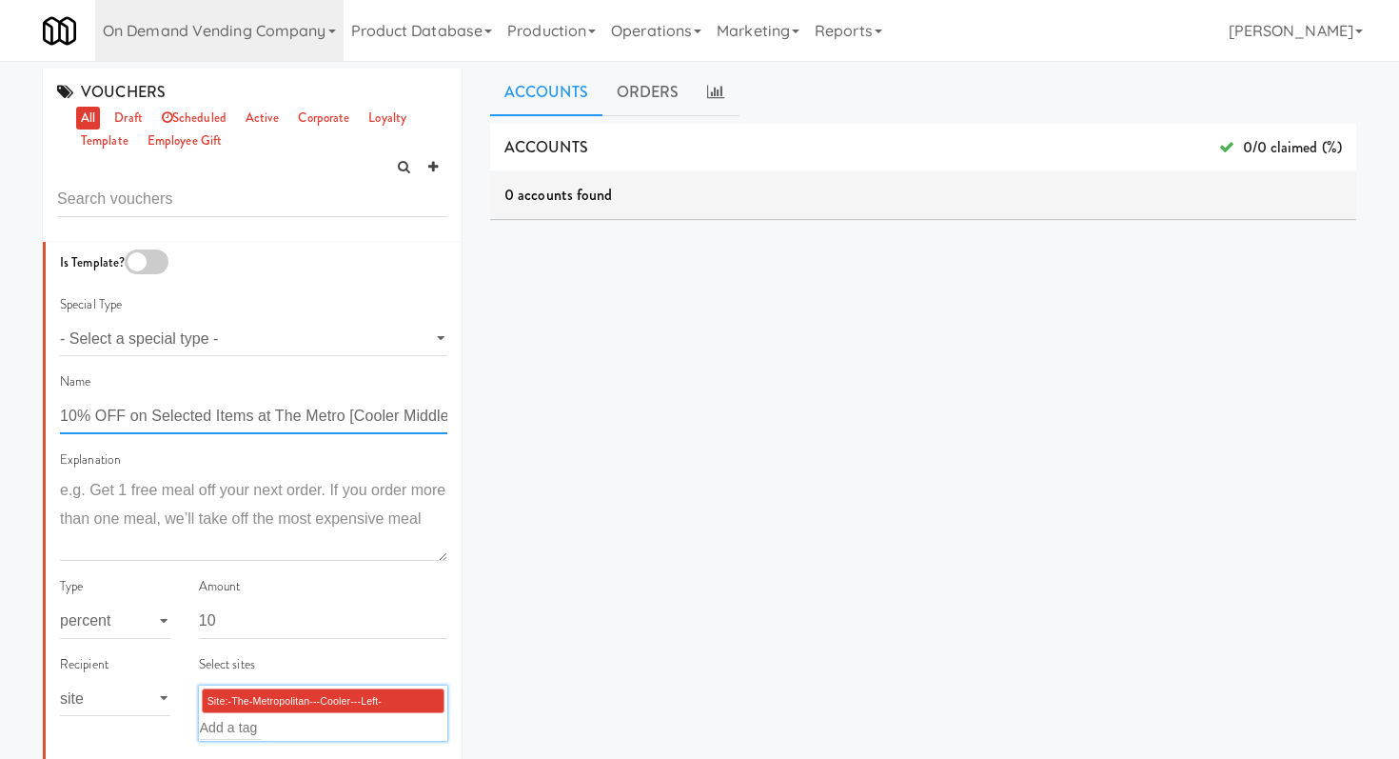
click at [434, 417] on input "10% OFF on Selected Items at The Metro [Cooler Middle]" at bounding box center [253, 416] width 387 height 35
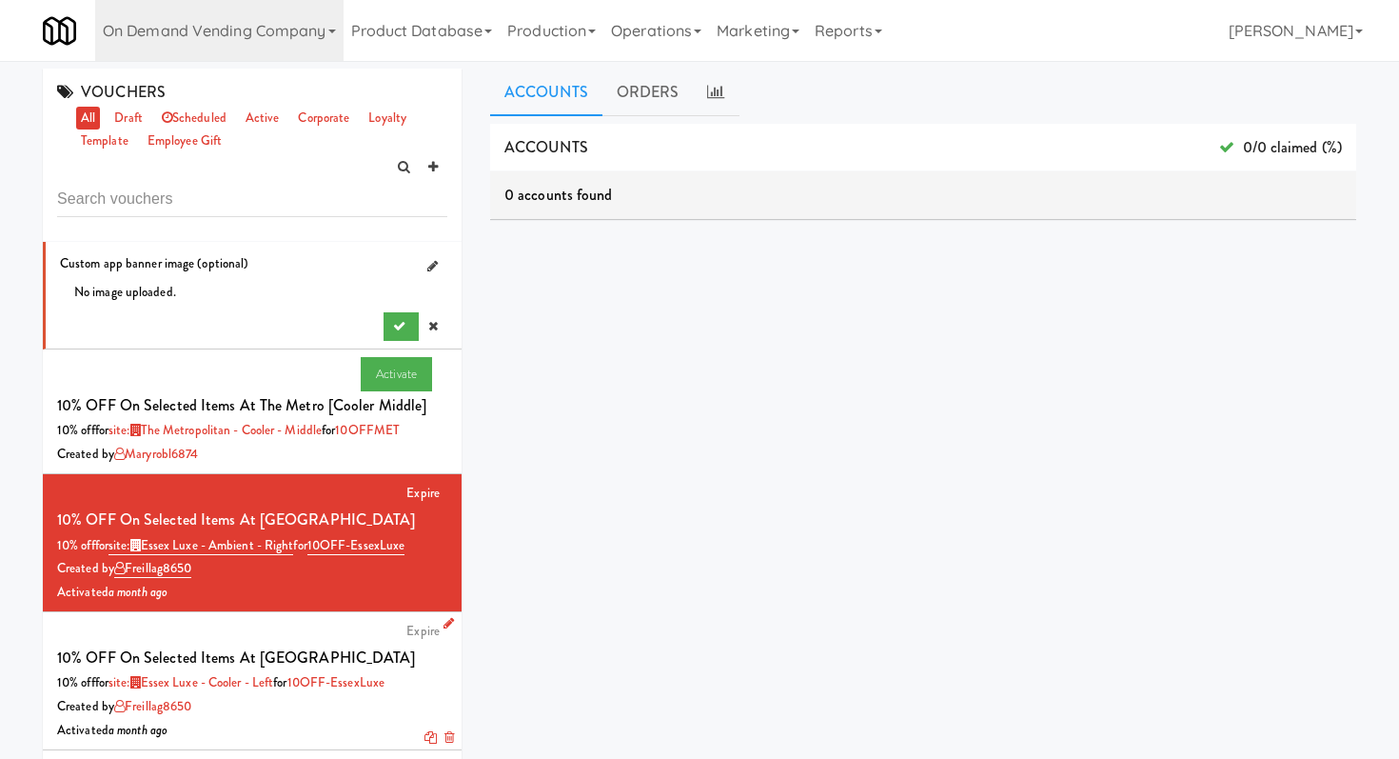
scroll to position [1359, 0]
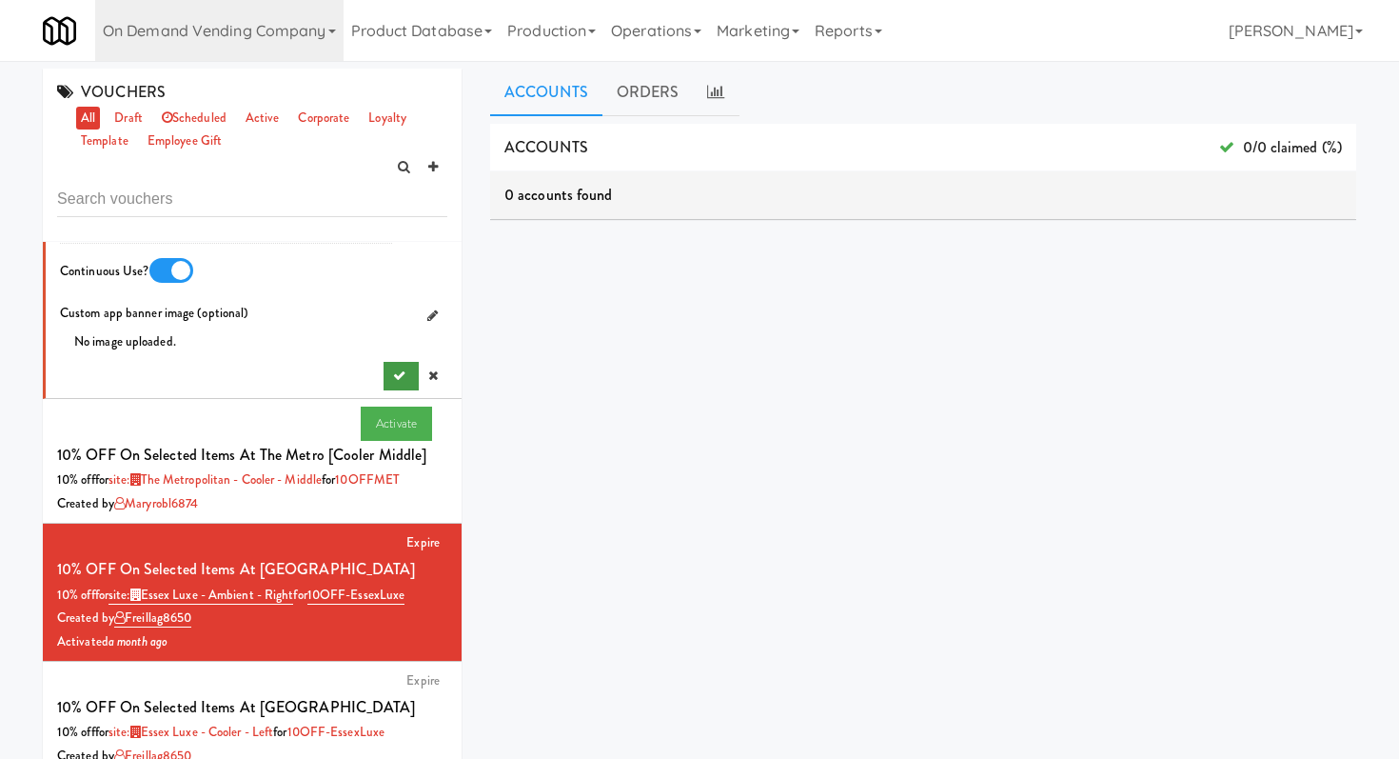
type input "10% OFF on Selected Items at The Metro [Cooler Left]]"
click at [401, 379] on icon "submit" at bounding box center [399, 375] width 12 height 12
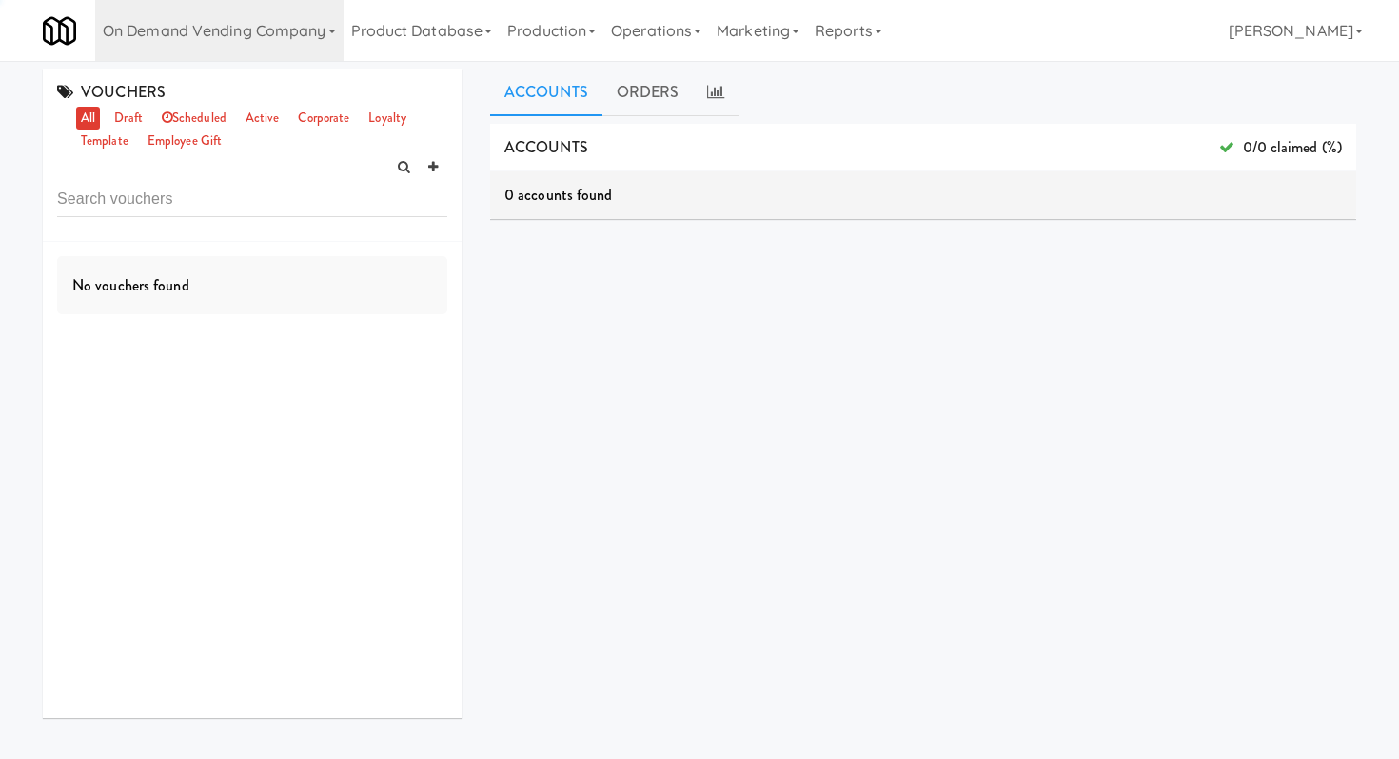
scroll to position [0, 0]
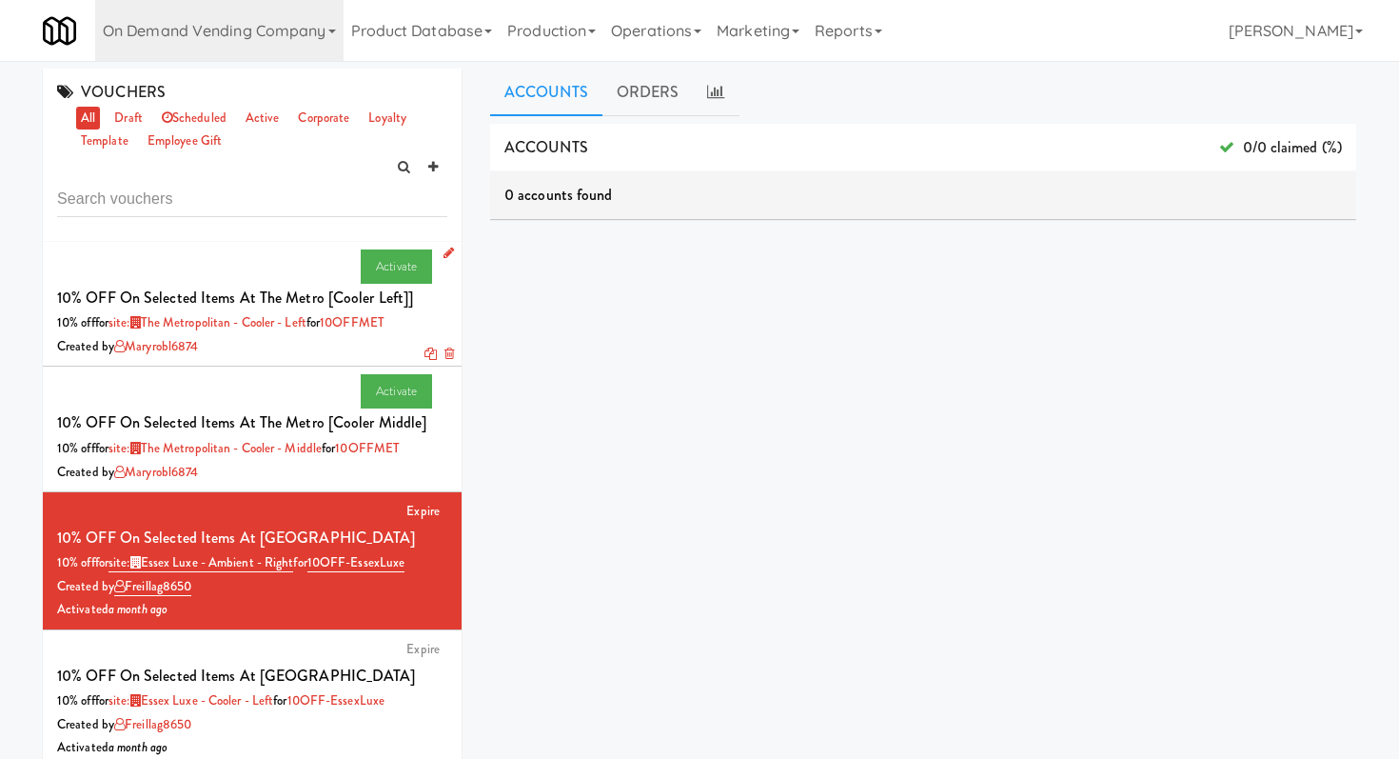
click at [429, 356] on icon at bounding box center [431, 353] width 12 height 12
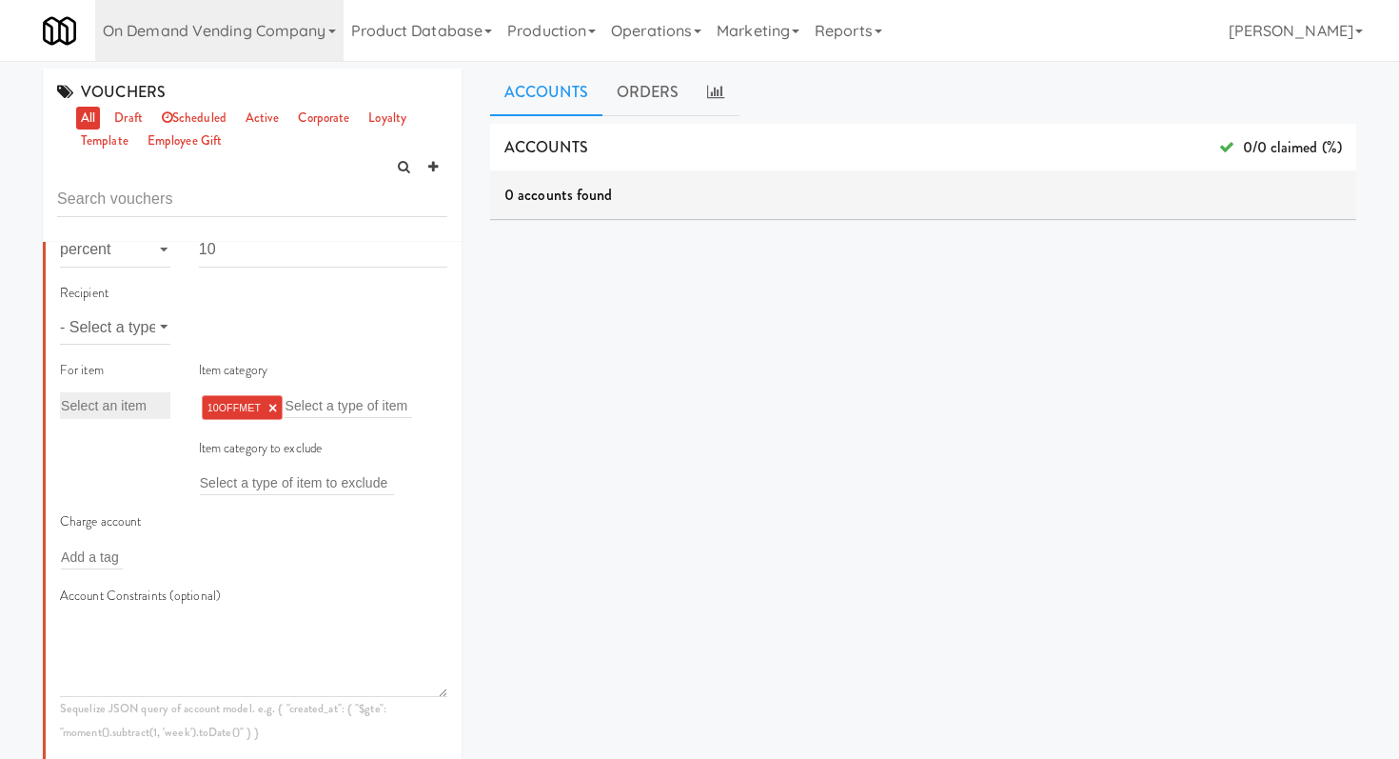
scroll to position [425, 0]
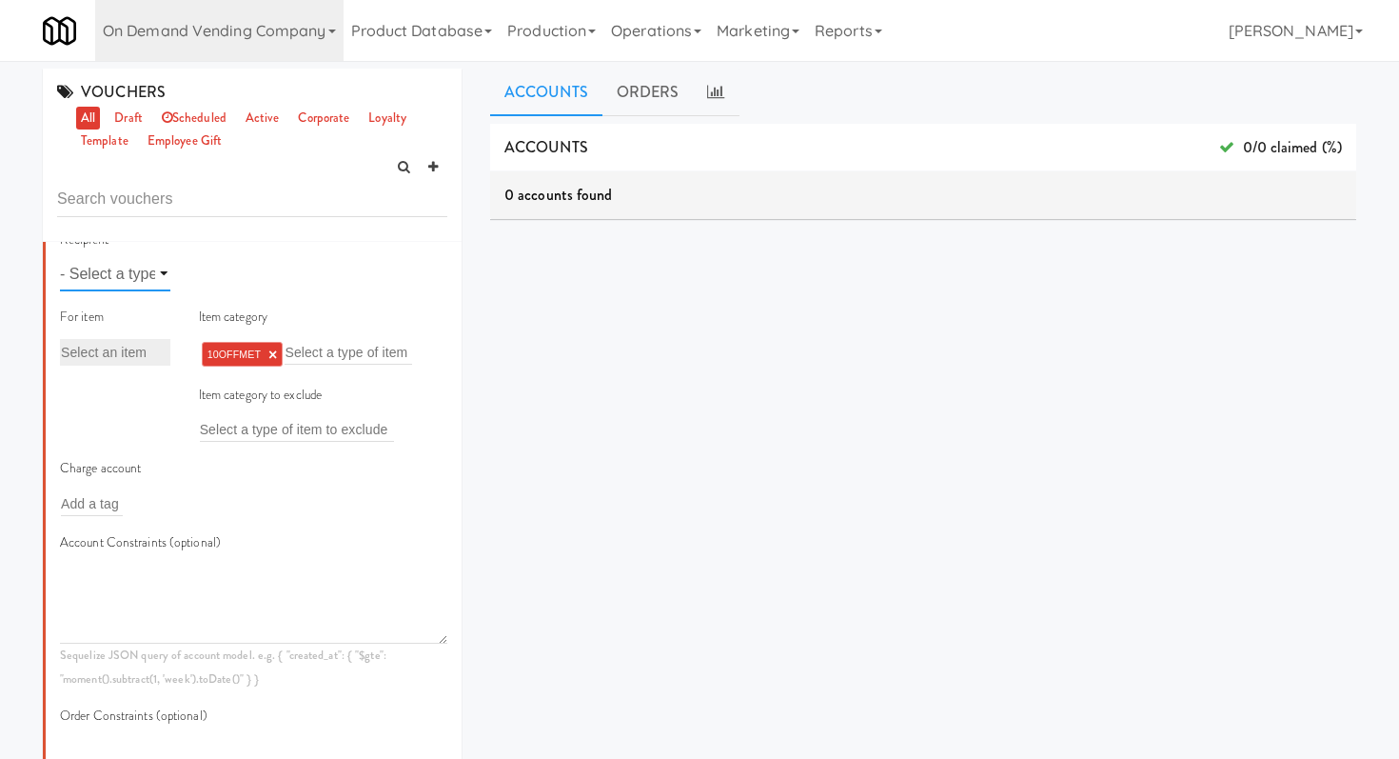
click at [166, 283] on select "- Select a type - user site company" at bounding box center [115, 273] width 110 height 35
select select "string:site"
click at [60, 256] on select "- Select a type - user site company" at bounding box center [115, 273] width 110 height 35
click at [213, 273] on input "text" at bounding box center [231, 274] width 62 height 25
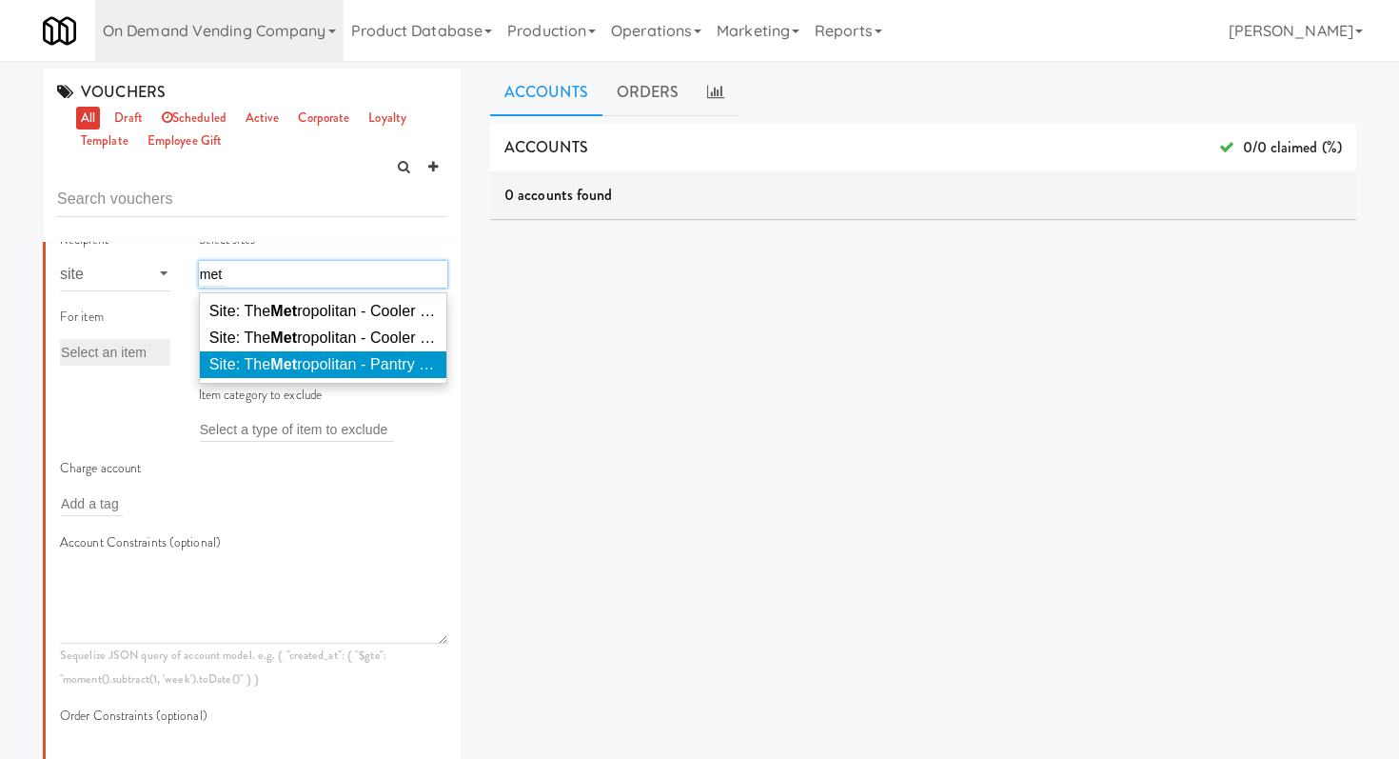
type input "met"
click at [263, 372] on span "Site: The Met ropolitan - Pantry - Right (THEME199)" at bounding box center [383, 364] width 349 height 16
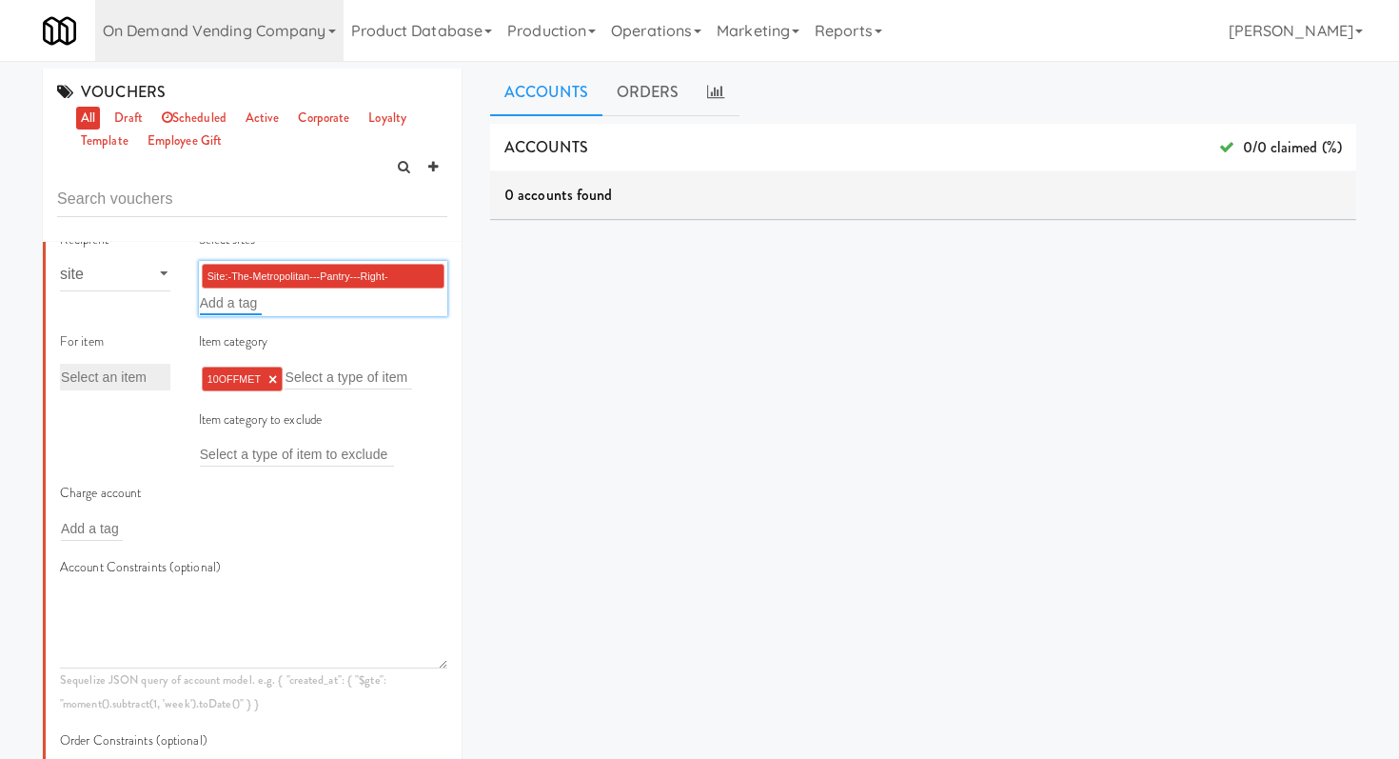
scroll to position [0, 0]
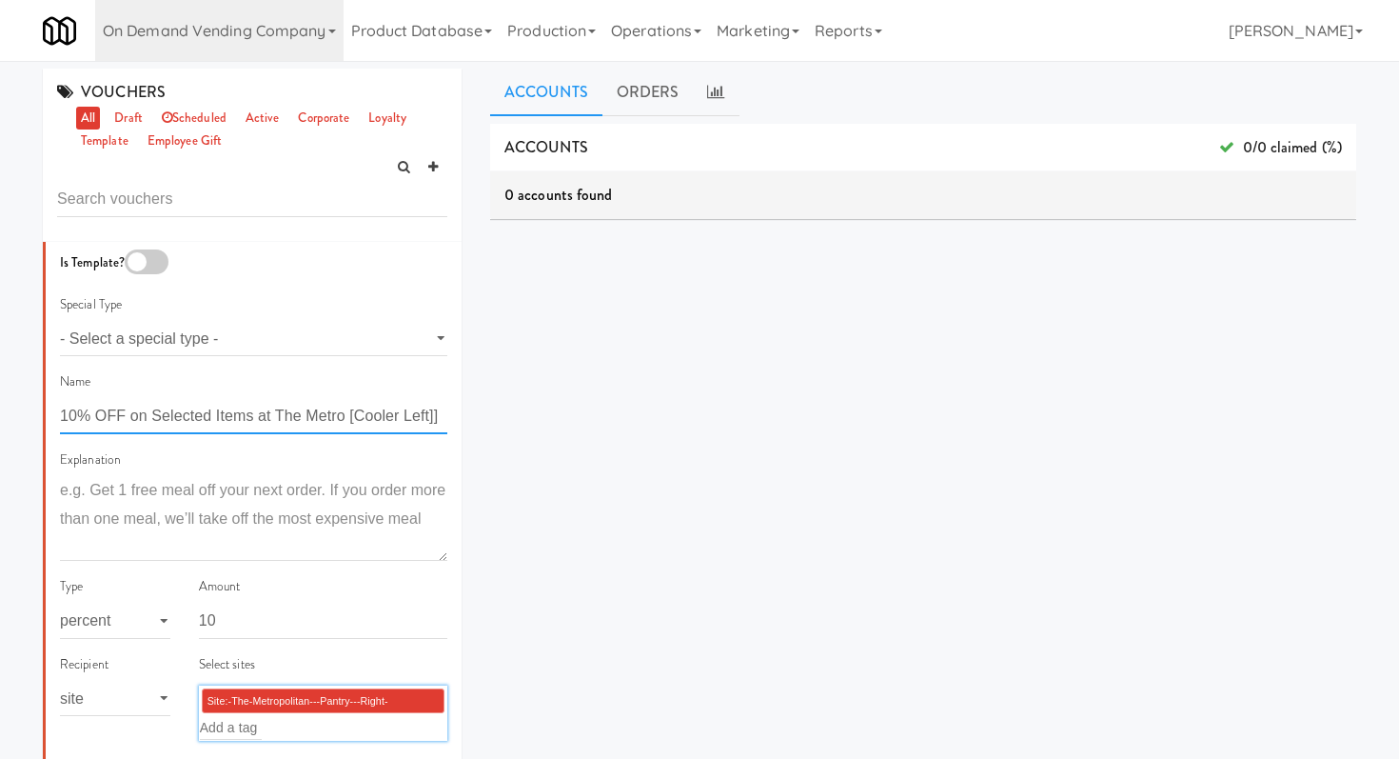
click at [386, 419] on input "10% OFF on Selected Items at The Metro [Cooler Left]]" at bounding box center [253, 416] width 387 height 35
click at [417, 414] on input "10% OFF on Selected Items at The Metro [Panty Left]]" at bounding box center [253, 416] width 387 height 35
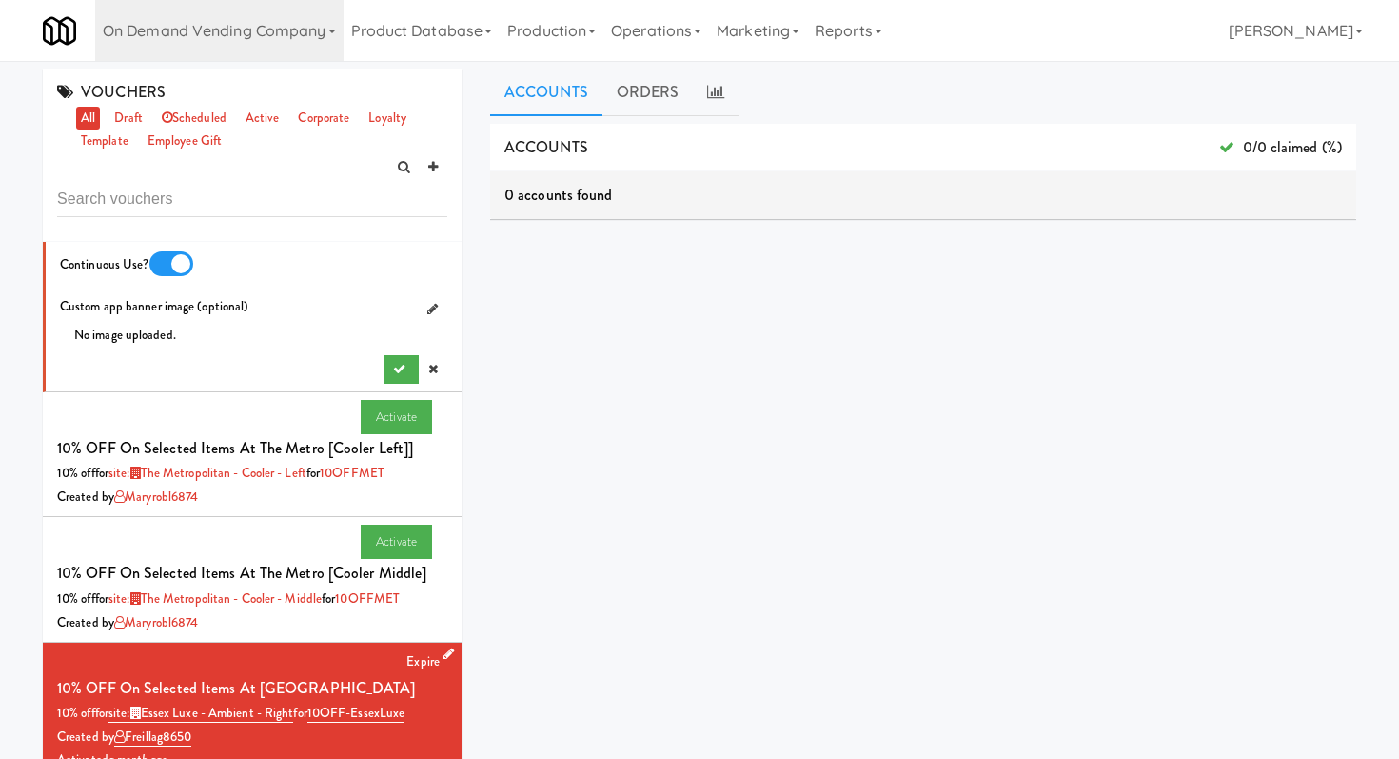
scroll to position [1289, 0]
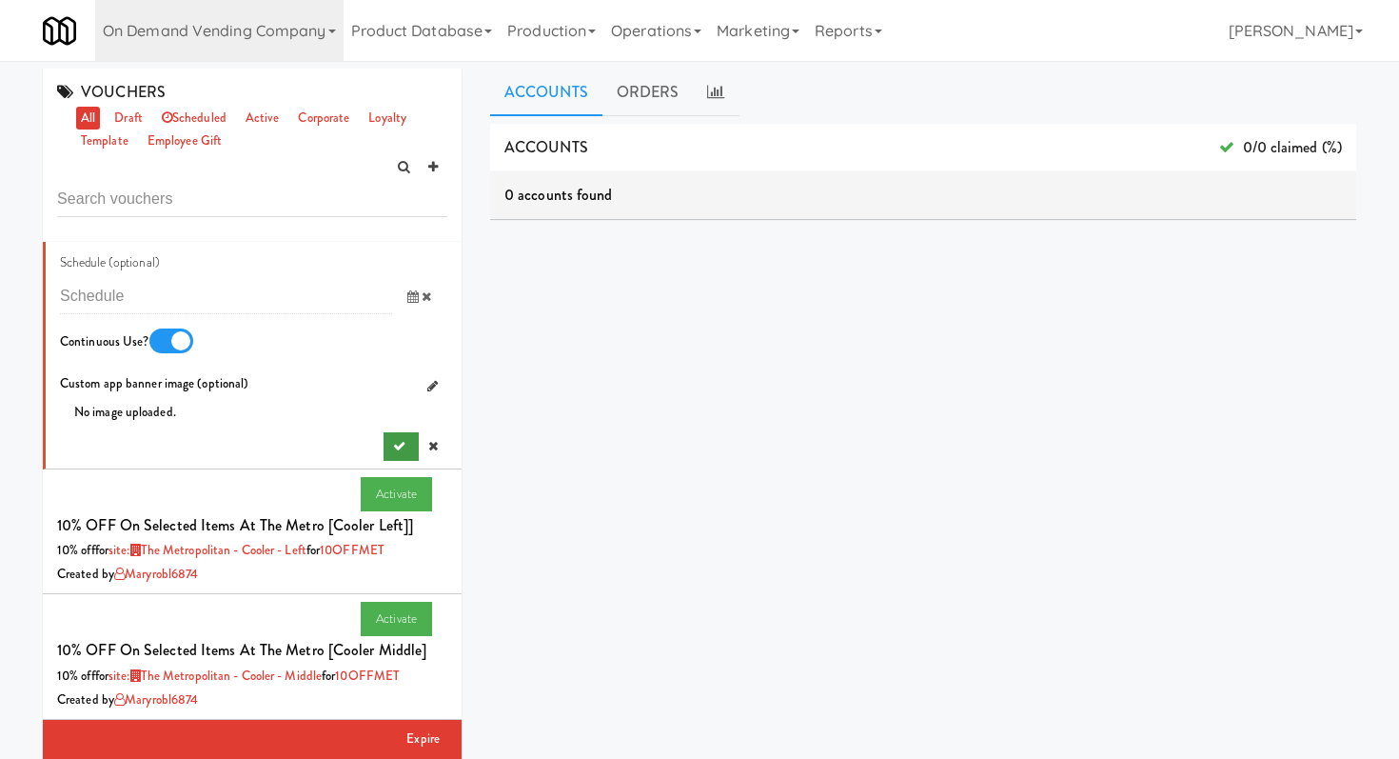
type input "10% OFF on Selected Items at The Metro [Pantry]"
click at [393, 440] on icon "submit" at bounding box center [399, 446] width 12 height 12
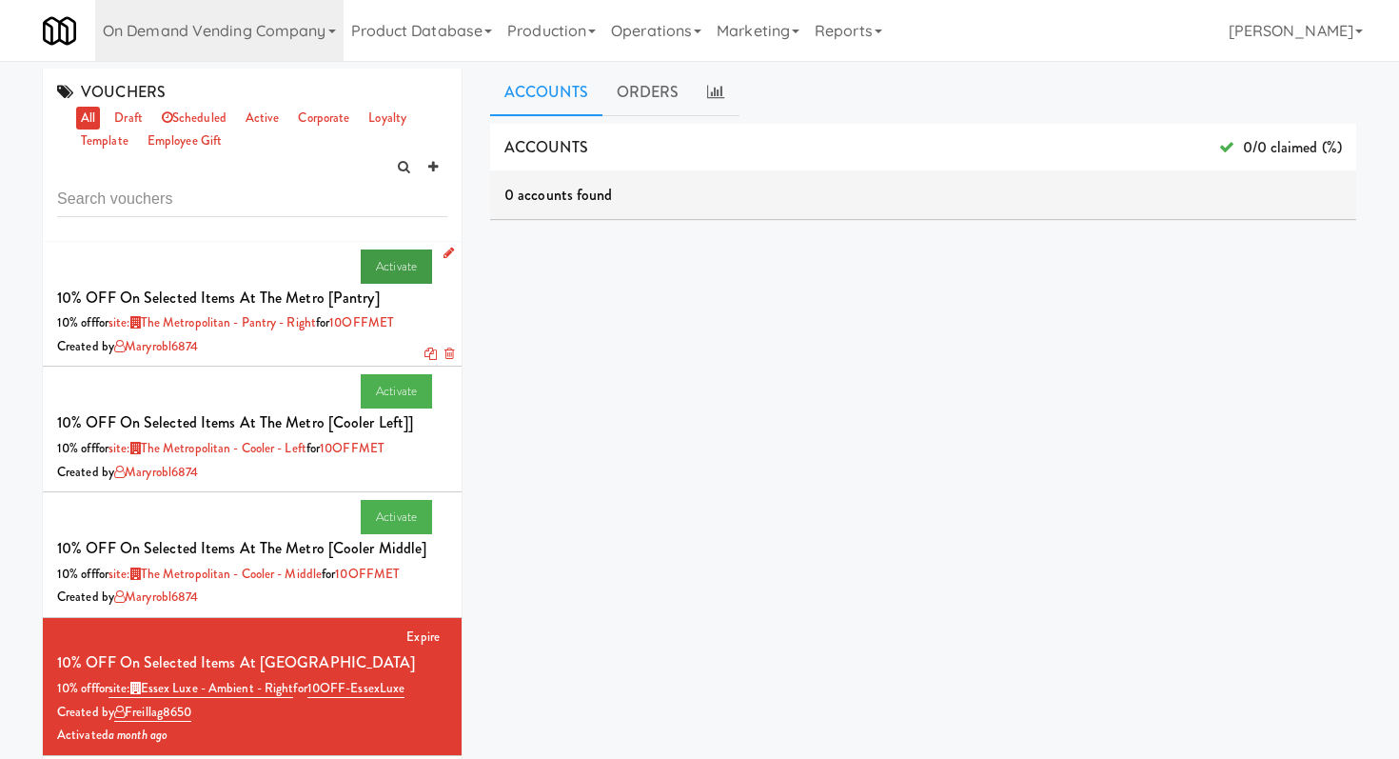
click at [395, 278] on link "Activate" at bounding box center [396, 266] width 71 height 34
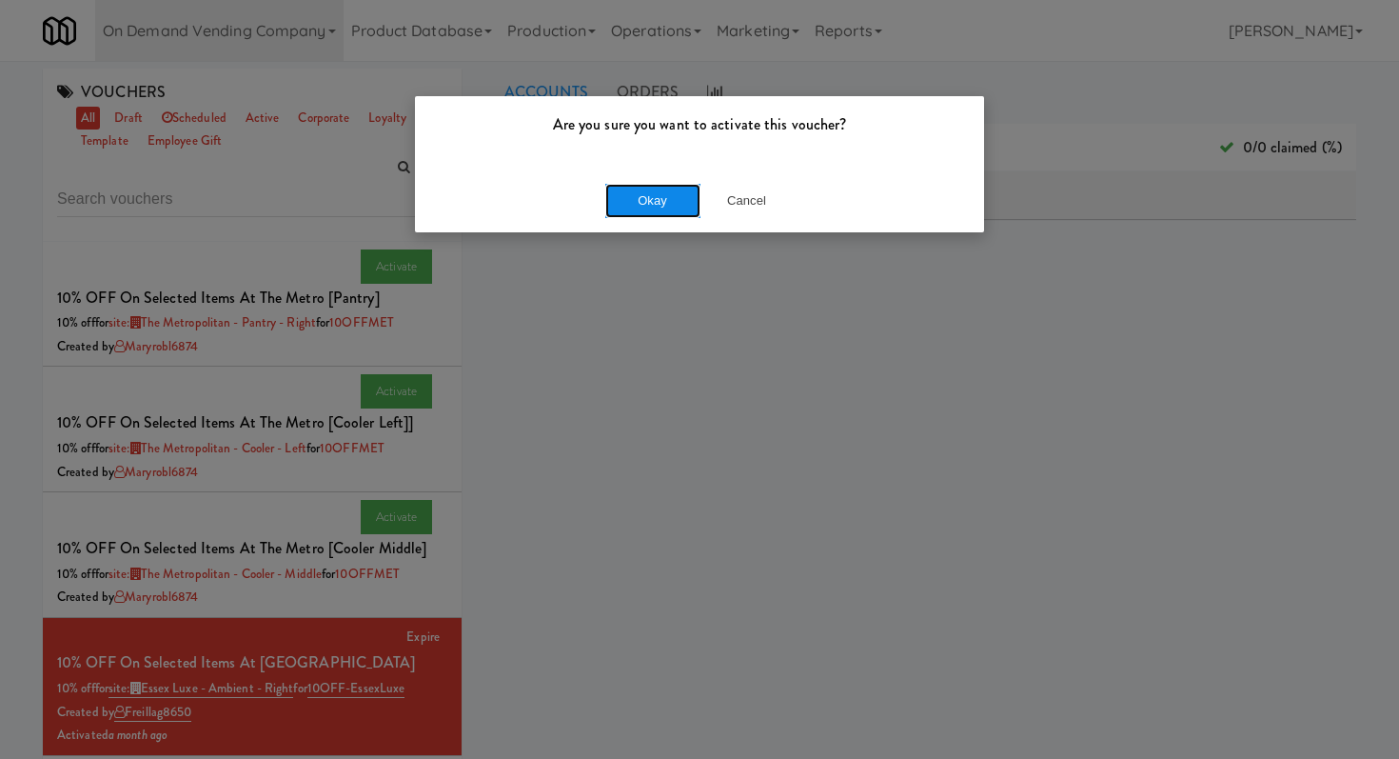
click at [664, 212] on button "Okay" at bounding box center [652, 201] width 95 height 34
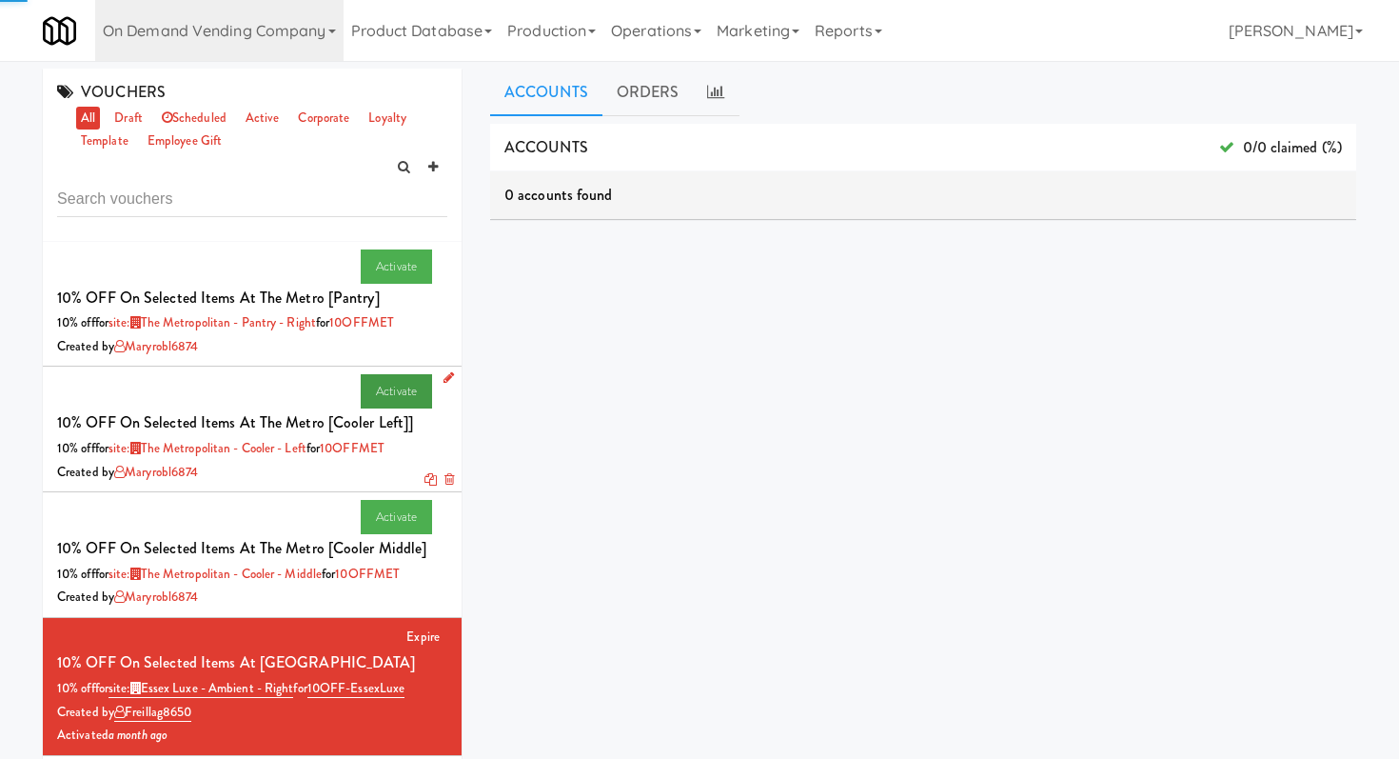
click at [404, 393] on link "Activate" at bounding box center [396, 391] width 71 height 34
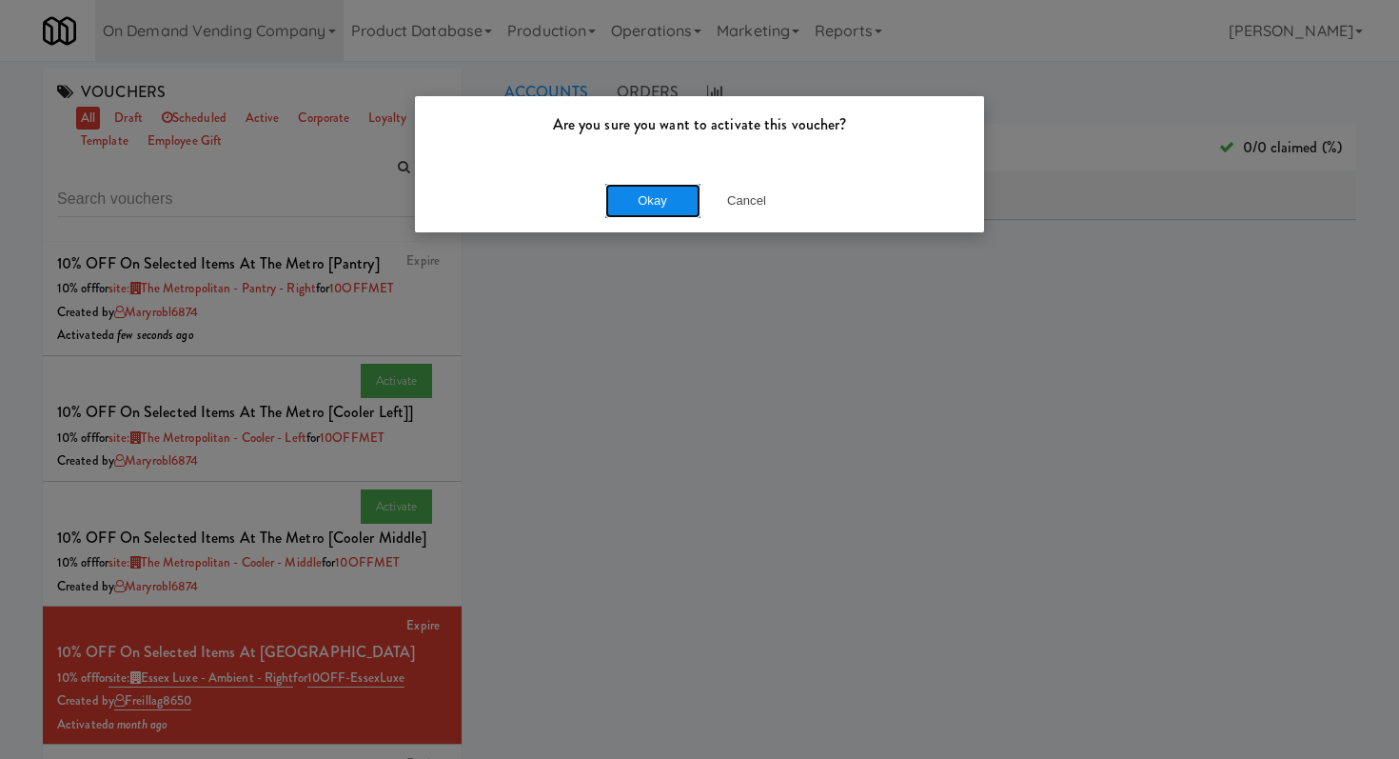
click at [656, 199] on button "Okay" at bounding box center [652, 201] width 95 height 34
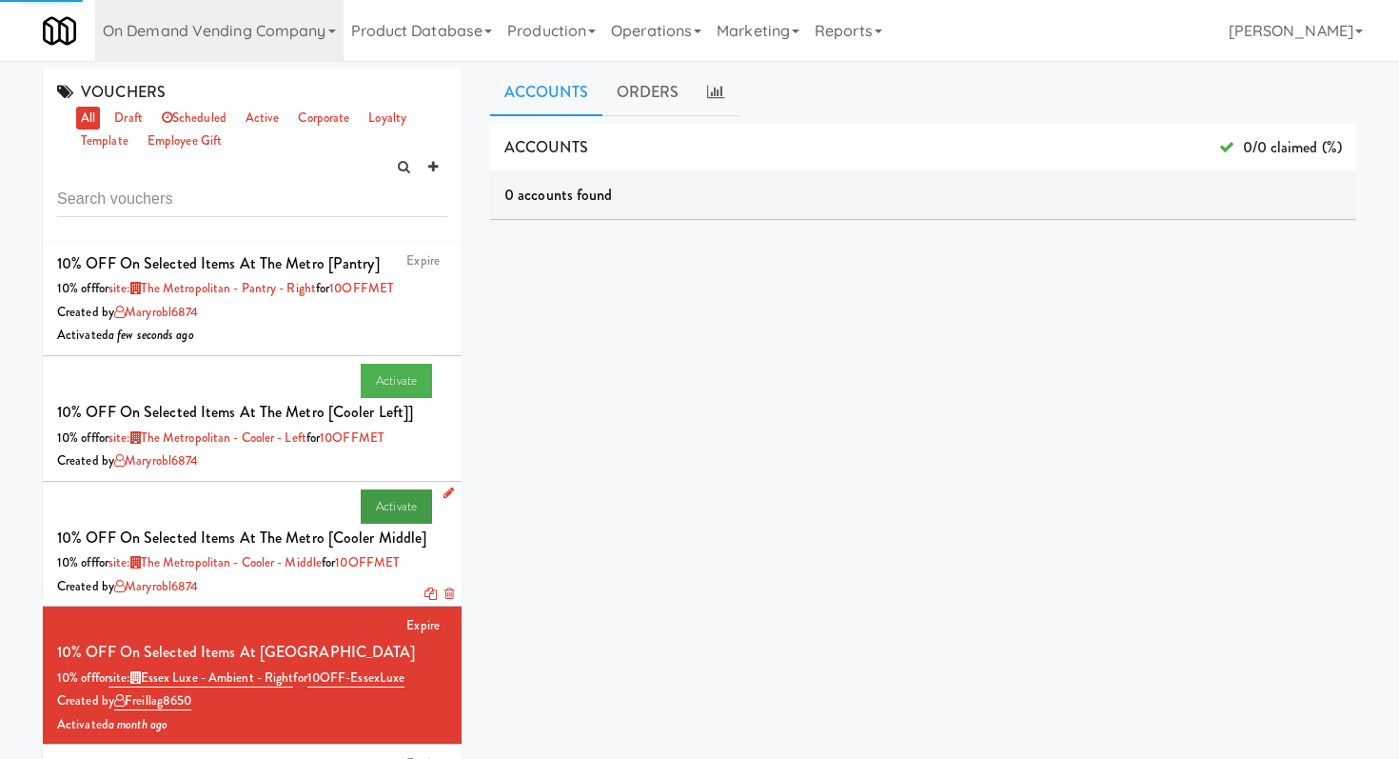
click at [404, 506] on link "Activate" at bounding box center [396, 506] width 71 height 34
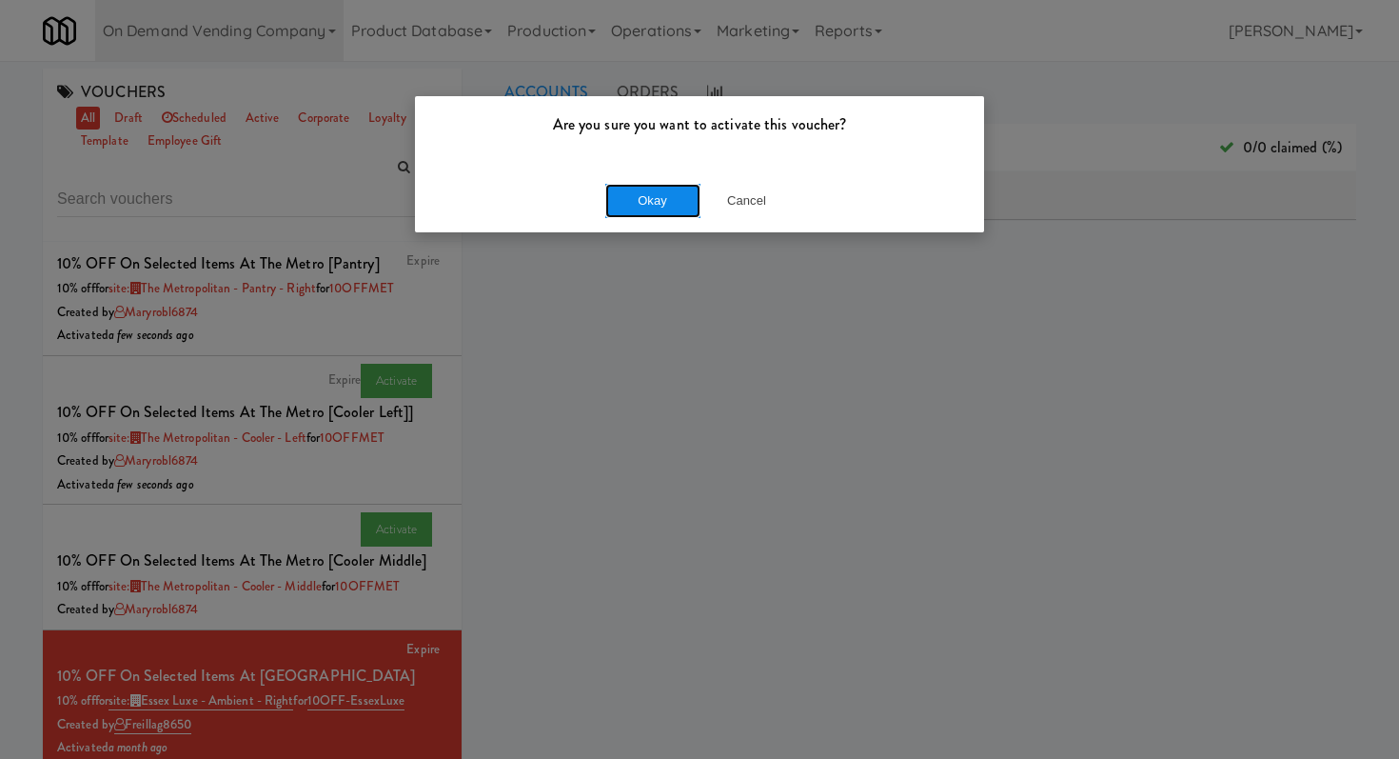
click at [689, 190] on button "Okay" at bounding box center [652, 201] width 95 height 34
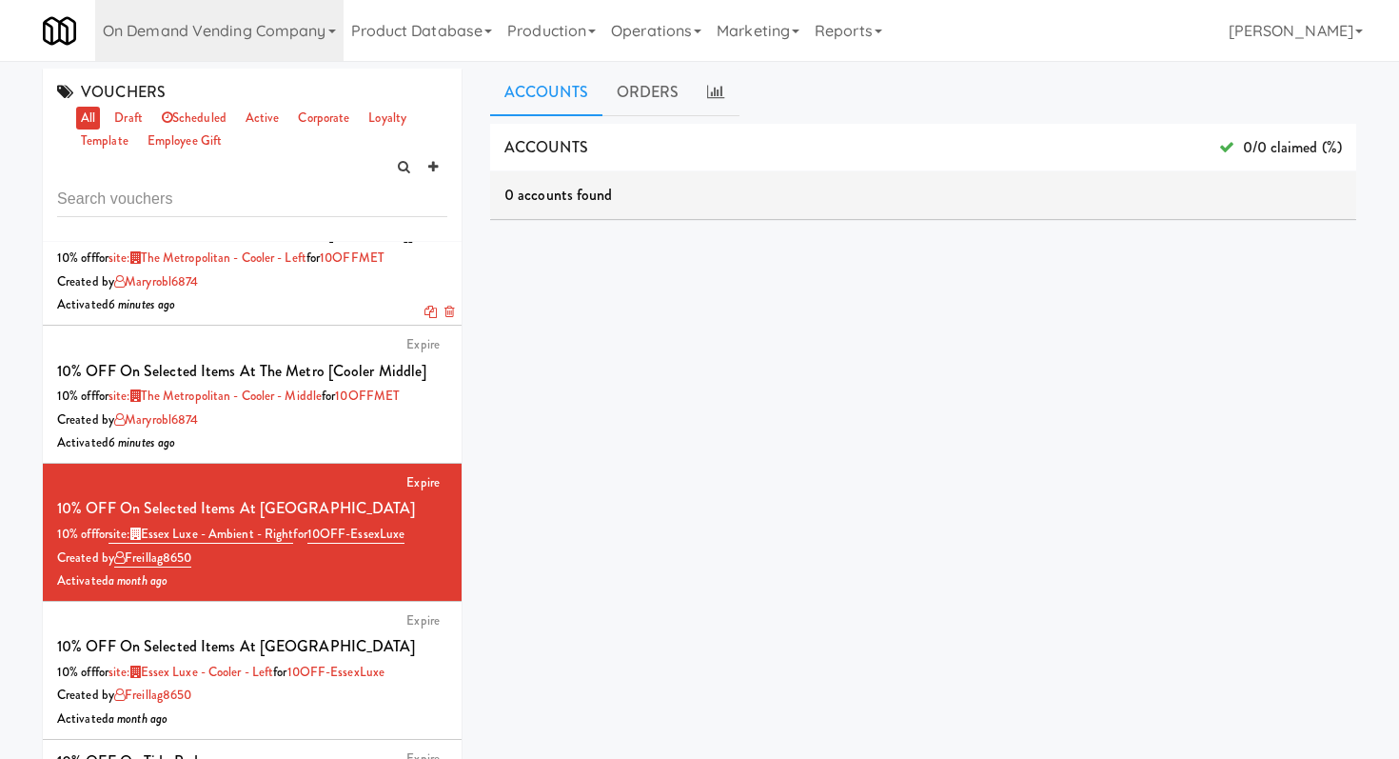
scroll to position [276, 0]
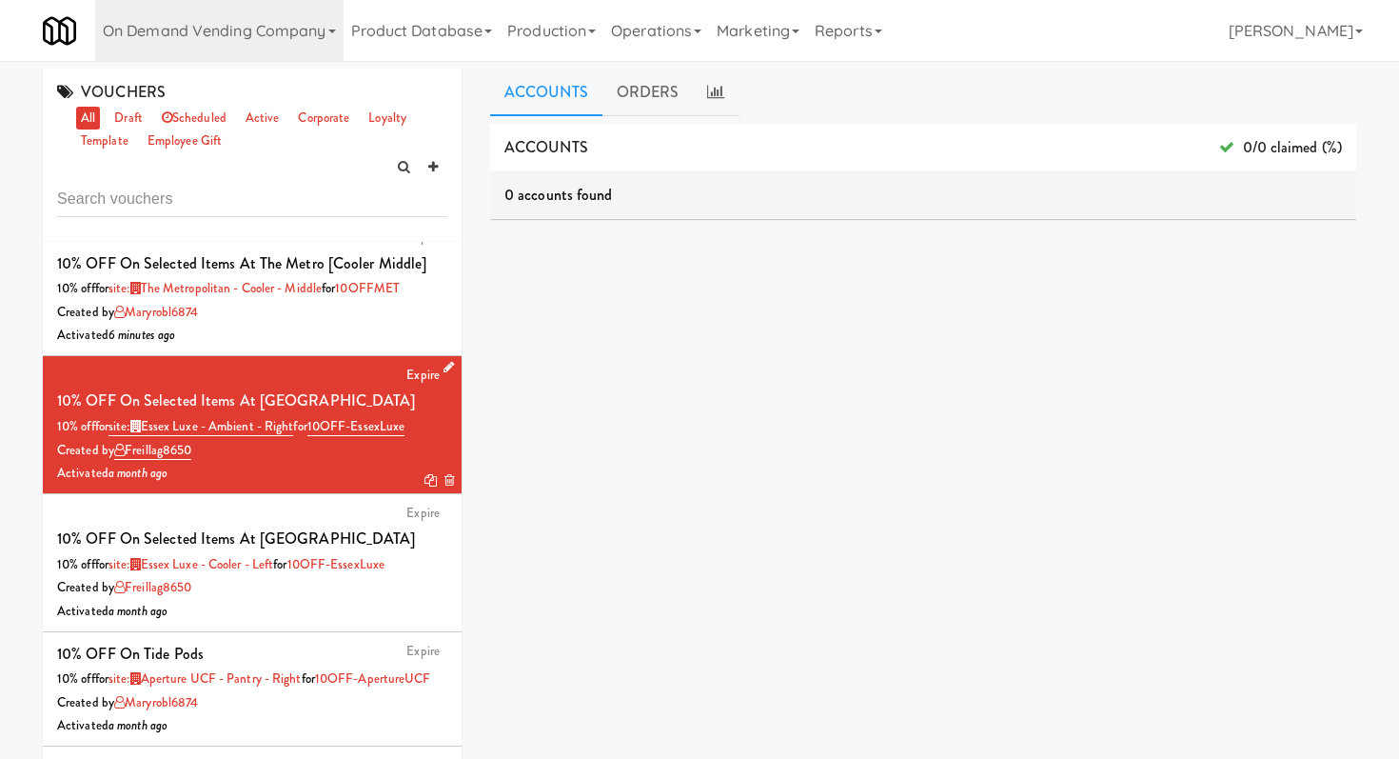
drag, startPoint x: 431, startPoint y: 387, endPoint x: 321, endPoint y: 382, distance: 110.6
click at [321, 415] on div "10% off for site: Essex Luxe - Ambient - Right for 10OFF-EssexLuxe" at bounding box center [252, 427] width 390 height 24
copy span "10OFF-EssexLuxe"
drag, startPoint x: 448, startPoint y: 613, endPoint x: 328, endPoint y: 612, distance: 120.0
click at [328, 632] on li "Expire 10% OFF on Tide Pods 10% off for site: Aperture UCF - Pantry - Right for…" at bounding box center [252, 689] width 419 height 114
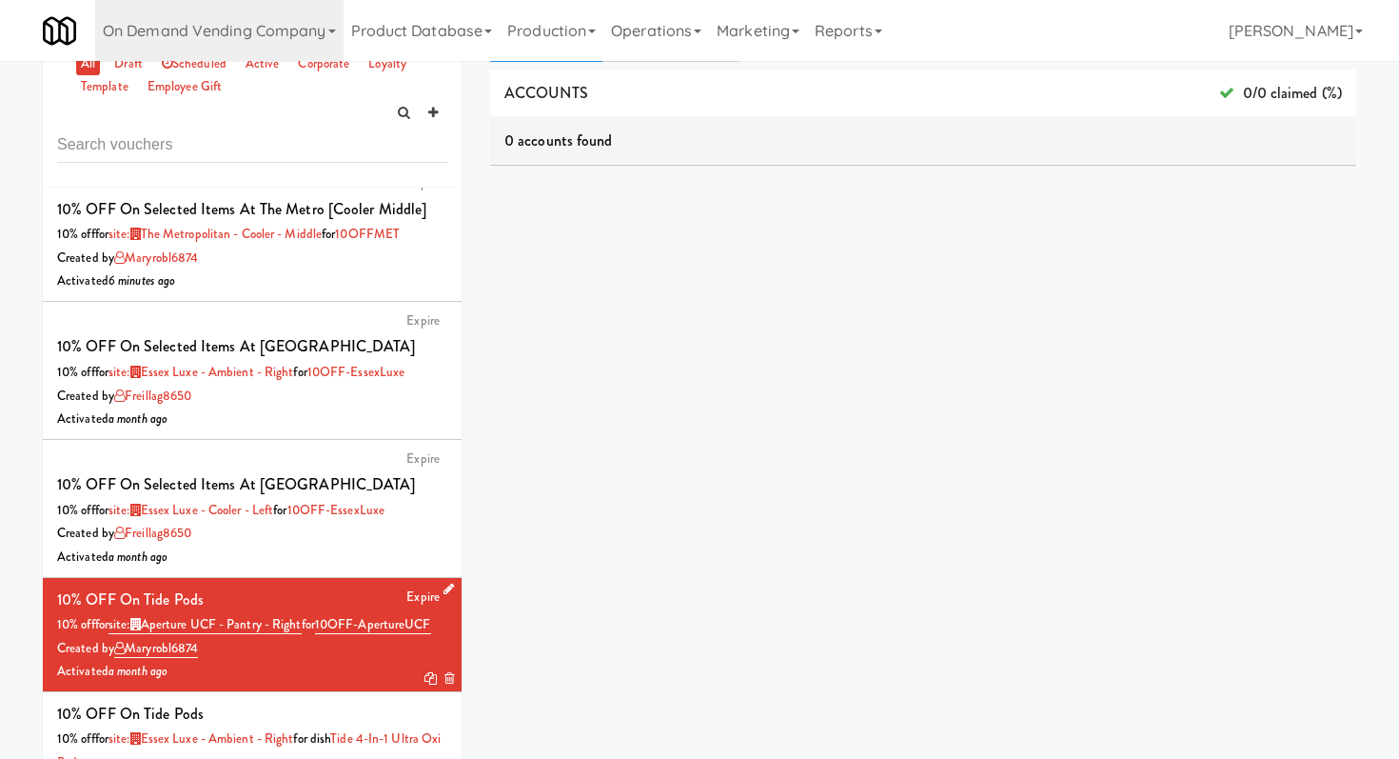
scroll to position [78, 0]
